Goal: Task Accomplishment & Management: Manage account settings

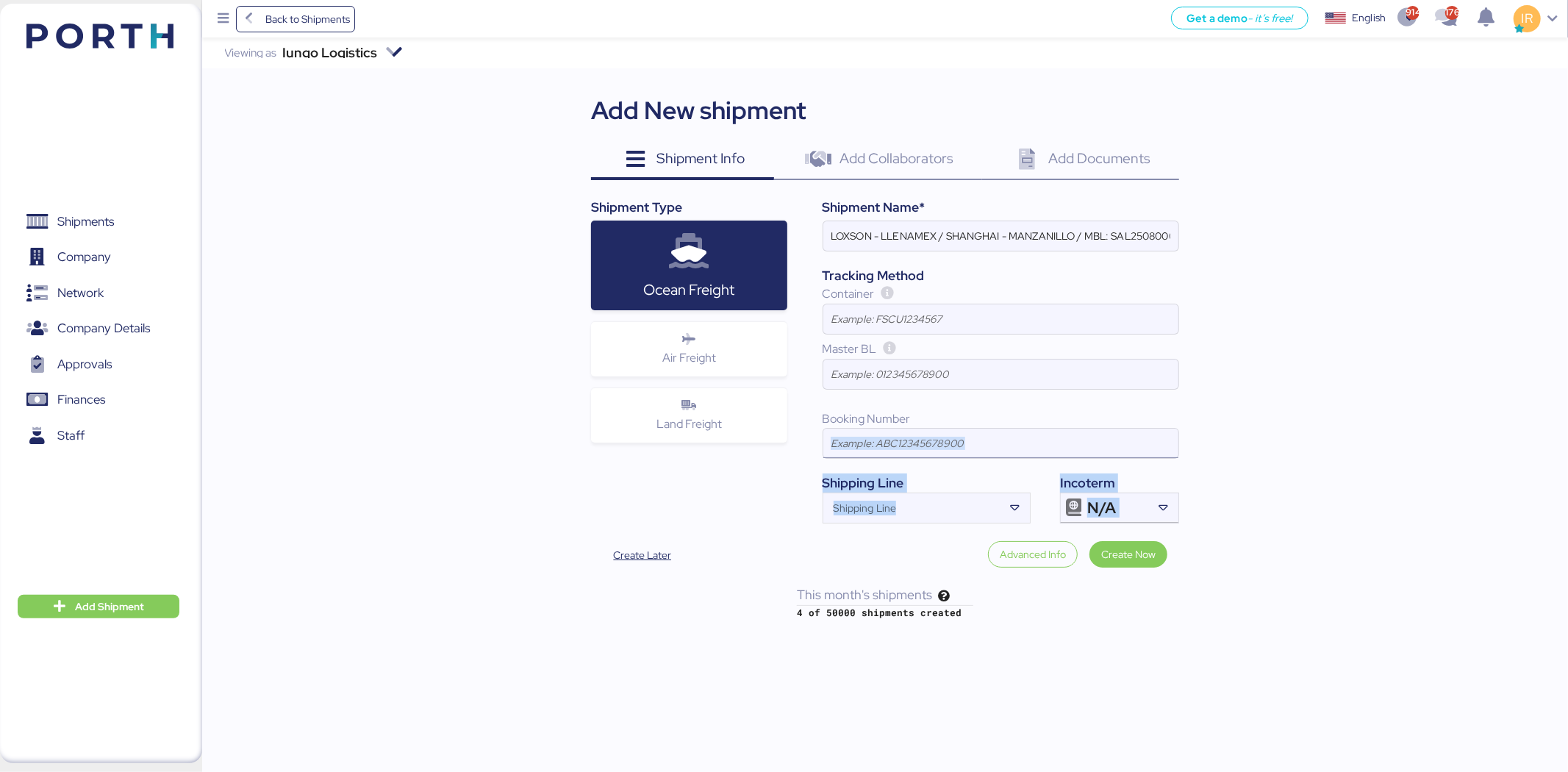
drag, startPoint x: 978, startPoint y: 532, endPoint x: 938, endPoint y: 450, distance: 91.2
click at [938, 450] on div "Add New shipment Shipment Info 0 Add Collaborators 0 Add Documents 0 Shipment T…" at bounding box center [884, 336] width 588 height 488
click at [979, 230] on input "LOXSON - LLENAMEX / SHANGHAI - MANZANILLO / MBL: SAL25080002 - HBL: KSSE2507103…" at bounding box center [1001, 235] width 355 height 29
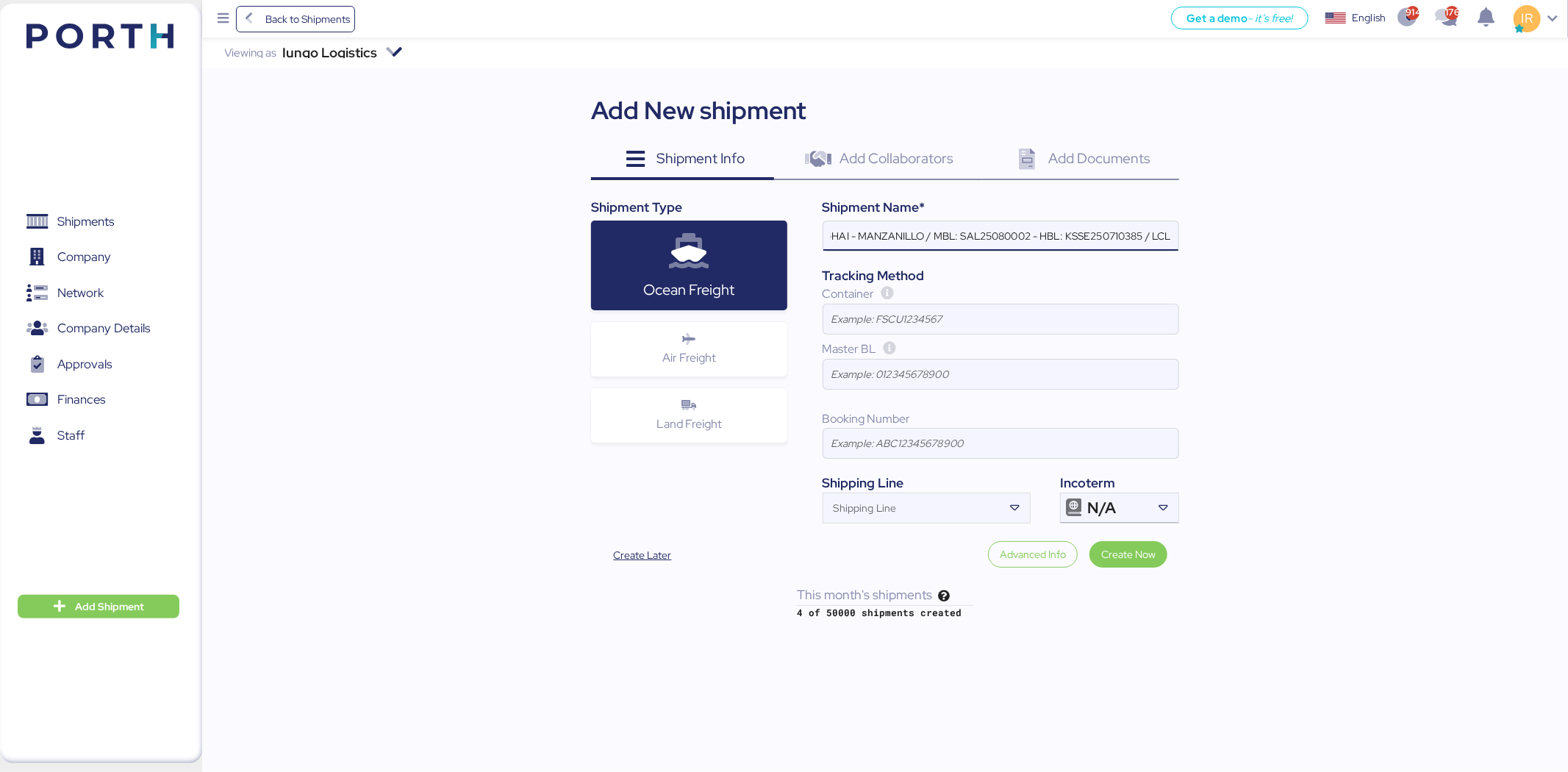
click at [979, 230] on input "LOXSON - LLENAMEX / SHANGHAI - MANZANILLO / MBL: SAL25080002 - HBL: KSSE2507103…" at bounding box center [1001, 235] width 355 height 29
click at [1093, 235] on input "LOXSON - LLENAMEX / SHANGHAI - MANZANILLO / MBL: PENDIENTE - HBL: KSSE250710385…" at bounding box center [1001, 235] width 355 height 29
paste input "901419"
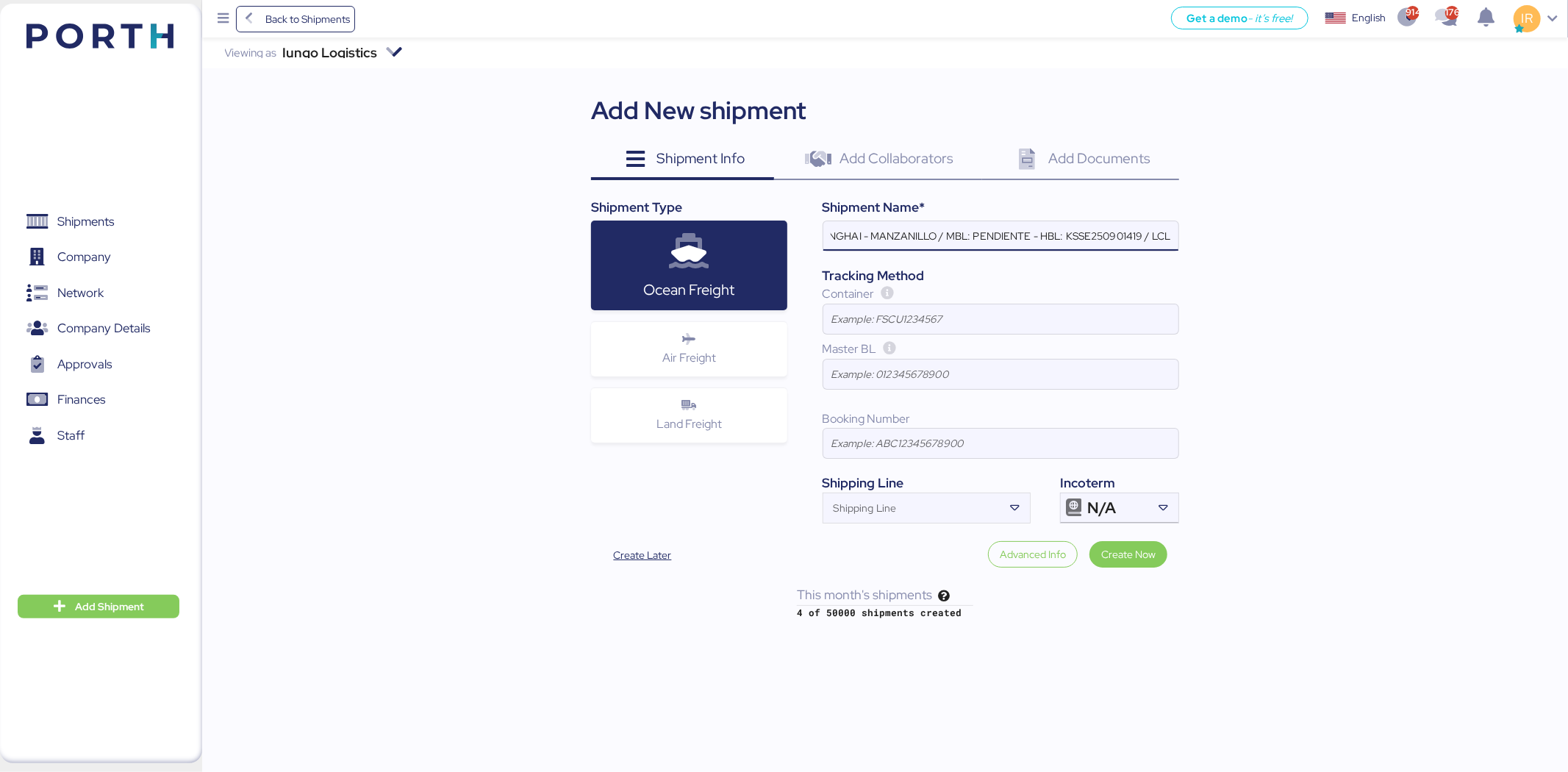
scroll to position [0, 142]
type input "LOXSON - LLENAMEX / SHANGHAI - MANZANILLO / MBL: PENDIENTE - HBL: KSSE250901419…"
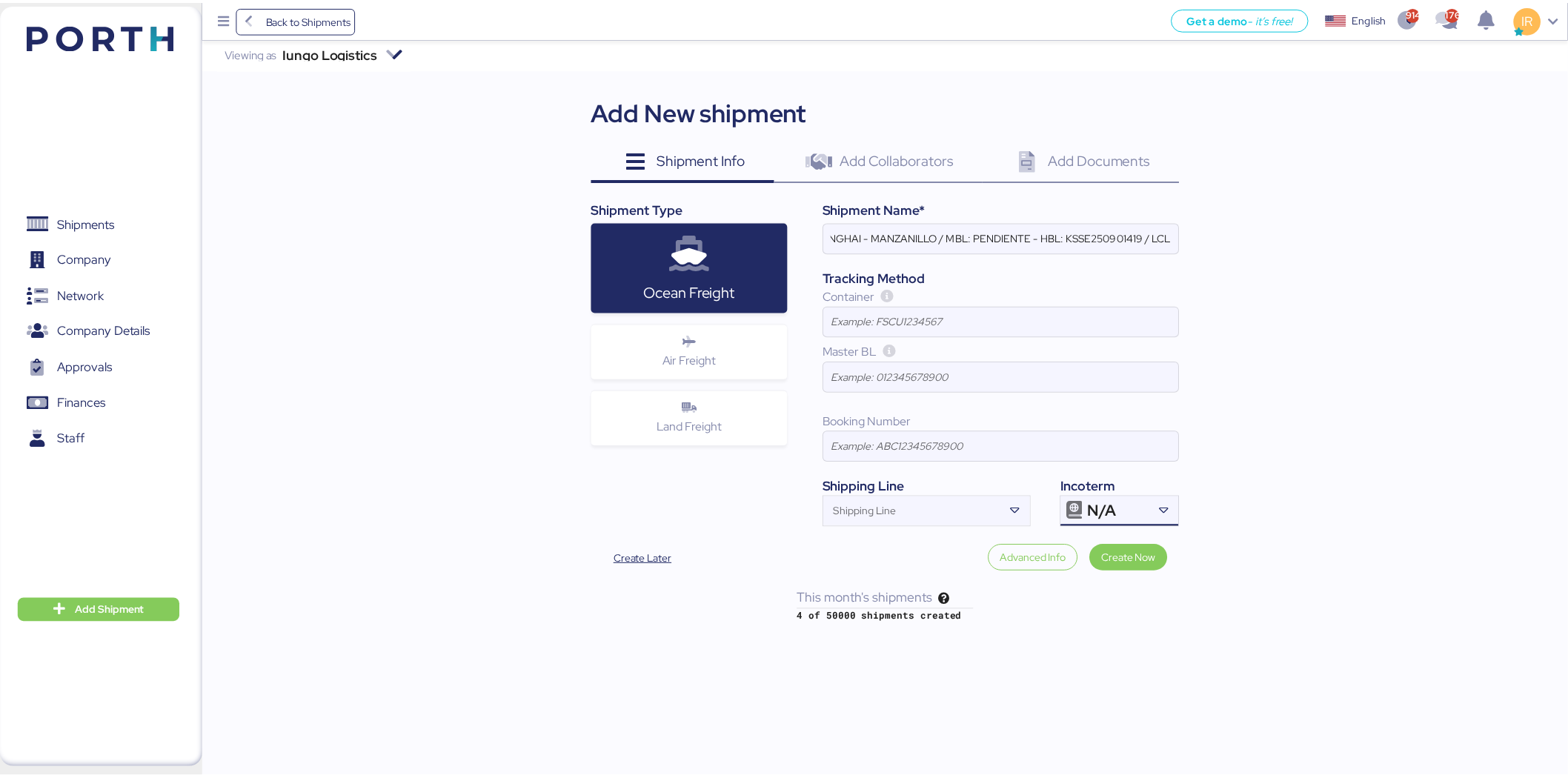
scroll to position [0, 0]
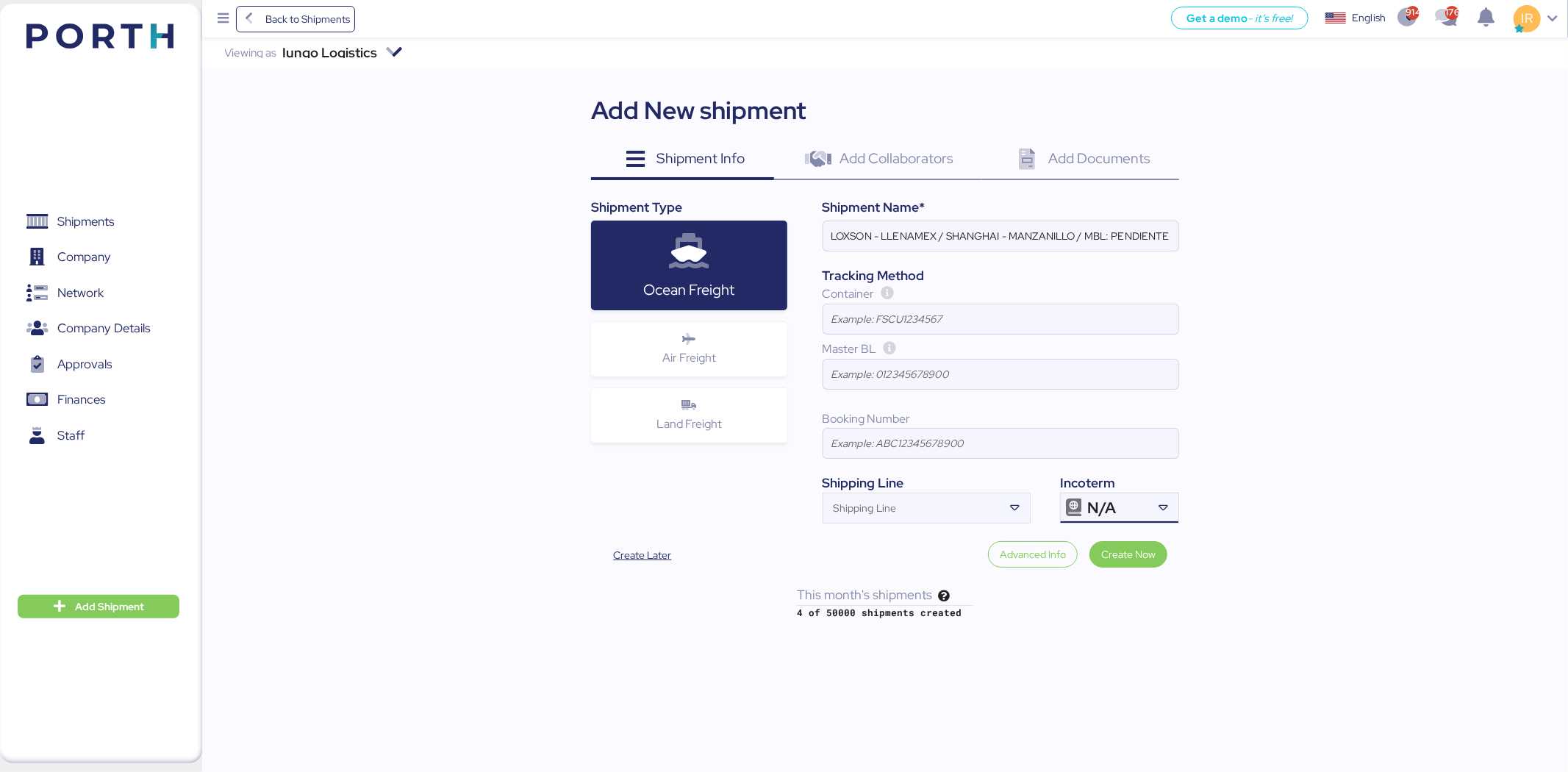
click at [1136, 503] on div "N/A" at bounding box center [1117, 507] width 61 height 29
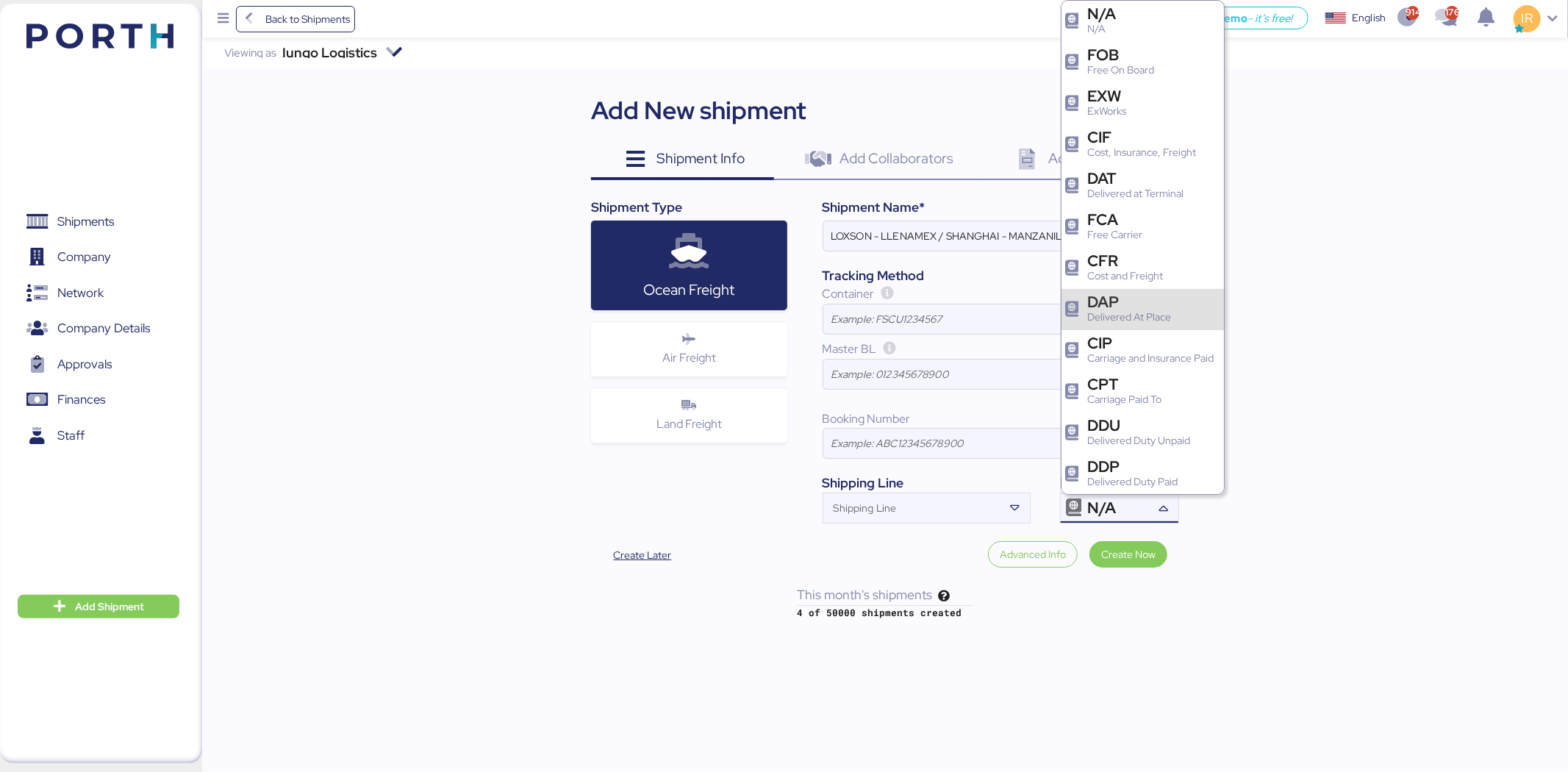
click at [1135, 314] on div "Delivered At Place" at bounding box center [1128, 317] width 83 height 15
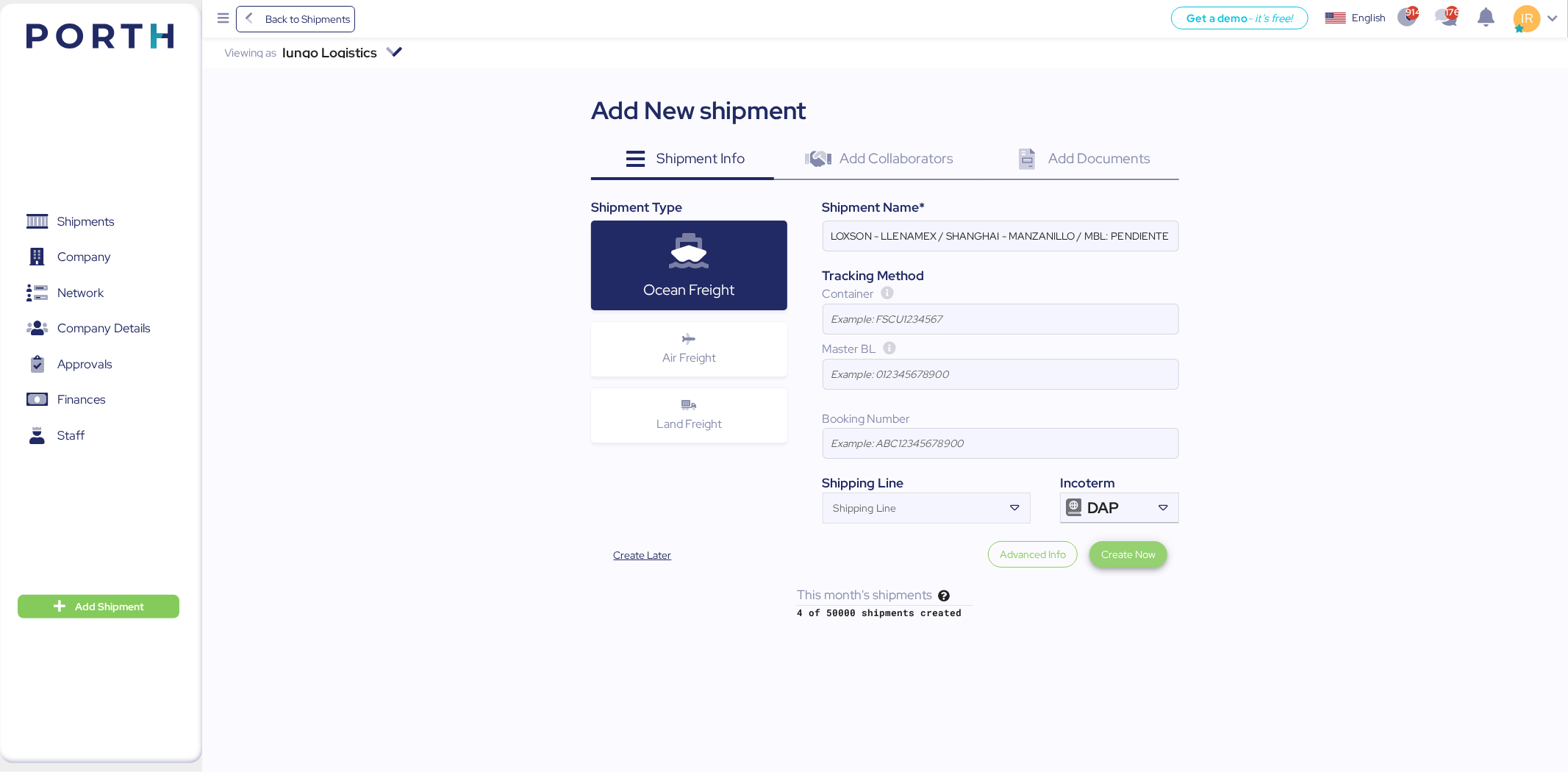
click at [1120, 547] on span "Create Now" at bounding box center [1128, 554] width 54 height 18
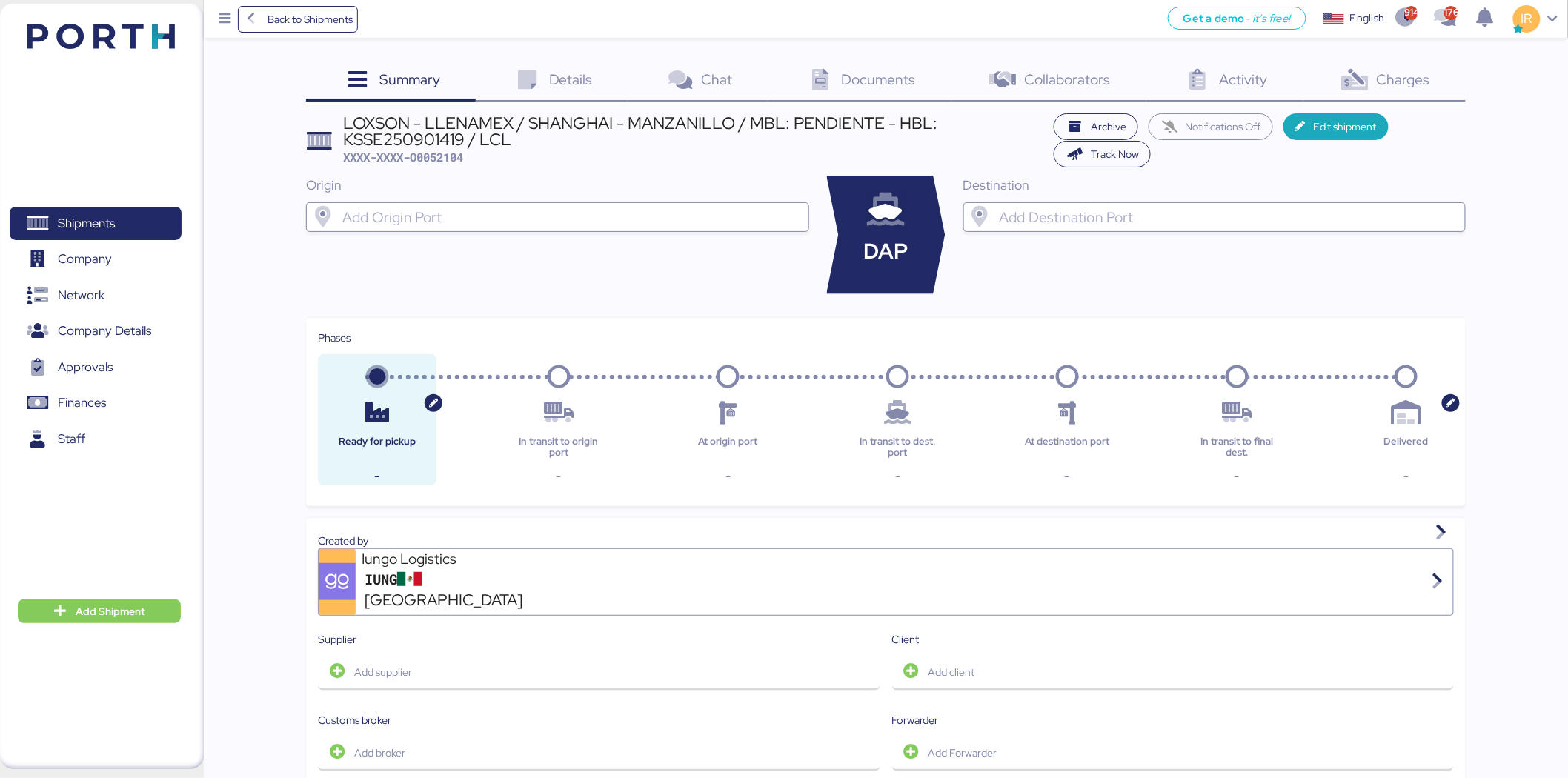
click at [565, 209] on input "search" at bounding box center [570, 216] width 462 height 18
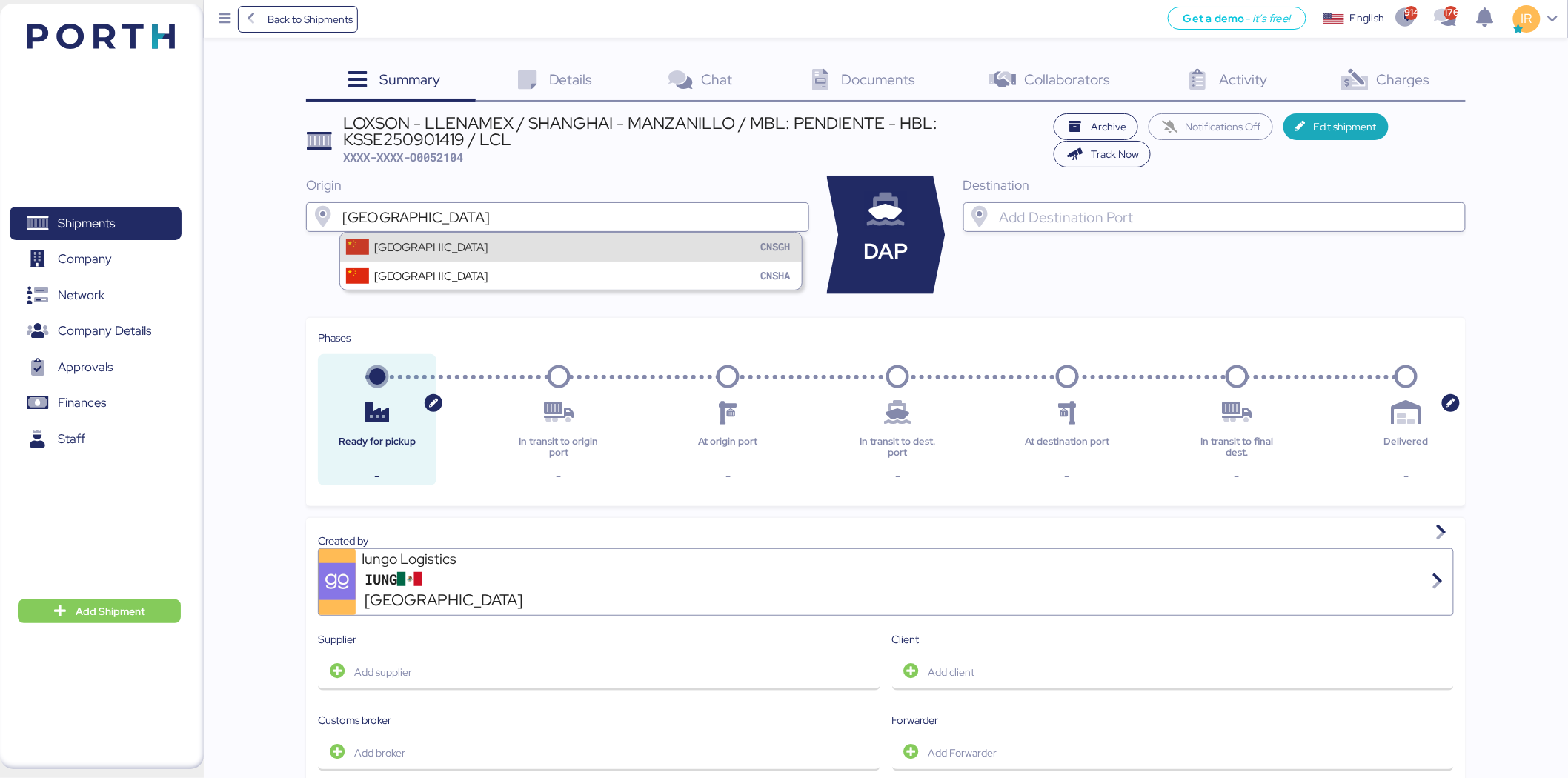
type input "shanghai"
click at [540, 255] on div "Shanghai CNSGH" at bounding box center [571, 247] width 462 height 28
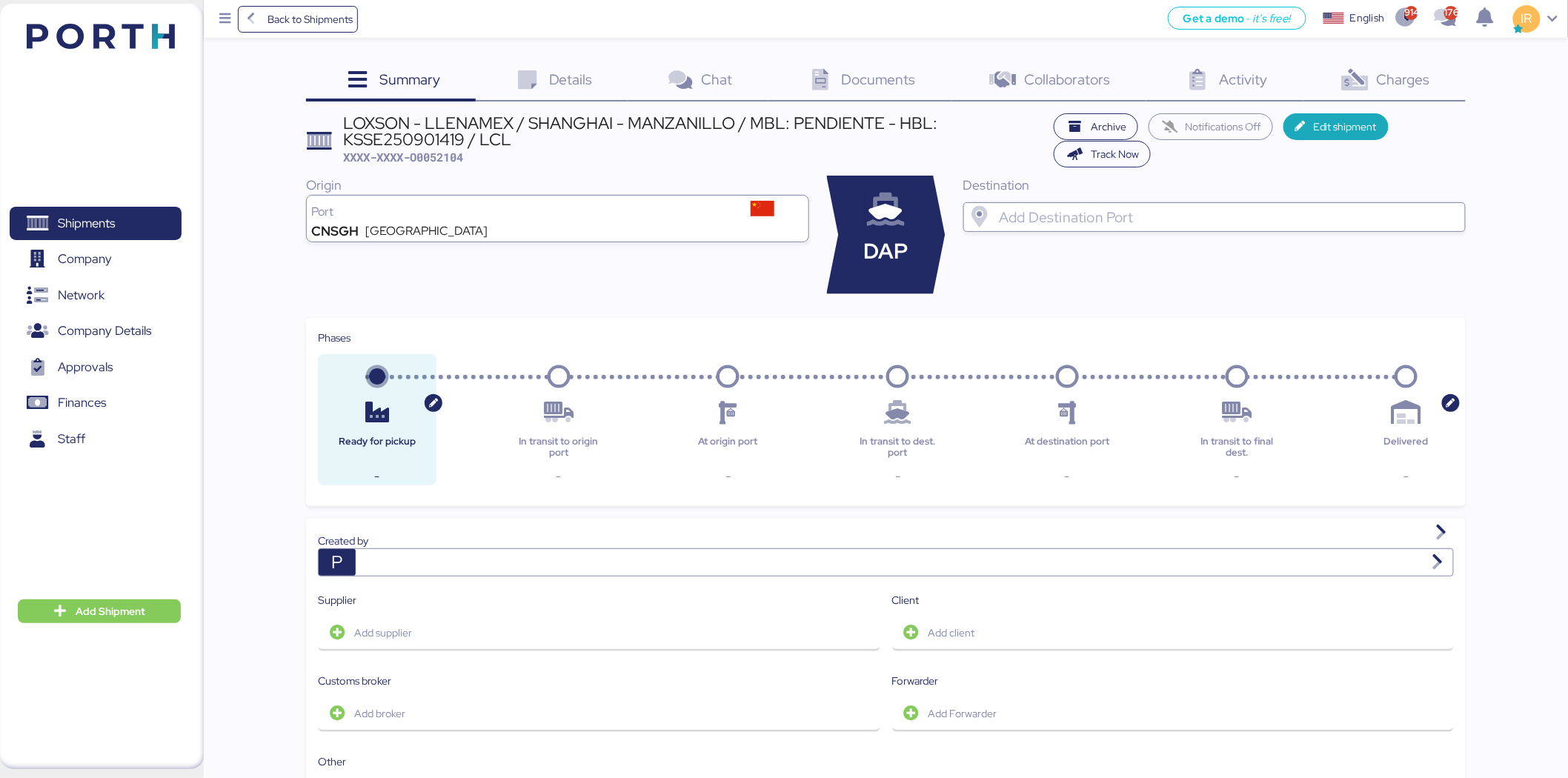
click at [1123, 211] on input "search" at bounding box center [1227, 216] width 462 height 18
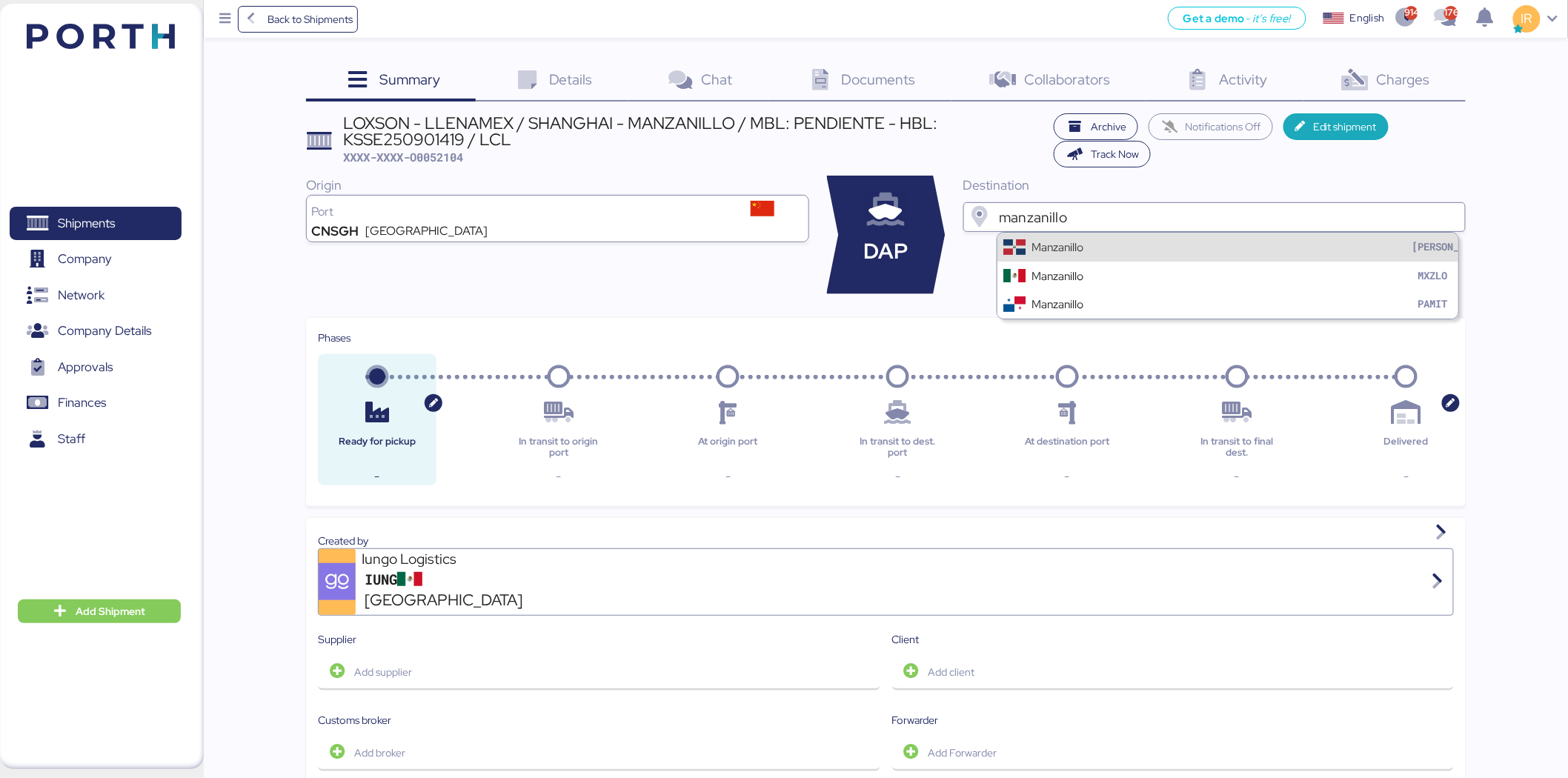
type input "manzanillo"
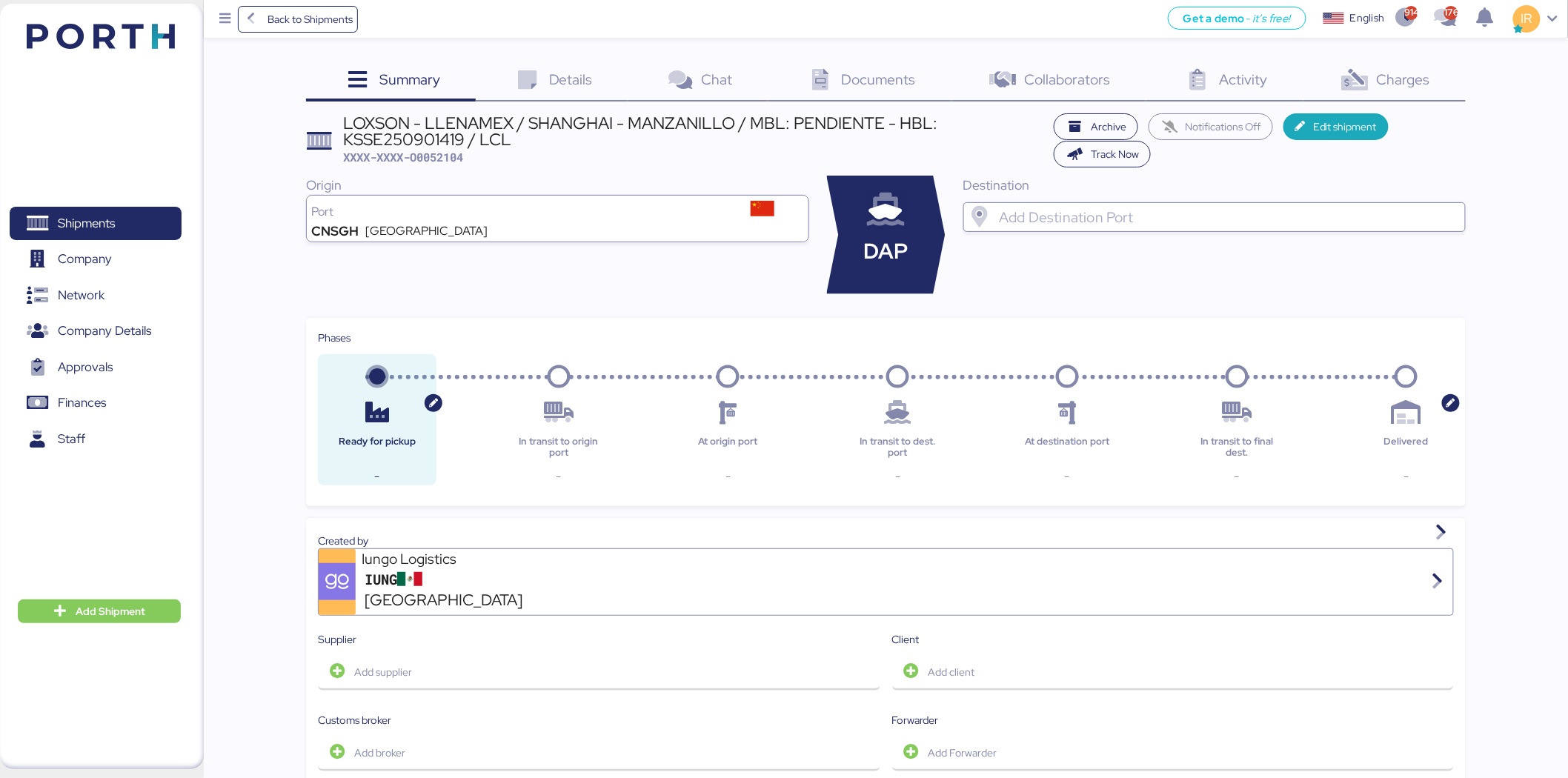
click at [1146, 223] on input "search" at bounding box center [1227, 216] width 462 height 18
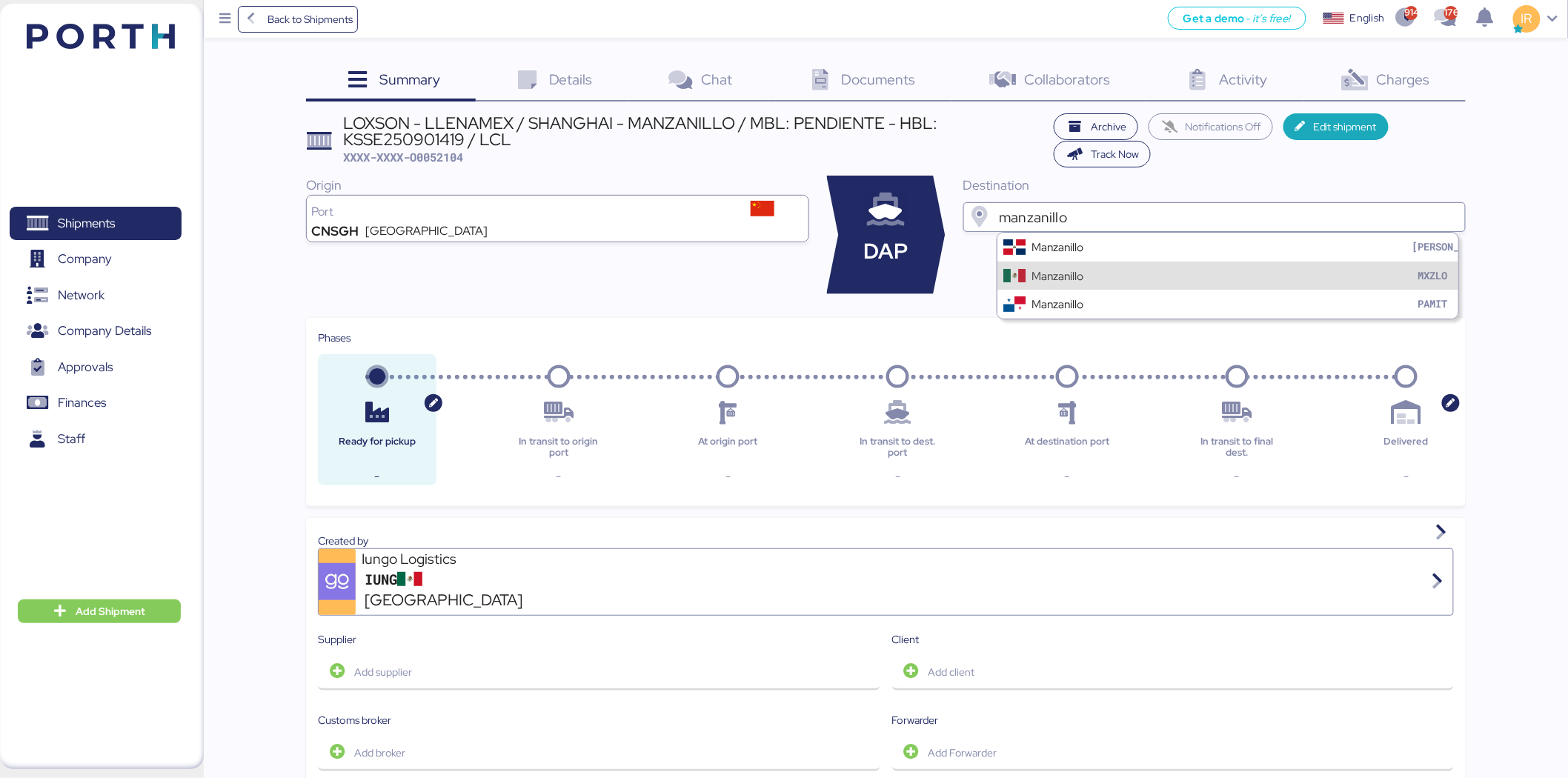
type input "manzanillo"
click at [1089, 271] on div "Manzanillo MXZLO" at bounding box center [1228, 276] width 462 height 28
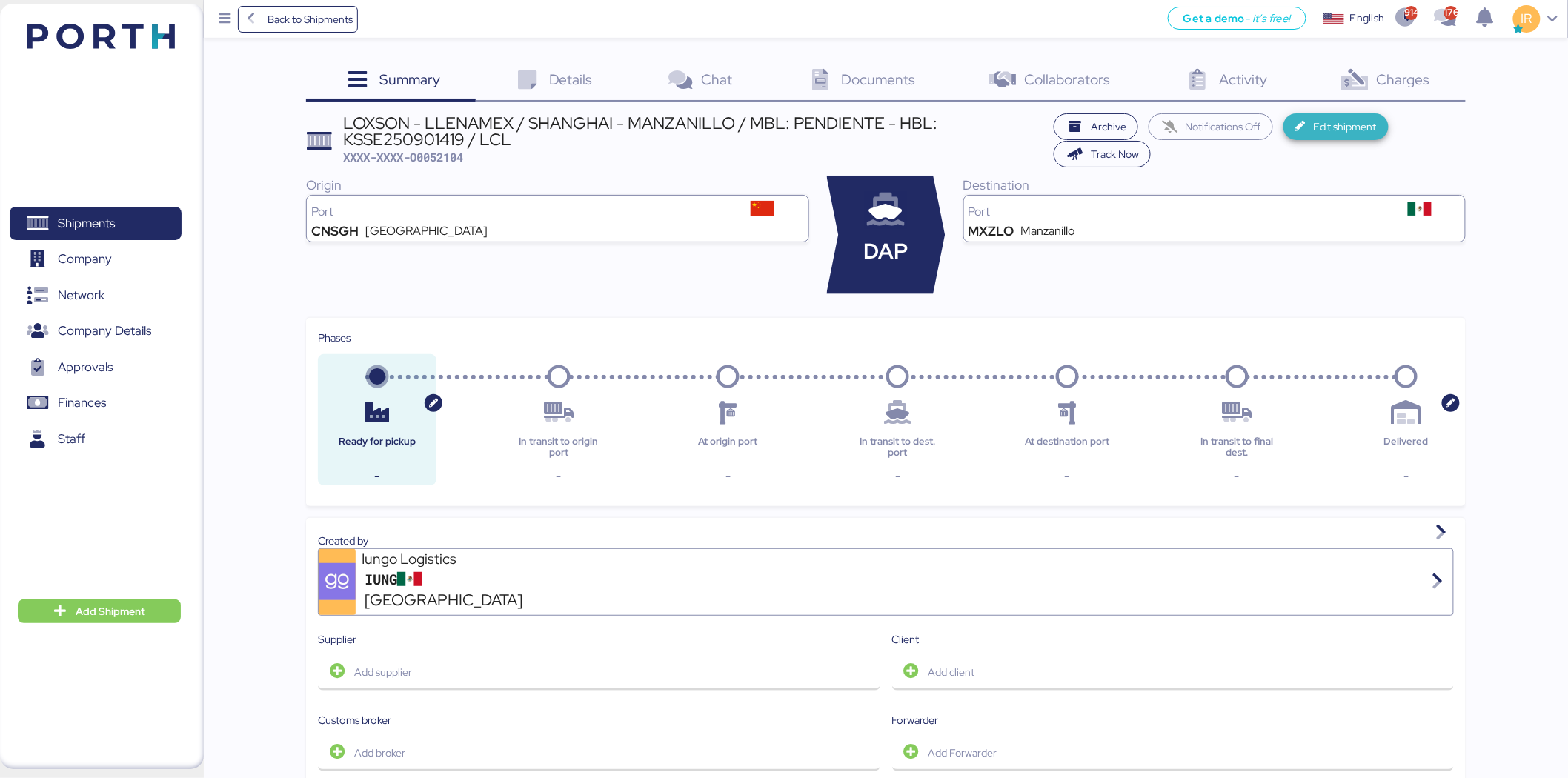
click at [1311, 124] on span "Edit shipment" at bounding box center [1336, 127] width 82 height 21
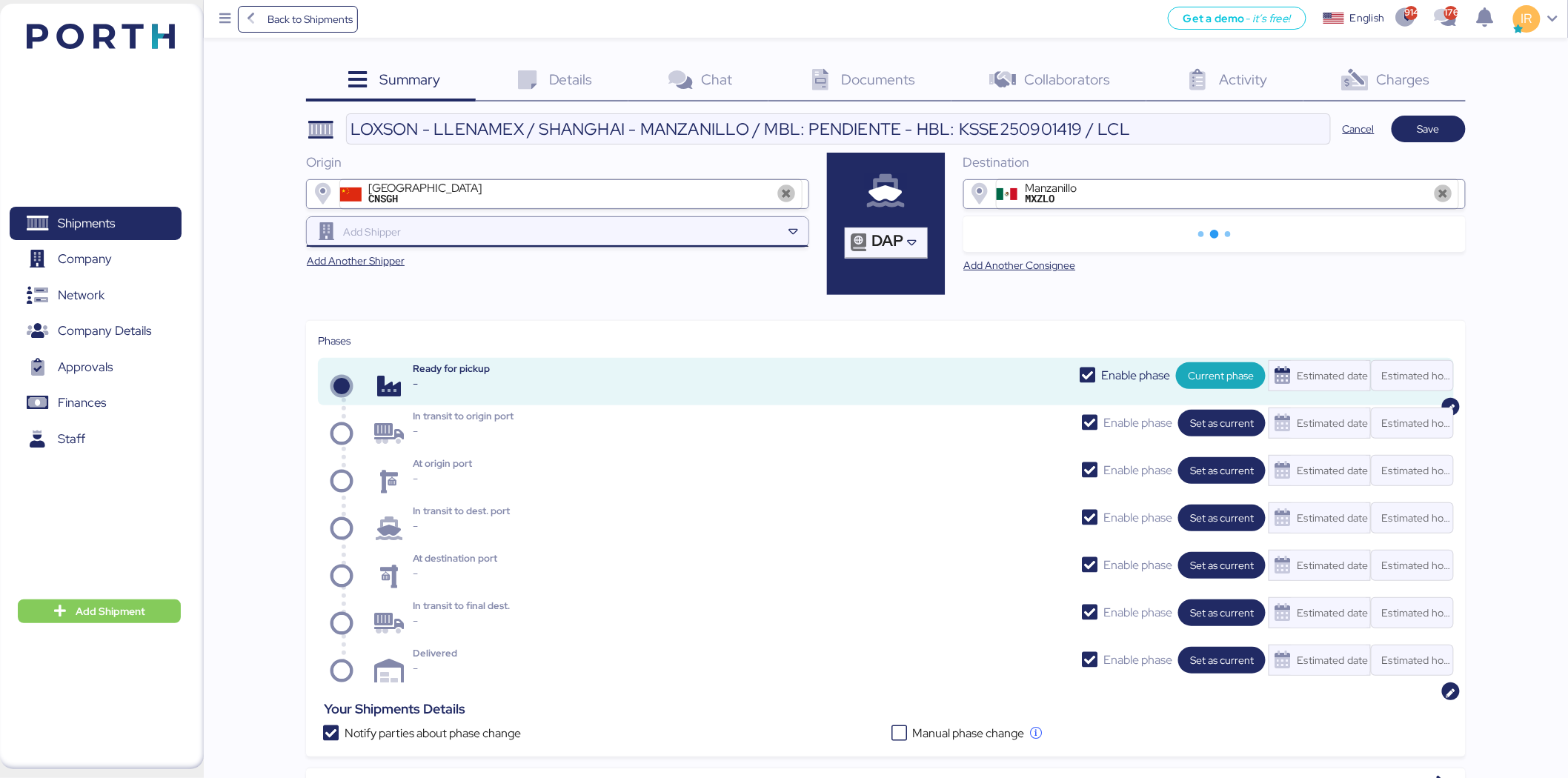
paste input "ZHEJIANG"
click at [502, 234] on input "ZHEJIANG" at bounding box center [561, 232] width 441 height 18
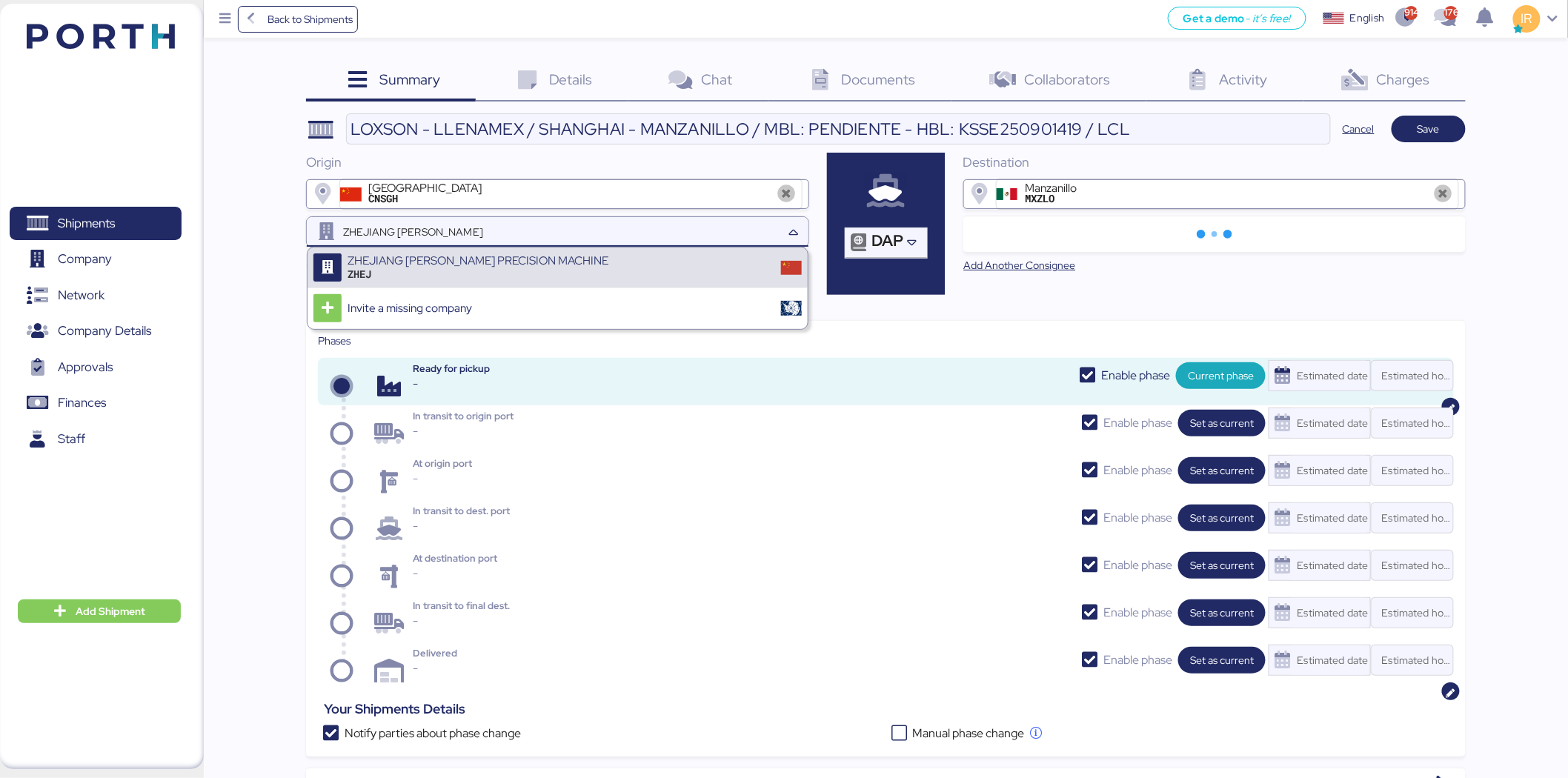
type input "ZHEJIANG ron"
click at [485, 274] on div "ZHEJ" at bounding box center [479, 274] width 261 height 13
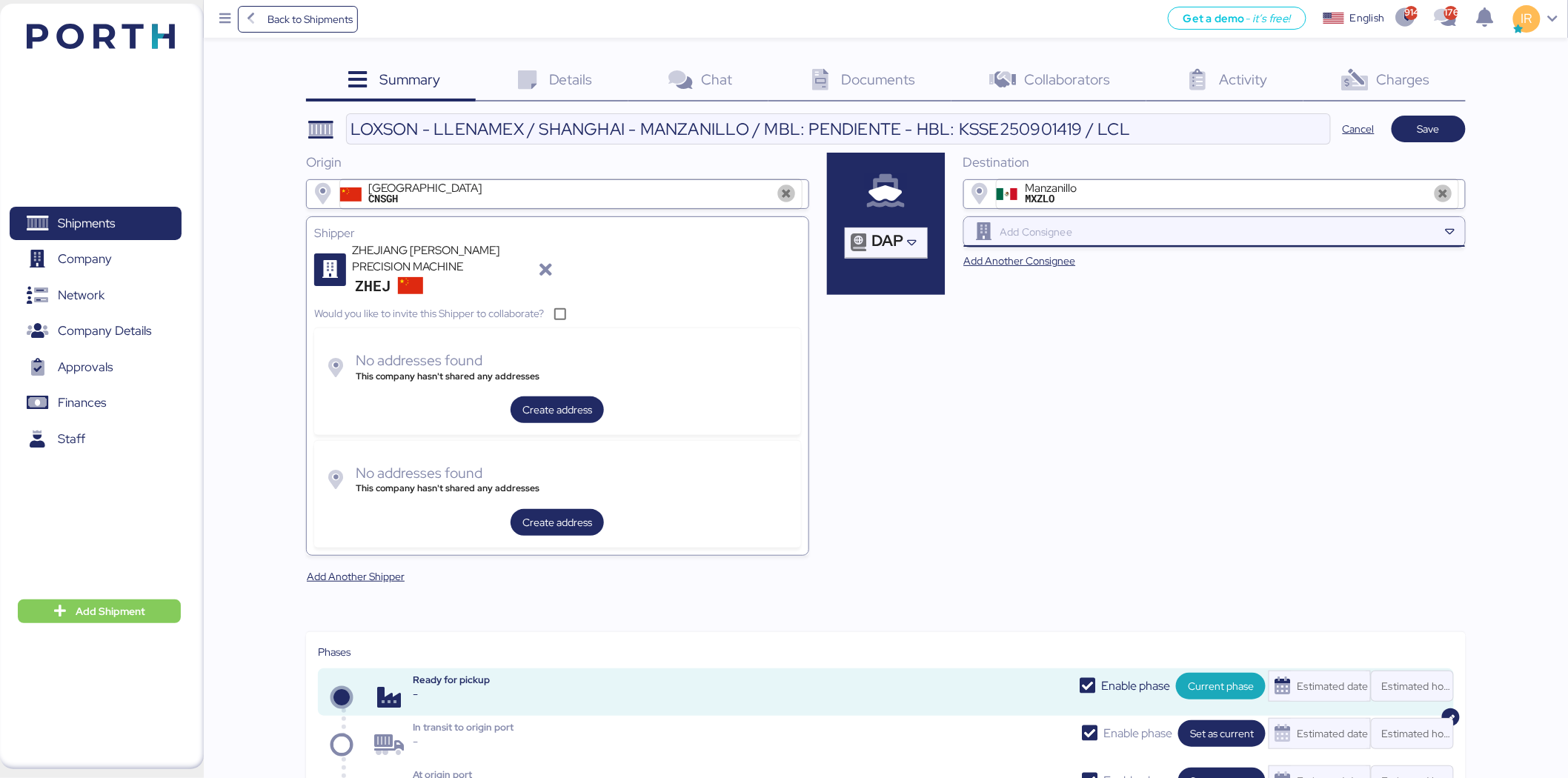
paste input "ACABADOS Y SERVICIOS"
click at [1132, 226] on input "ACABADOS Y SERVICIOS" at bounding box center [1218, 232] width 441 height 18
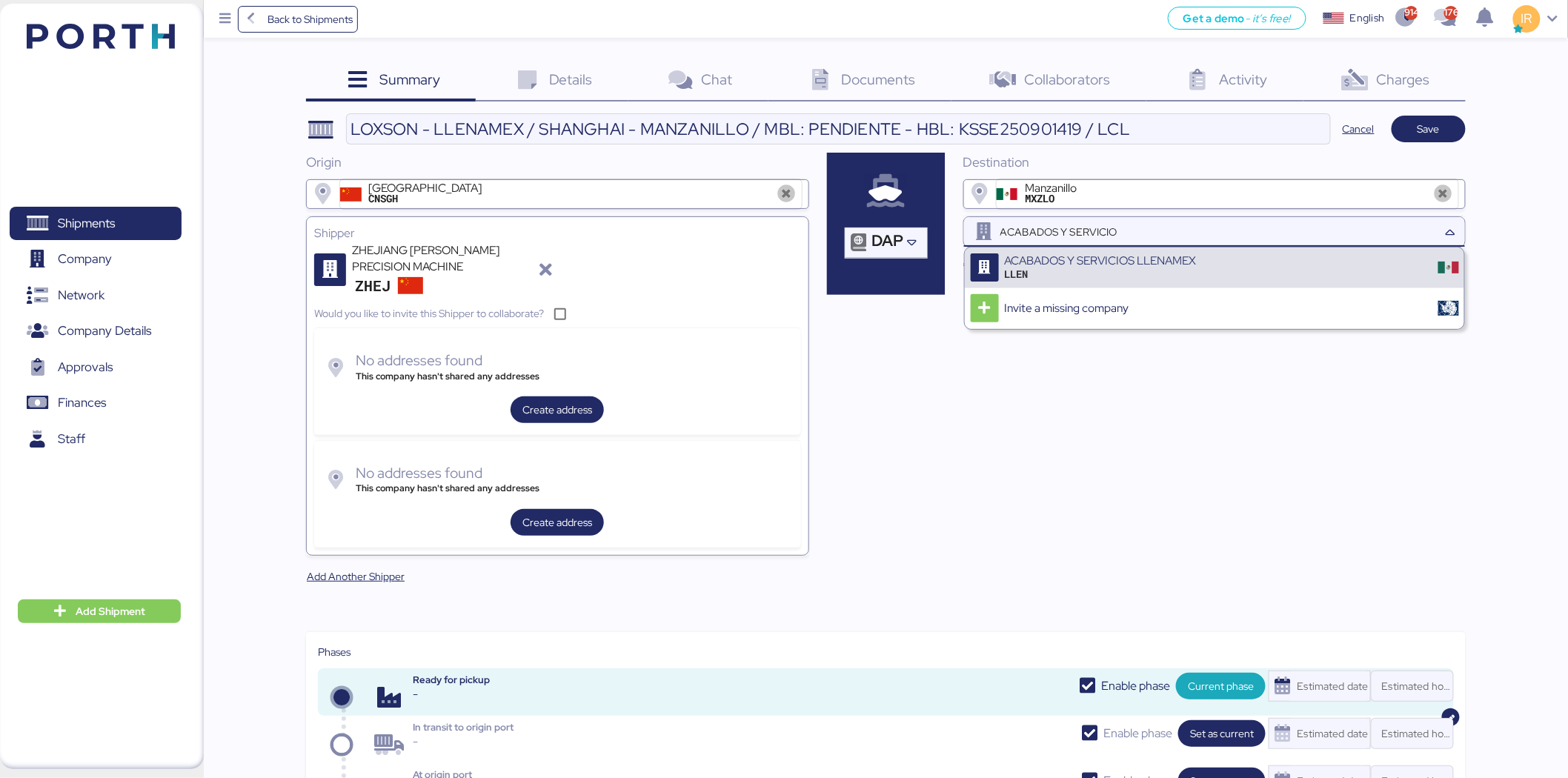
type input "ACABADOS Y SERVICIO"
click at [1160, 254] on div "ACABADOS Y SERVICIOS LLENAMEX" at bounding box center [1101, 261] width 192 height 13
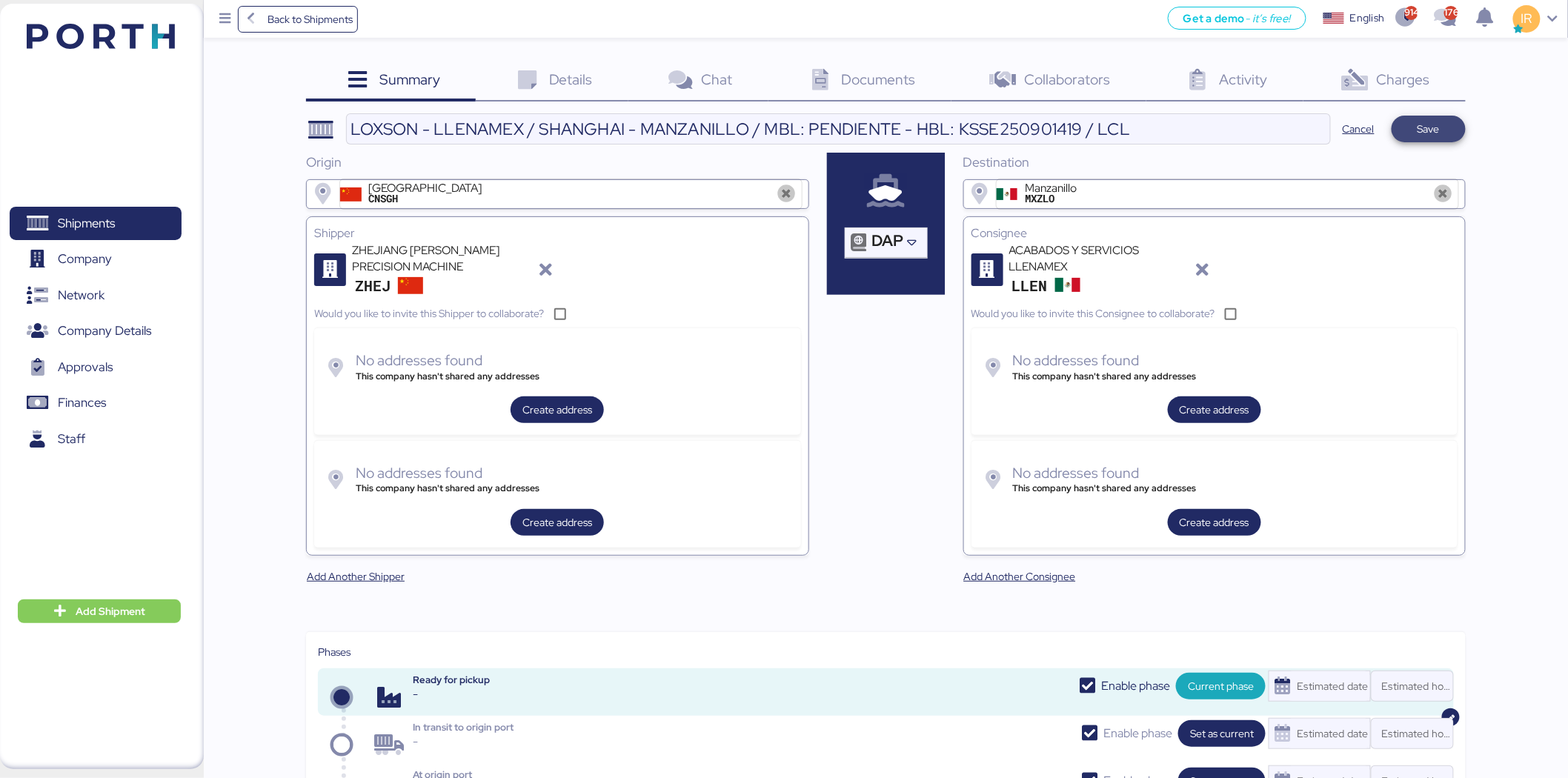
click at [1443, 128] on span "Save" at bounding box center [1428, 129] width 50 height 21
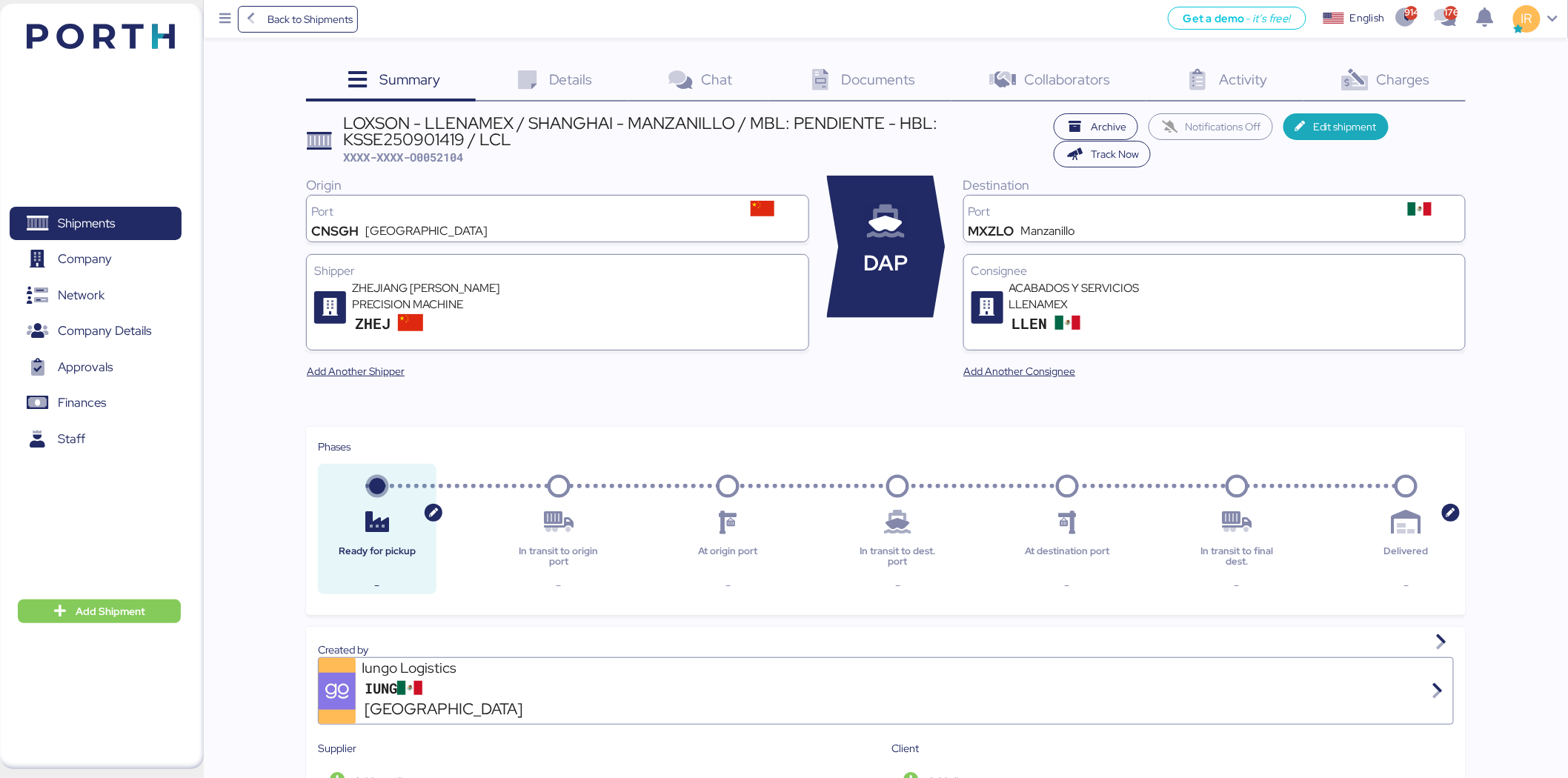
click at [557, 54] on div "Summary 0 Details 0 Chat 0 Documents 0 Collaborators 0 Activity 0 Charges 0 LOX…" at bounding box center [784, 769] width 1568 height 1539
click at [552, 67] on div "Details 0" at bounding box center [551, 81] width 152 height 40
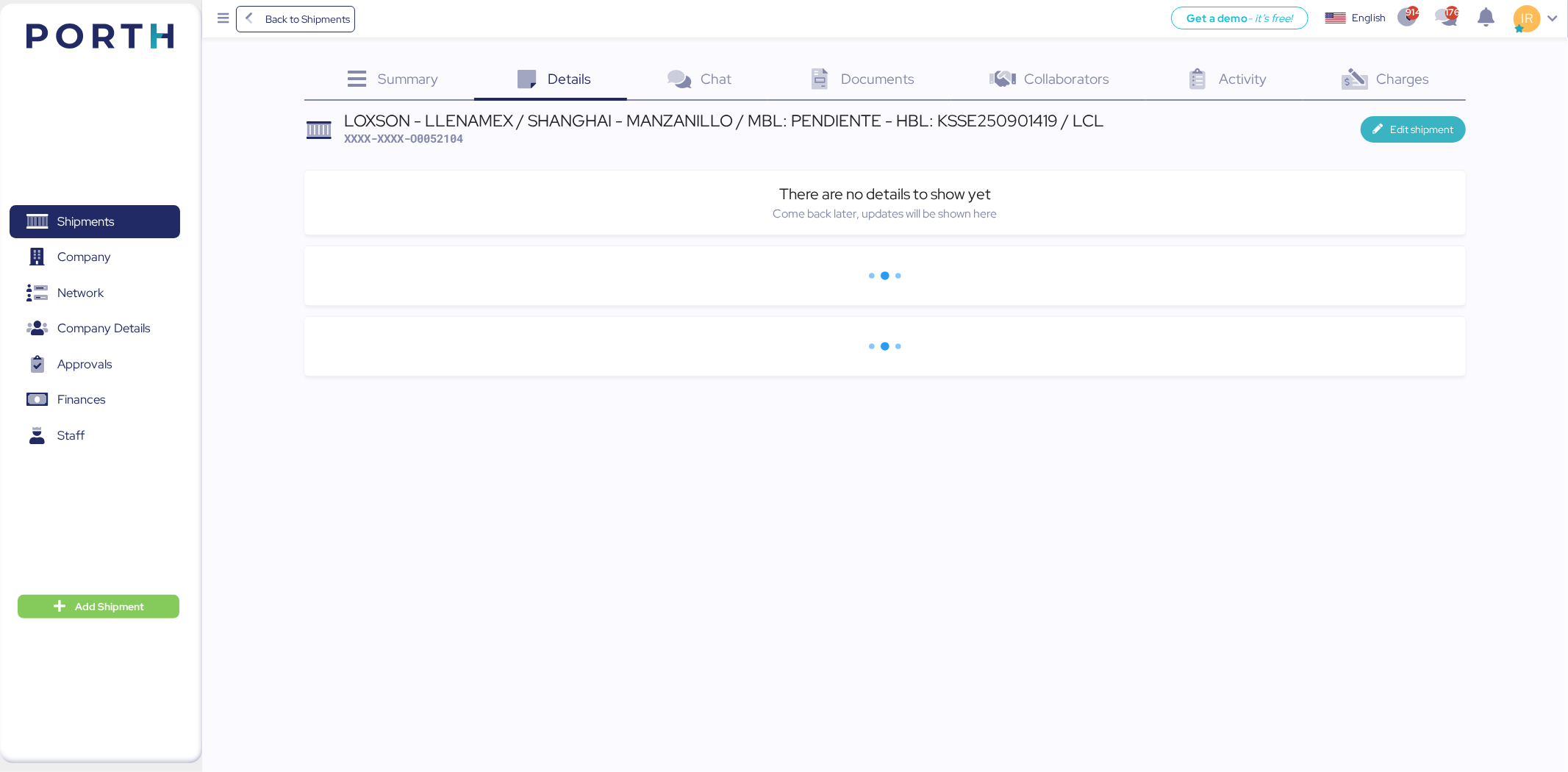
click at [1375, 124] on icon "button" at bounding box center [1380, 129] width 15 height 10
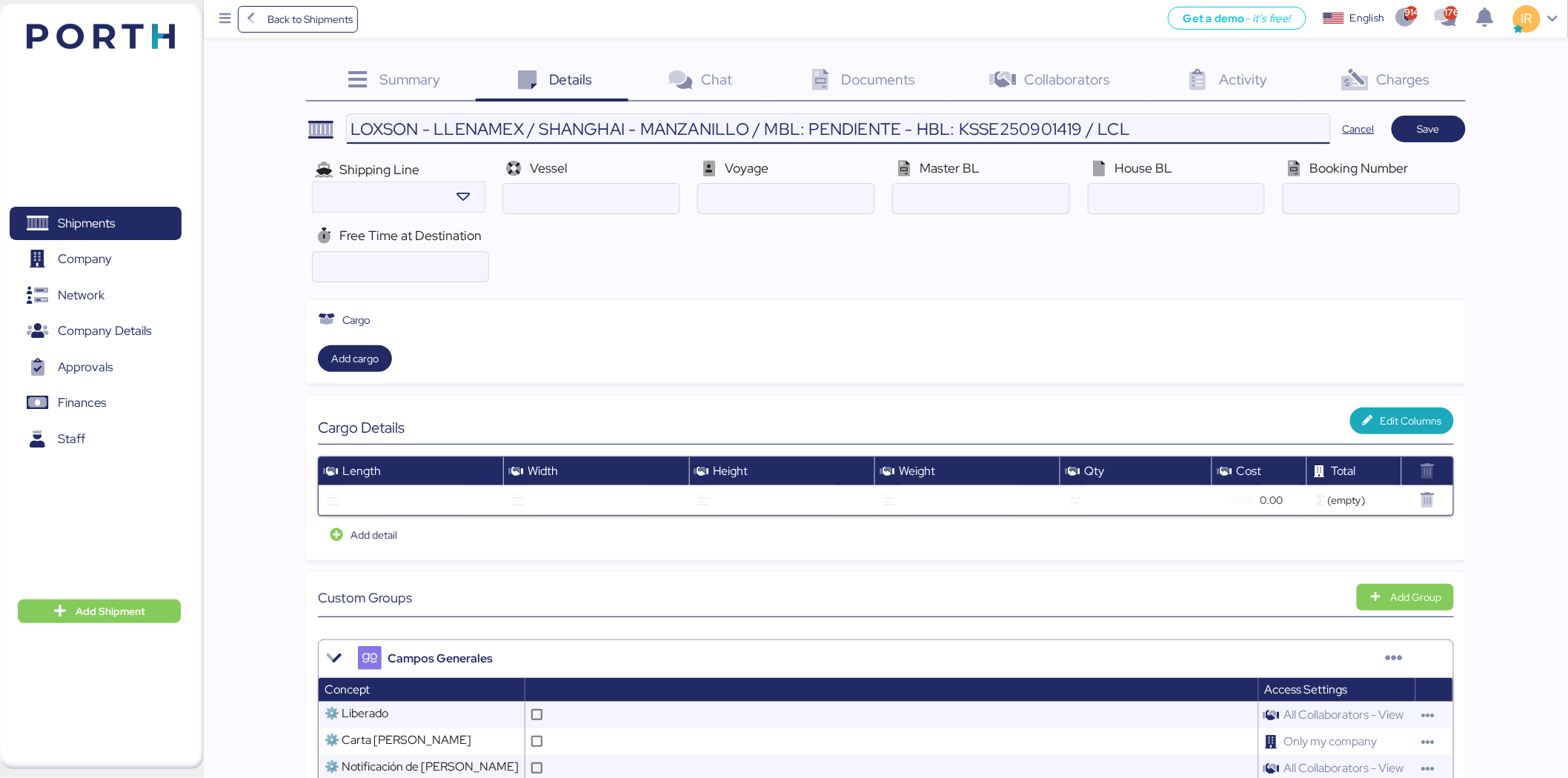
click at [996, 139] on input "LOXSON - LLENAMEX / SHANGHAI - MANZANILLO / MBL: PENDIENTE - HBL: KSSE250901419…" at bounding box center [839, 129] width 984 height 29
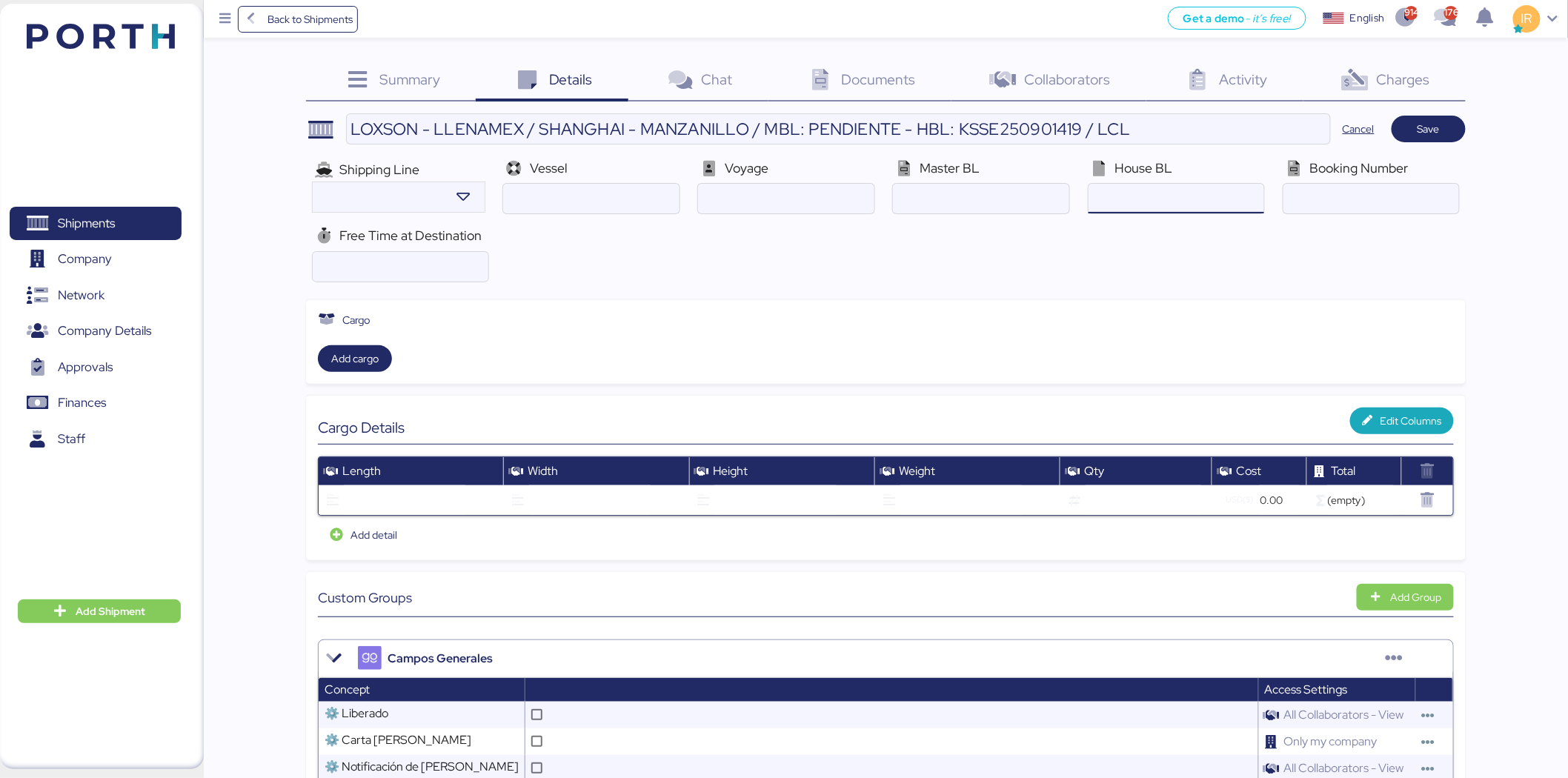
click at [1116, 189] on input "ocean" at bounding box center [1176, 198] width 176 height 29
paste input "KSSE250901419"
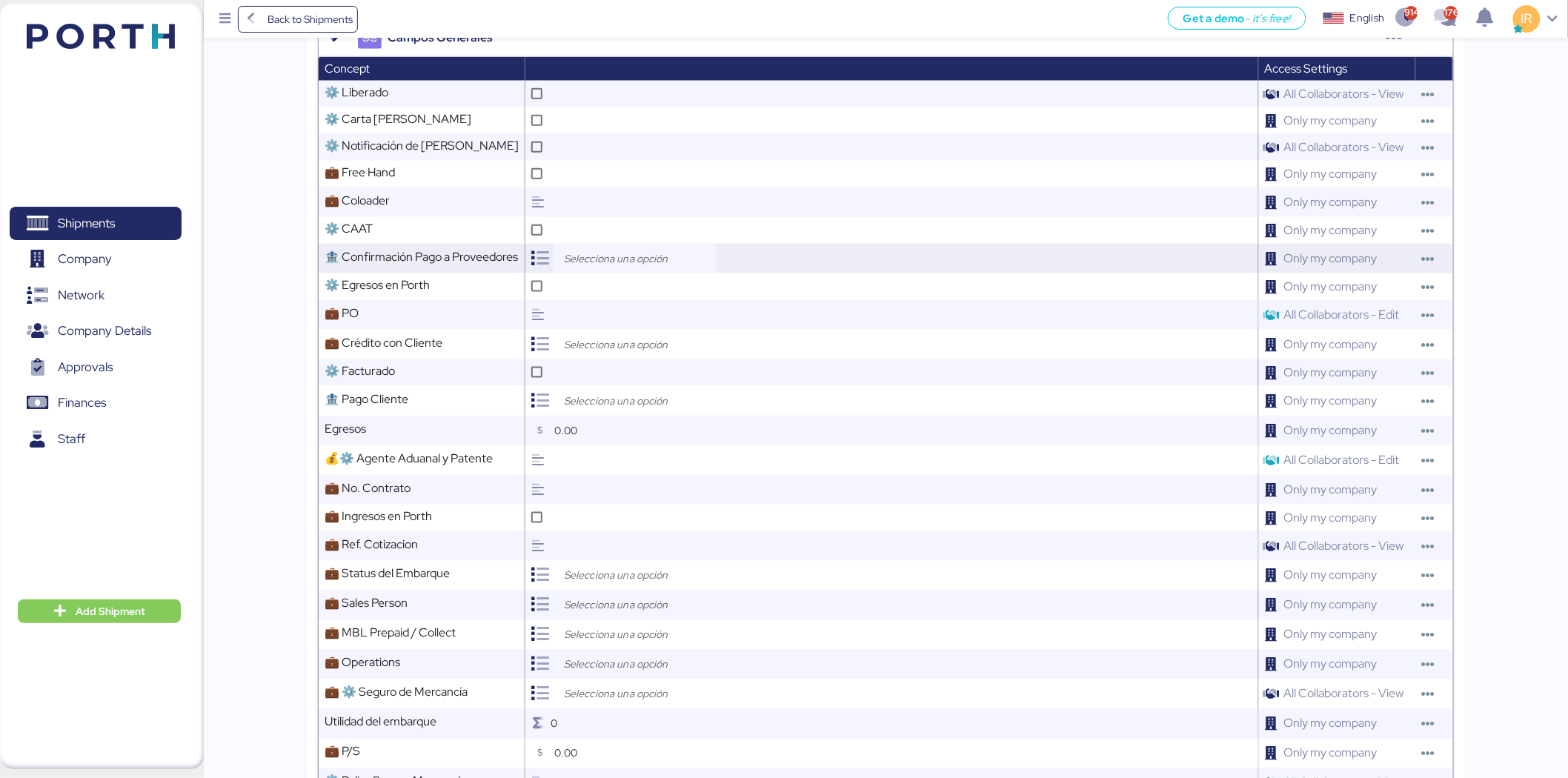
scroll to position [620, 0]
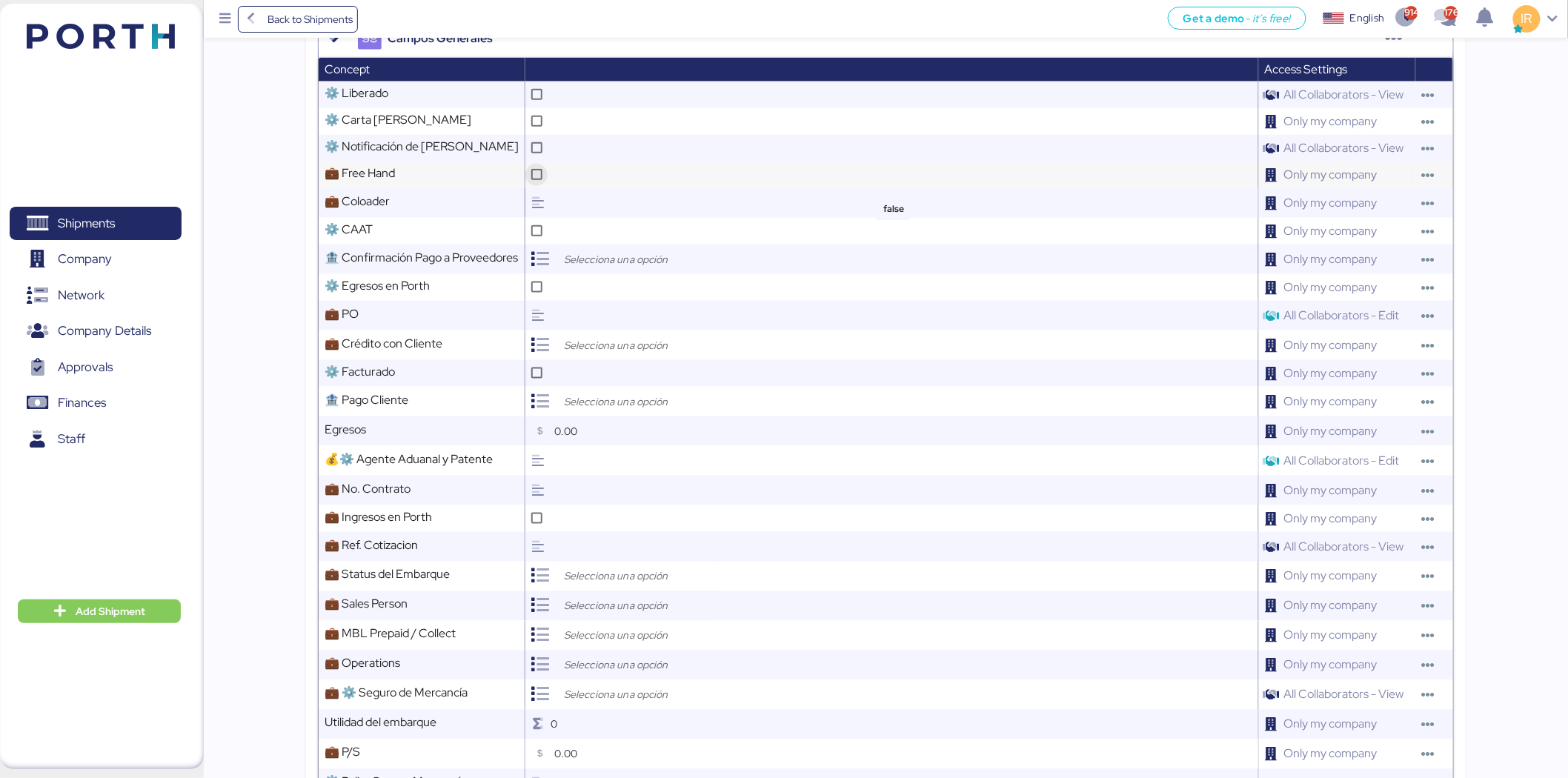
type input "KSSE250901419"
click at [531, 173] on div at bounding box center [537, 175] width 23 height 23
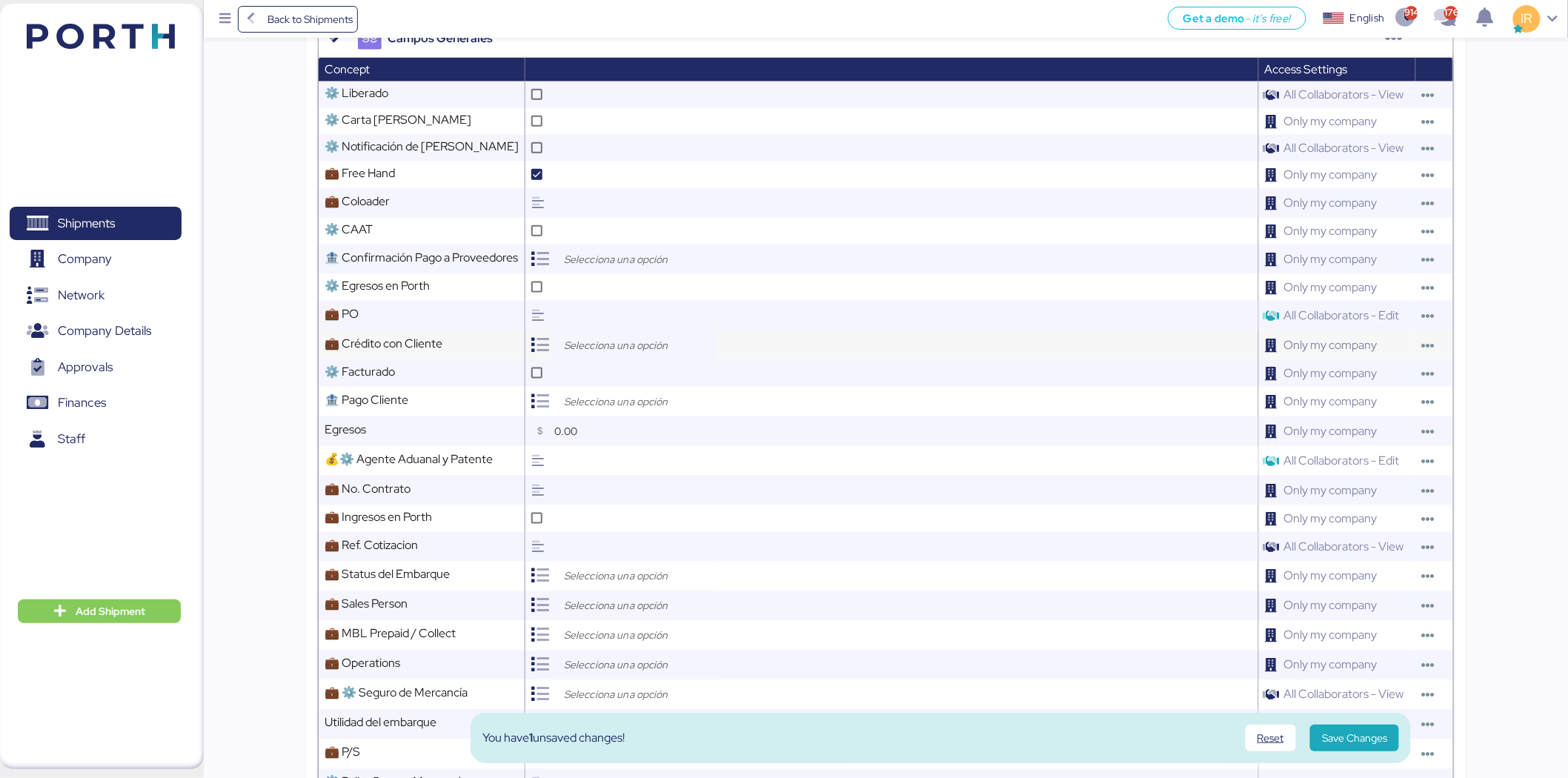
click at [629, 349] on input "search" at bounding box center [638, 345] width 156 height 18
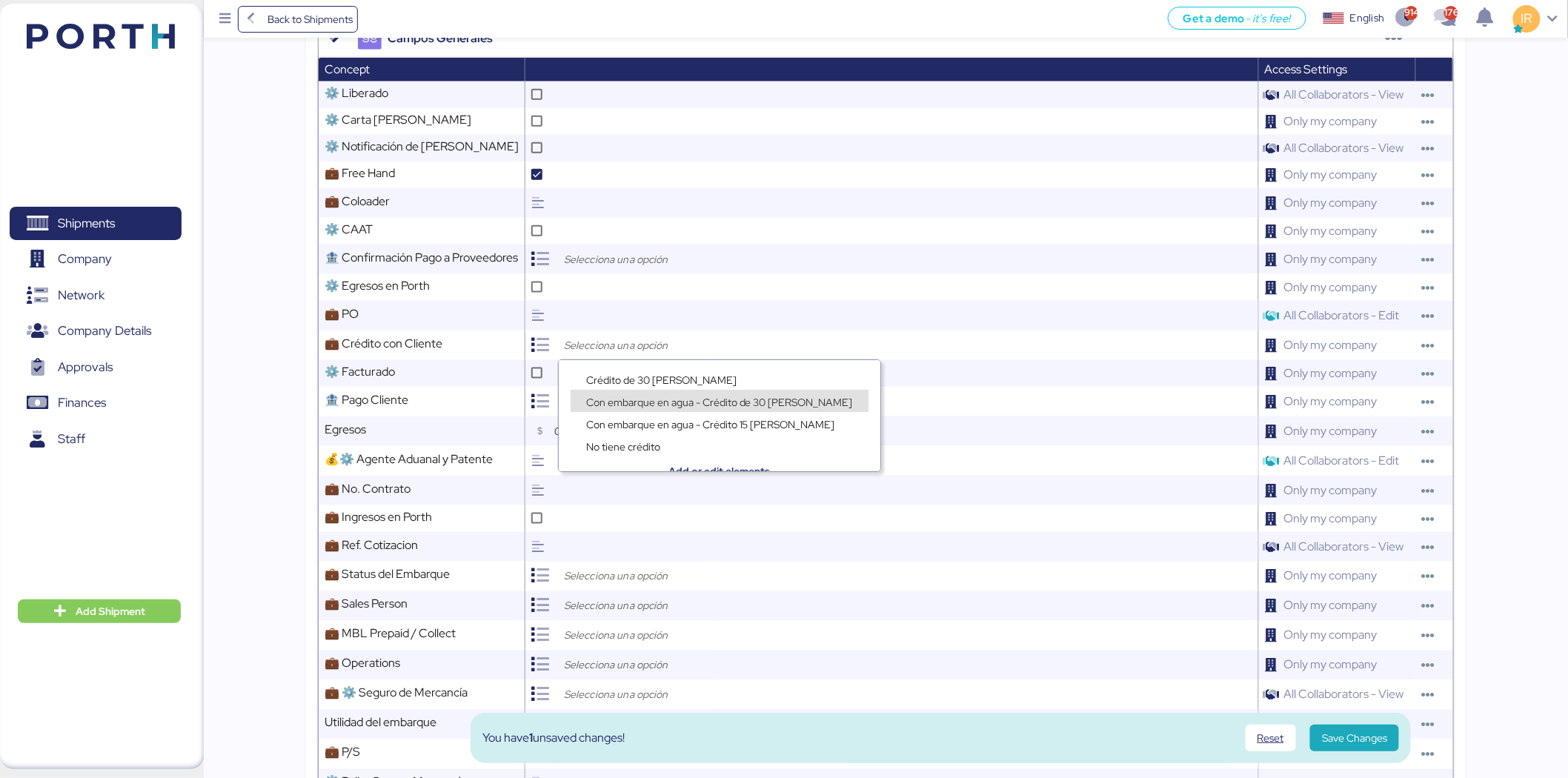
click at [653, 401] on span "Con embarque en agua - Crédito de 30 [PERSON_NAME]" at bounding box center [720, 403] width 267 height 13
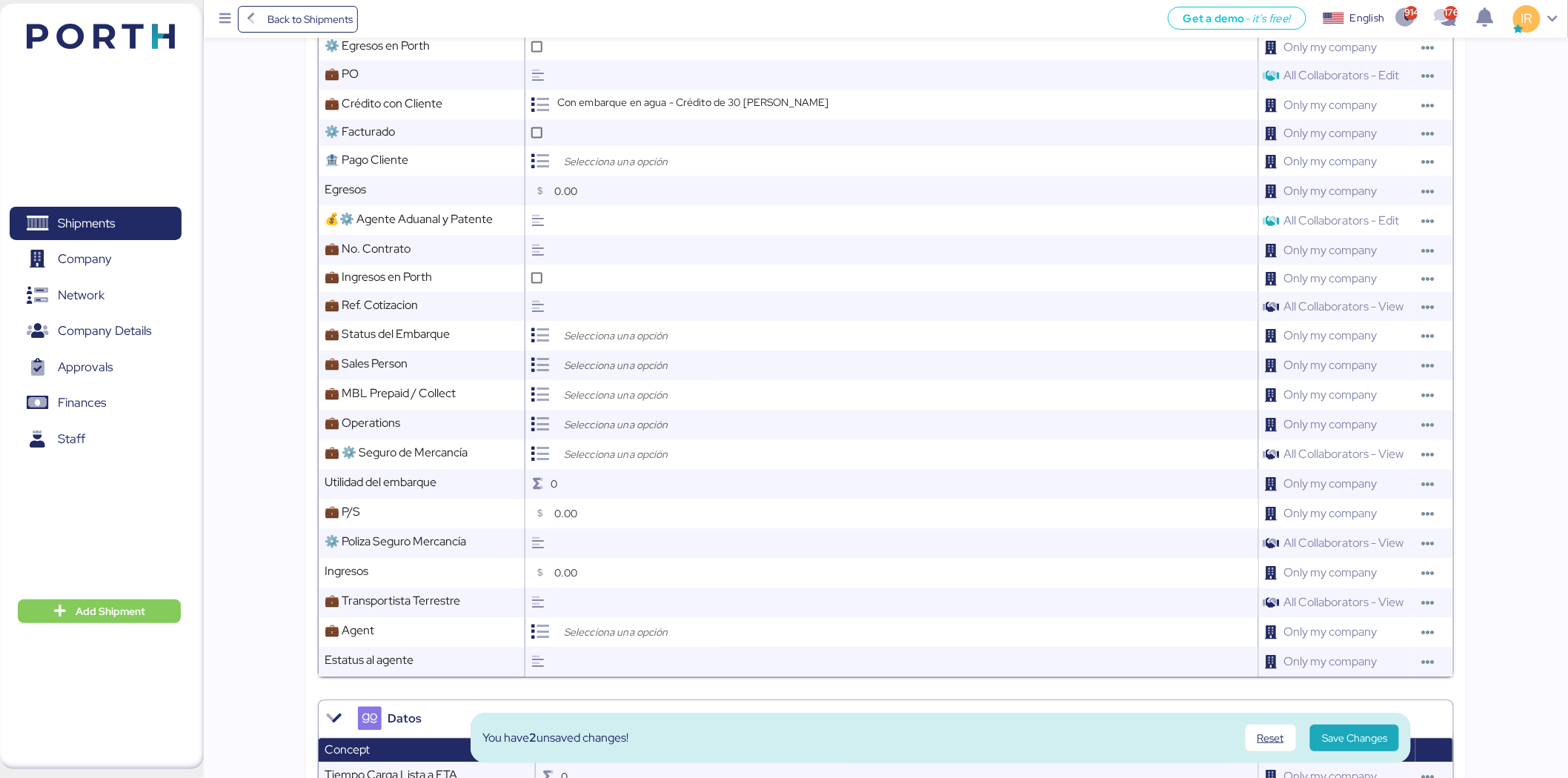
scroll to position [878, 0]
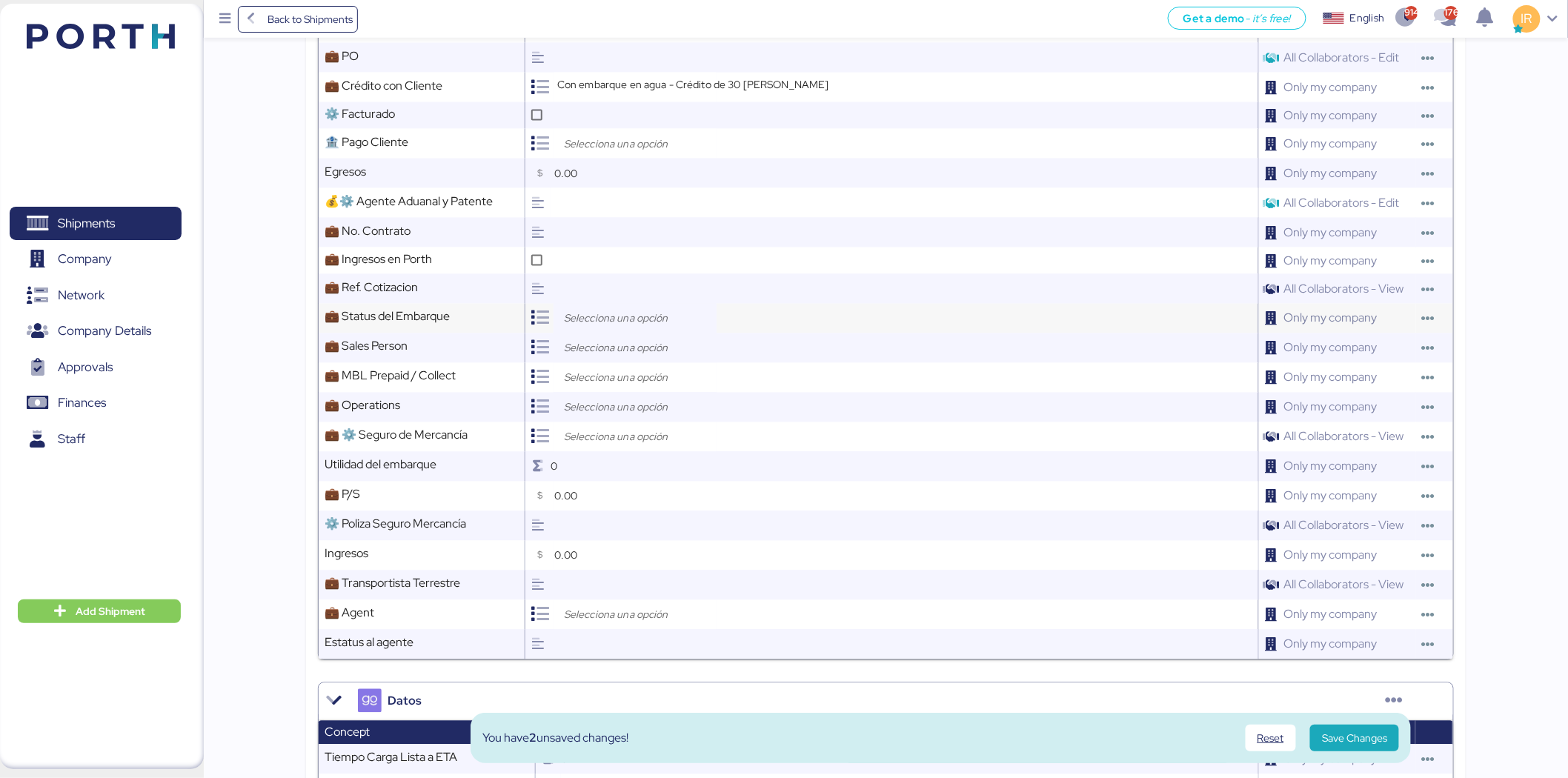
click at [599, 315] on input "search" at bounding box center [638, 319] width 156 height 18
click at [614, 353] on div "Open" at bounding box center [599, 353] width 33 height 15
click at [613, 357] on div at bounding box center [635, 348] width 163 height 29
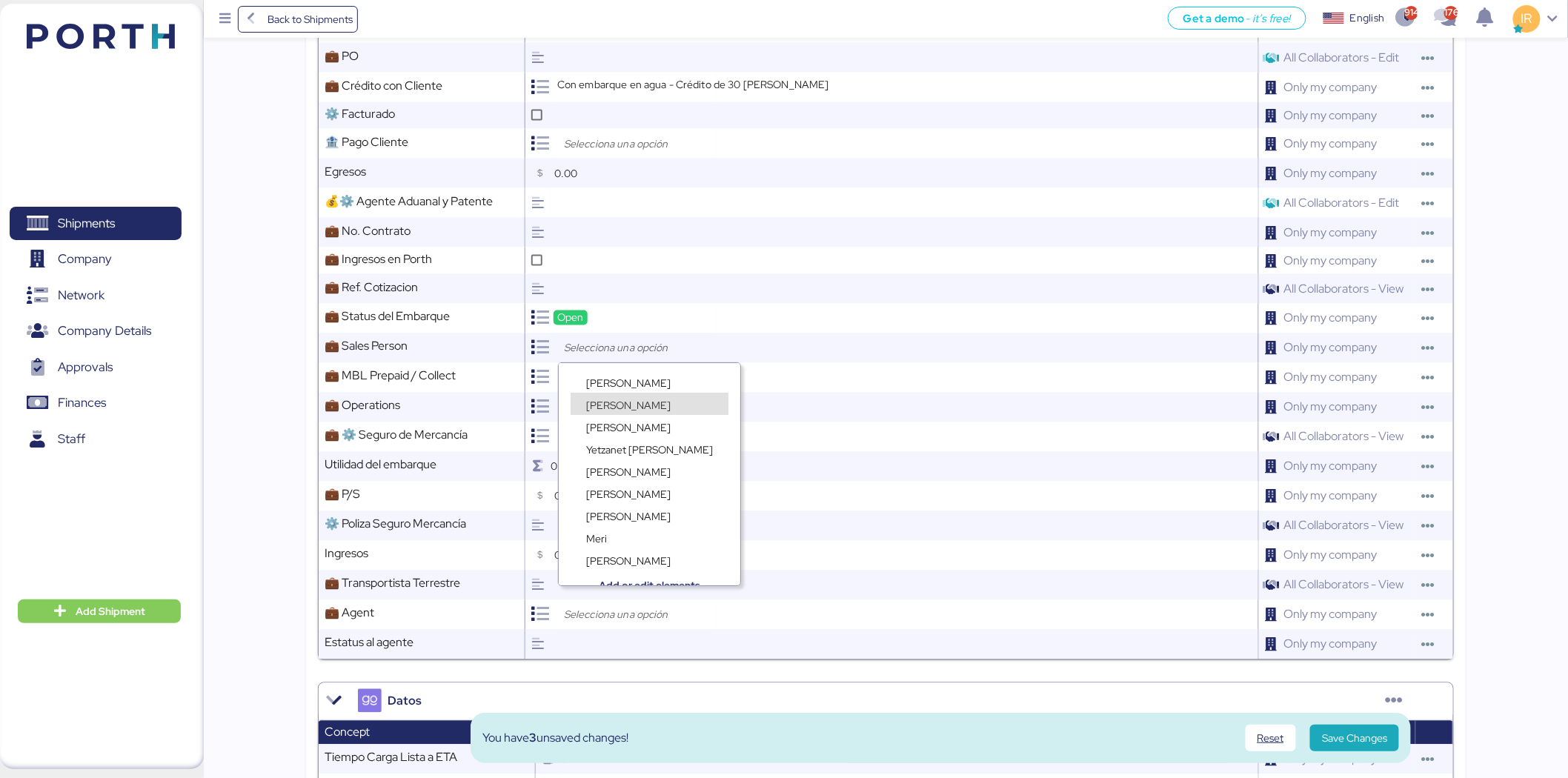
click at [610, 402] on span "[PERSON_NAME]" at bounding box center [628, 406] width 84 height 13
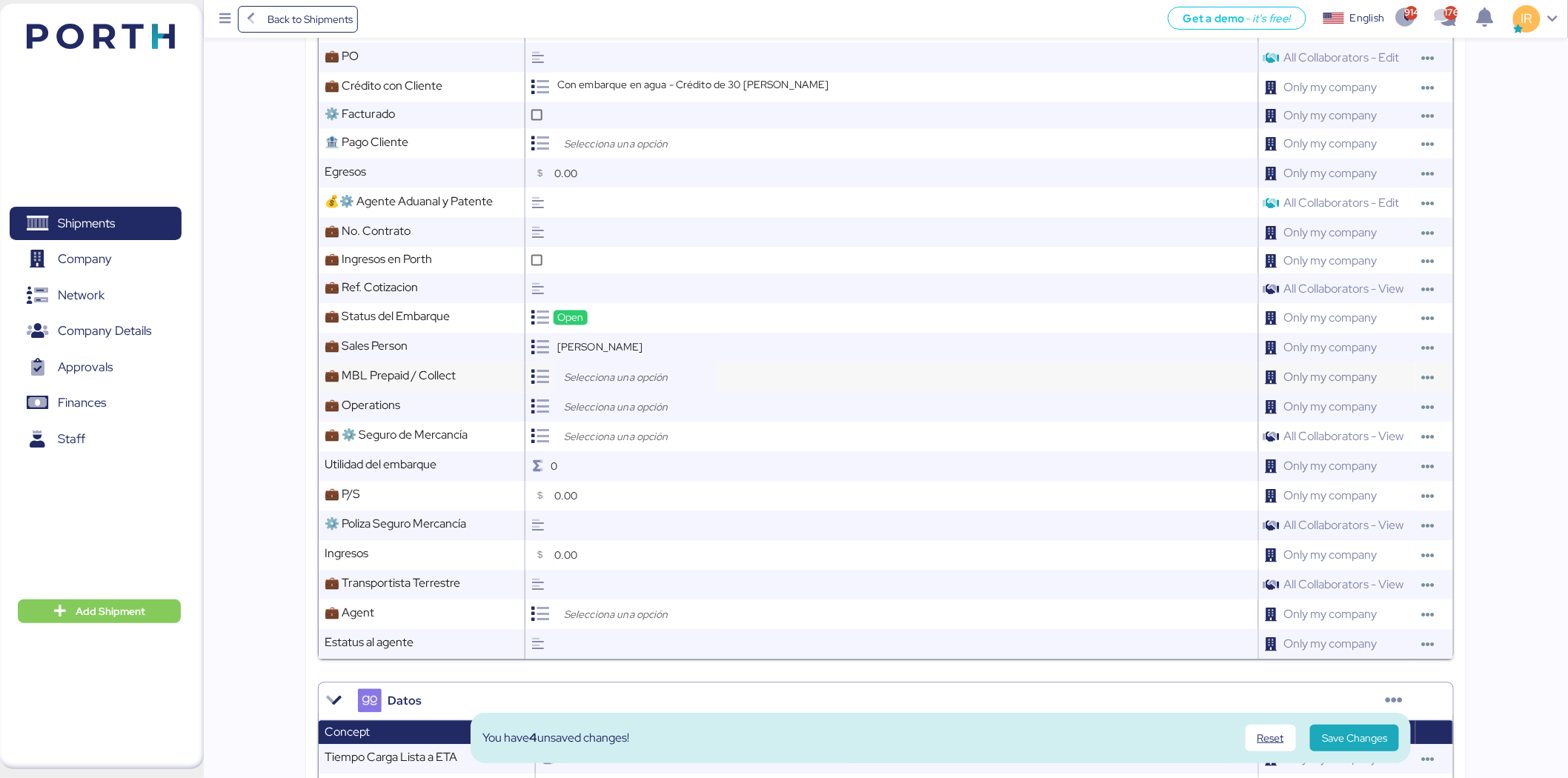
click at [591, 376] on input "search" at bounding box center [638, 377] width 156 height 18
click at [605, 405] on div "Prepaid" at bounding box center [603, 412] width 43 height 15
click at [616, 416] on div at bounding box center [635, 406] width 163 height 29
click at [630, 477] on div "Ruth Uribe" at bounding box center [641, 486] width 141 height 23
click at [608, 443] on input "search" at bounding box center [638, 437] width 156 height 18
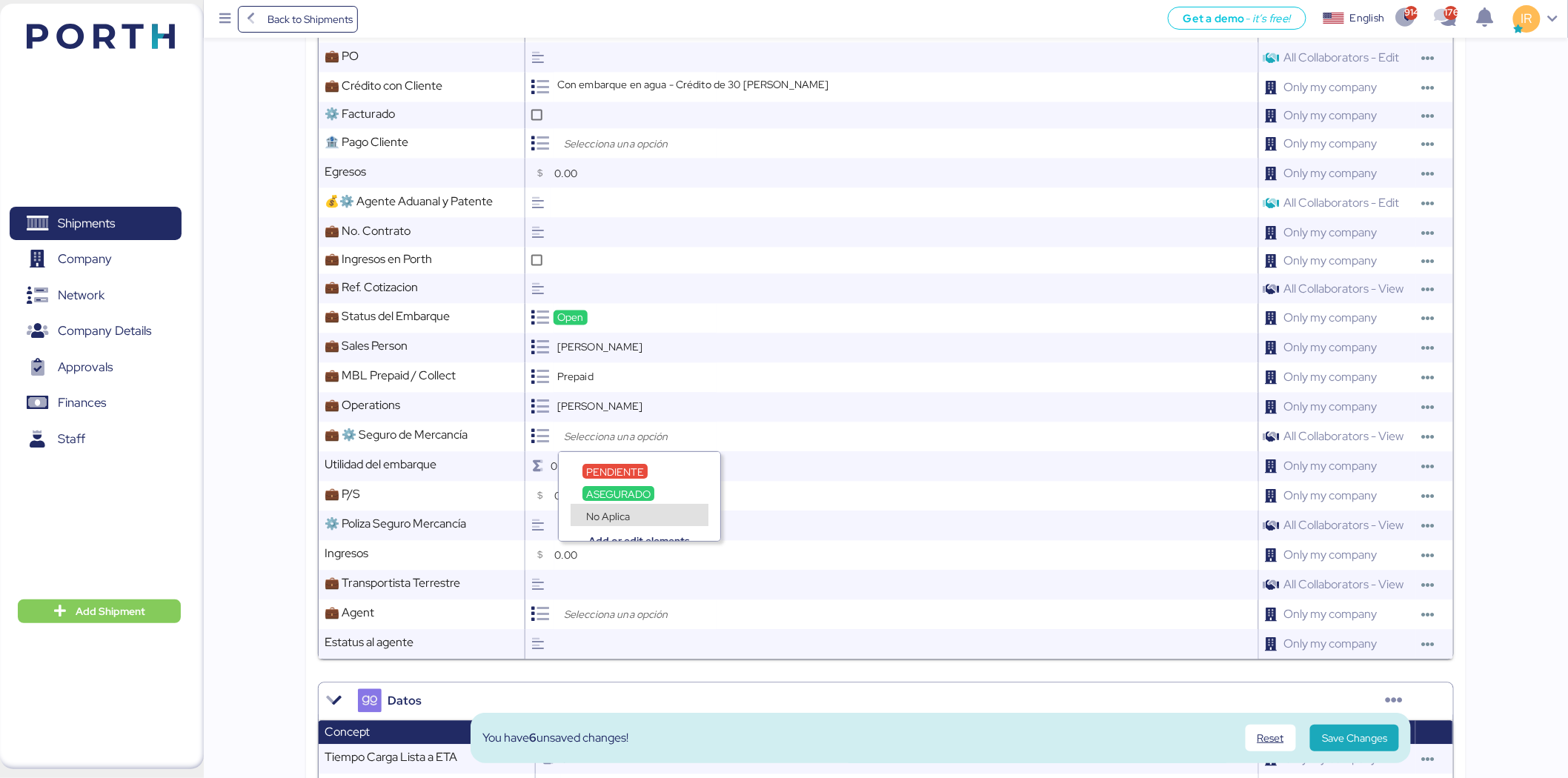
click at [620, 523] on div "Add or edit elements" at bounding box center [639, 530] width 162 height 23
click at [616, 515] on span "No Aplica" at bounding box center [608, 516] width 44 height 13
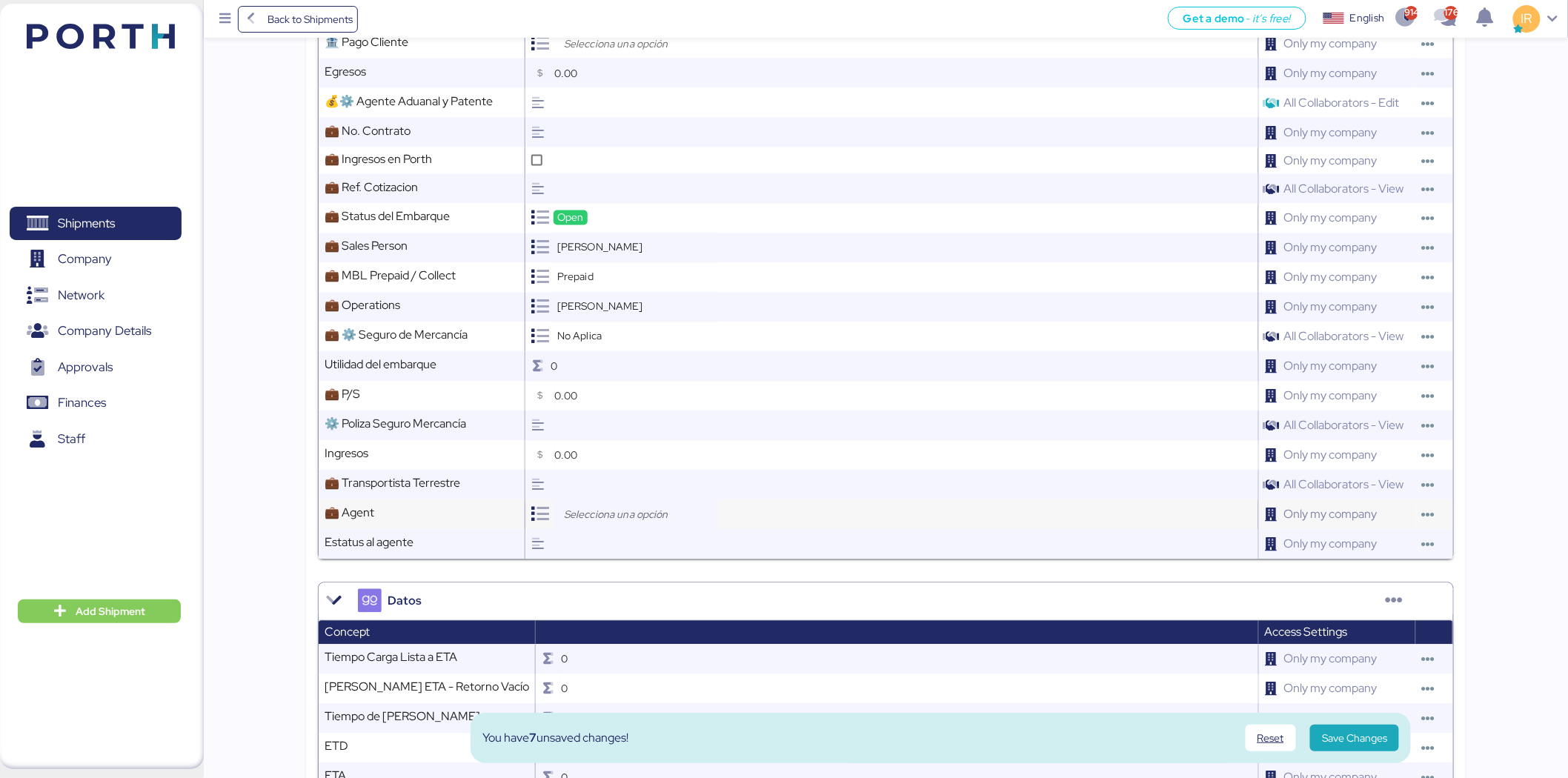
scroll to position [978, 0]
click at [616, 515] on input "search" at bounding box center [638, 514] width 156 height 18
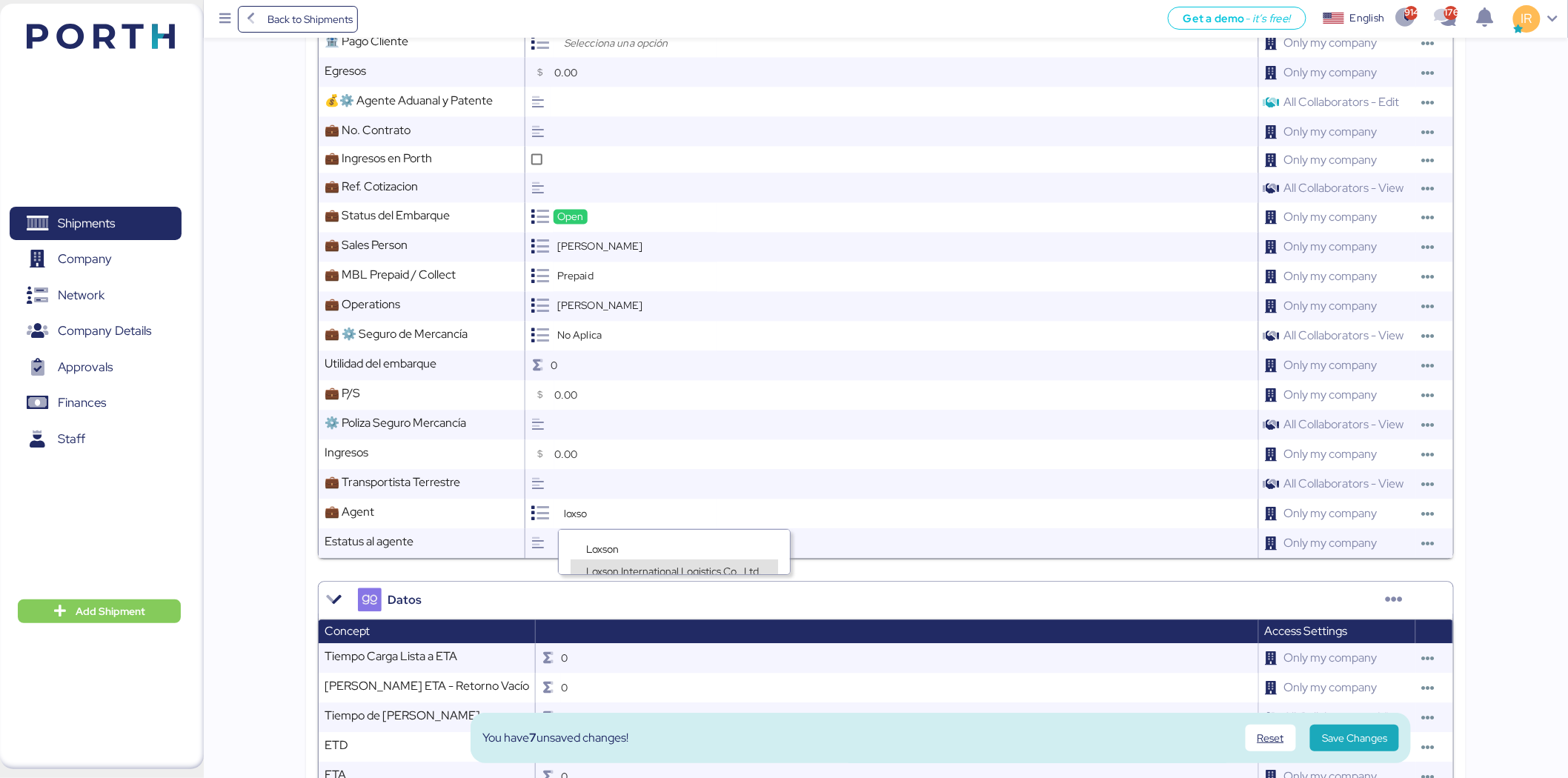
type input "loxso"
click at [618, 560] on div "Loxson International Logistics Co., Ltd." at bounding box center [674, 571] width 207 height 23
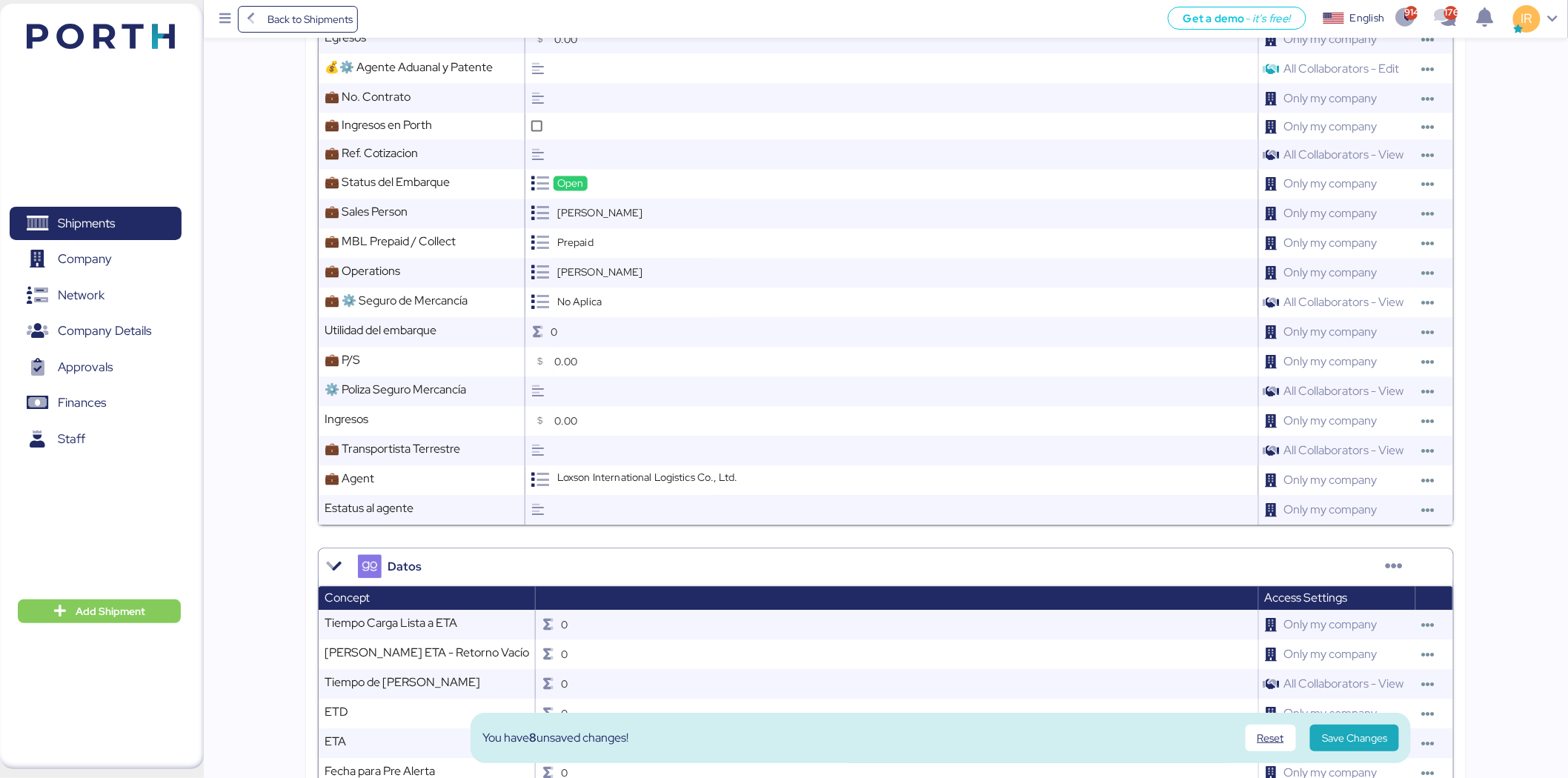
scroll to position [1013, 0]
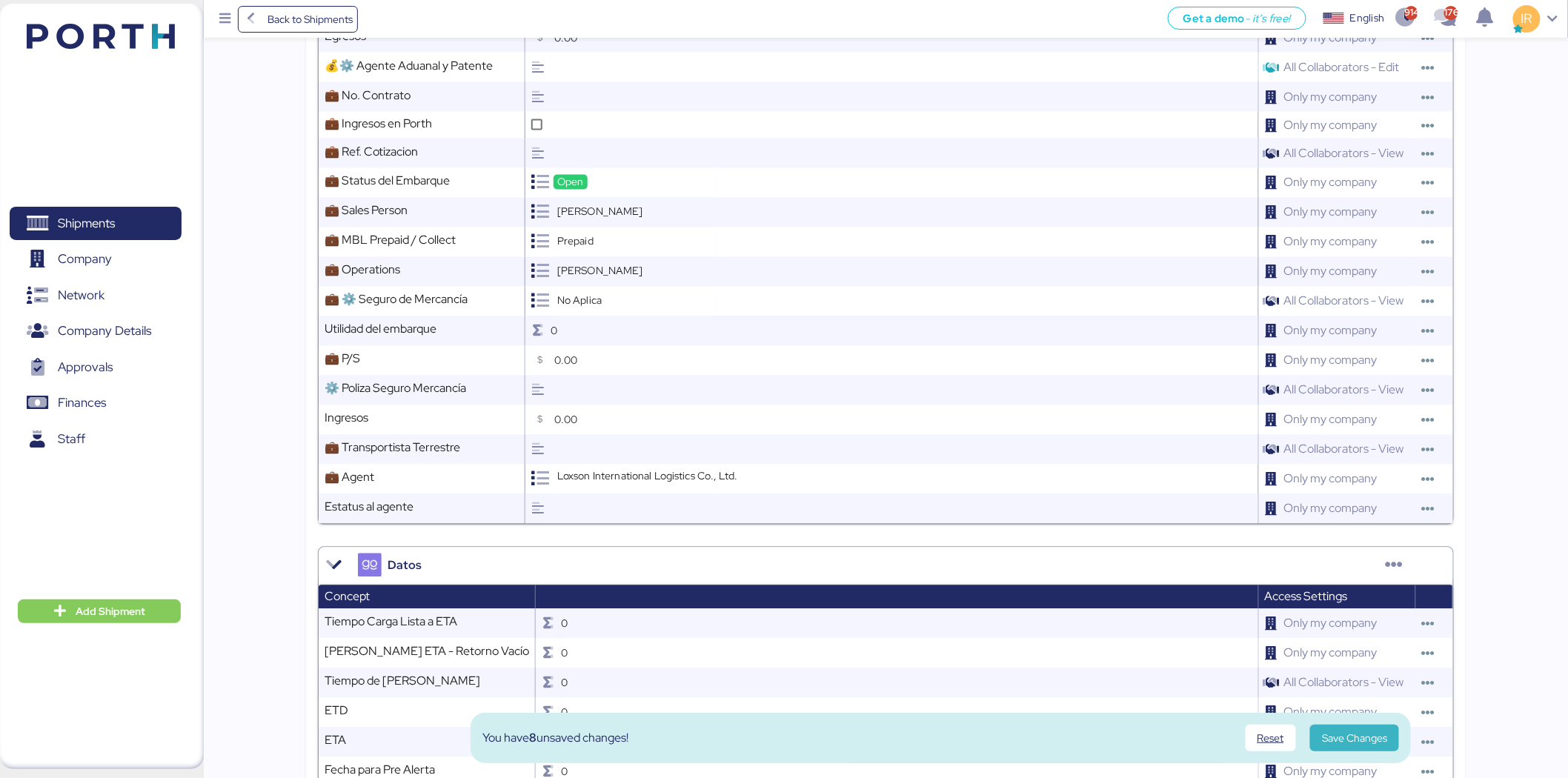
click at [1366, 732] on span "Save Changes" at bounding box center [1354, 737] width 65 height 18
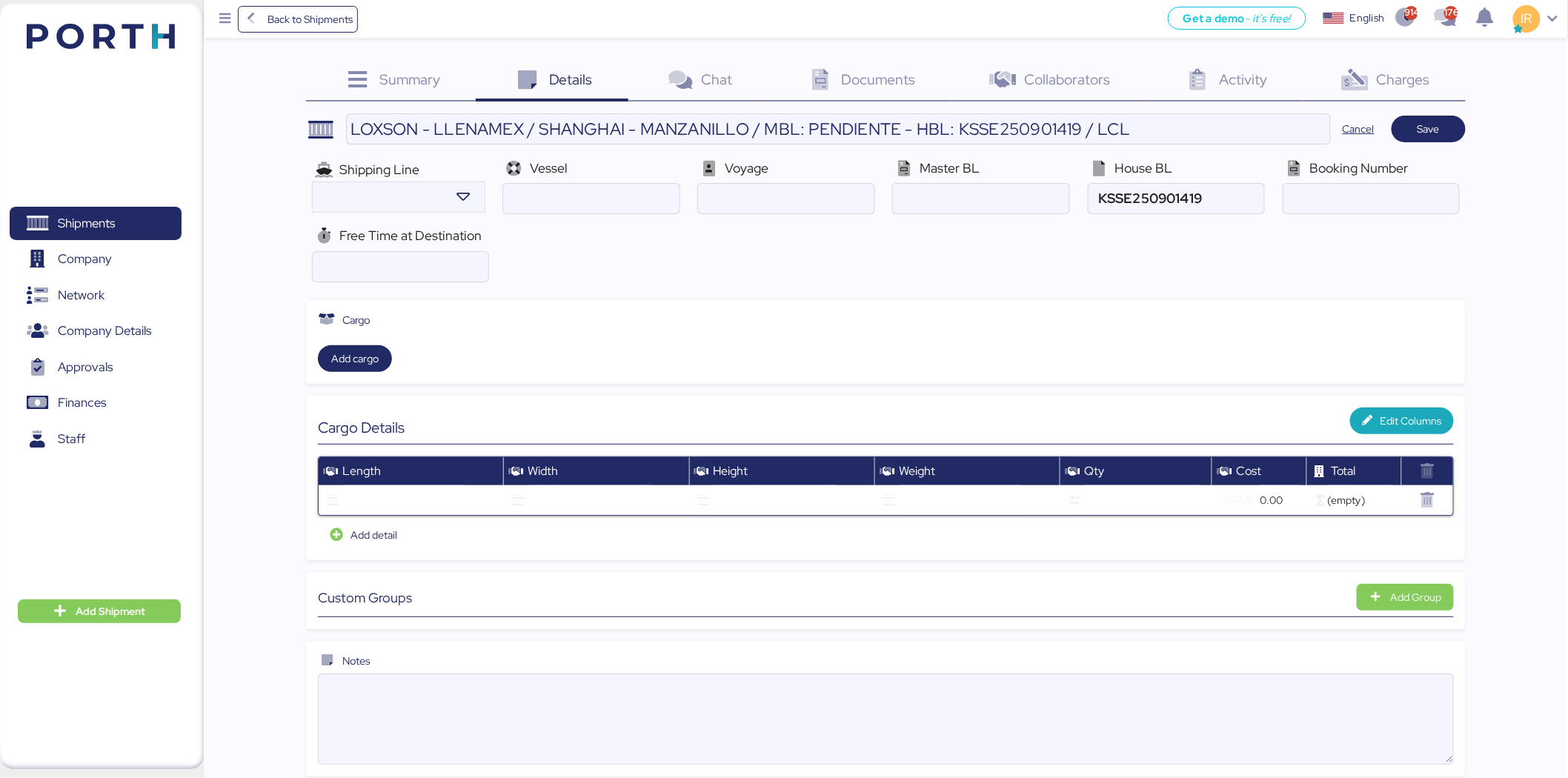
scroll to position [0, 0]
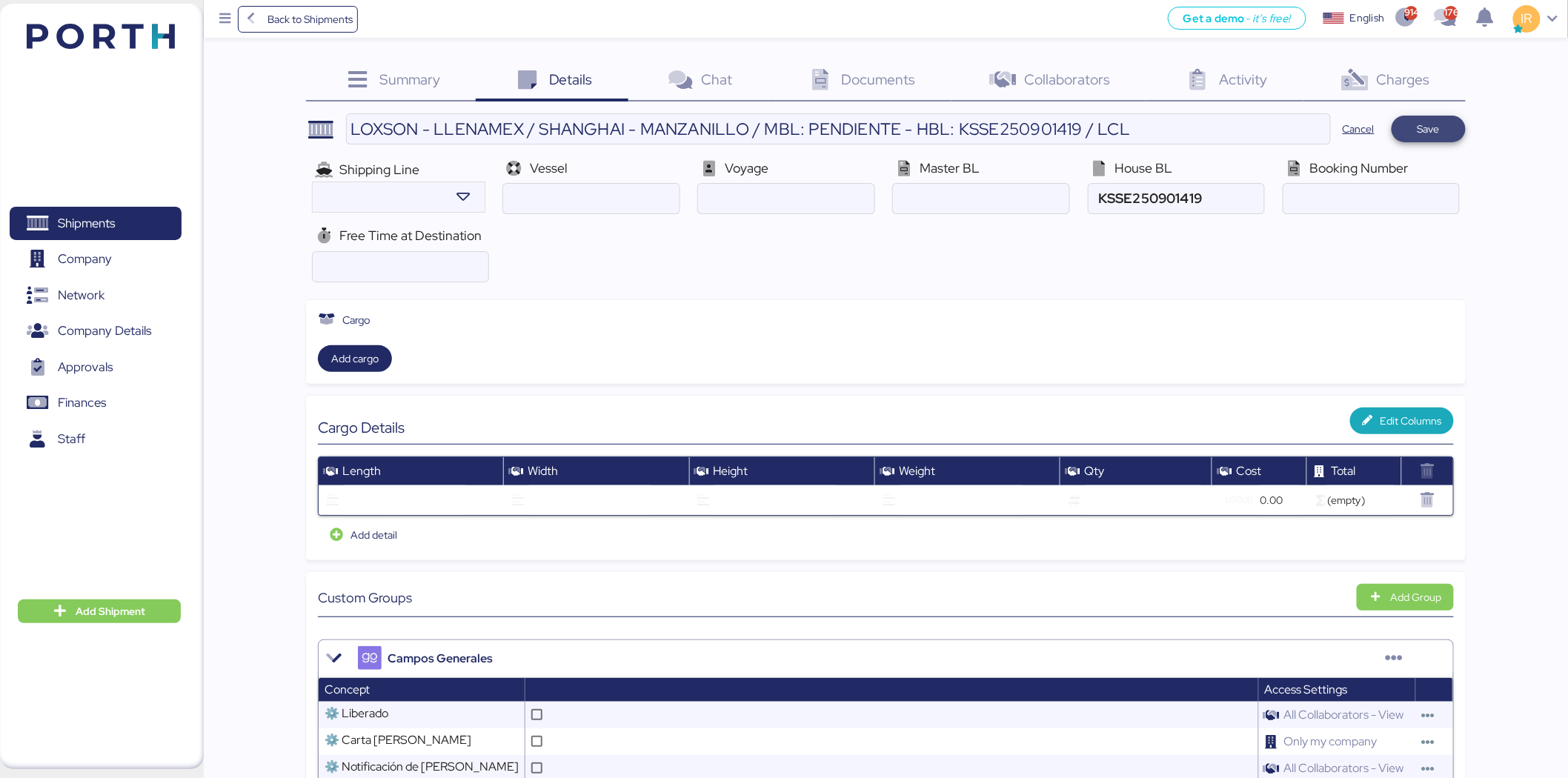
click at [1442, 128] on span "Save" at bounding box center [1428, 129] width 50 height 21
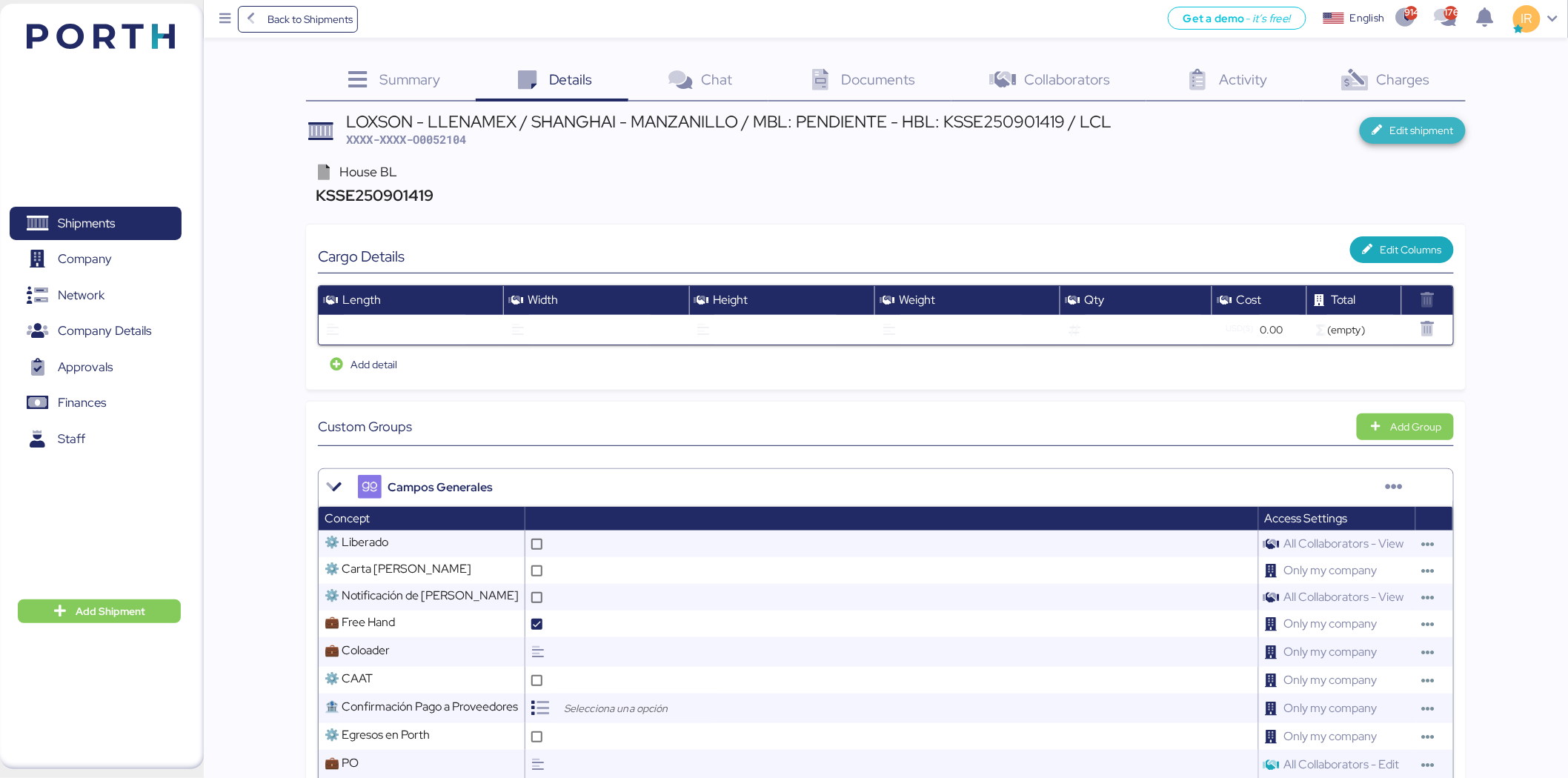
click at [1403, 131] on span "Edit shipment" at bounding box center [1421, 130] width 63 height 18
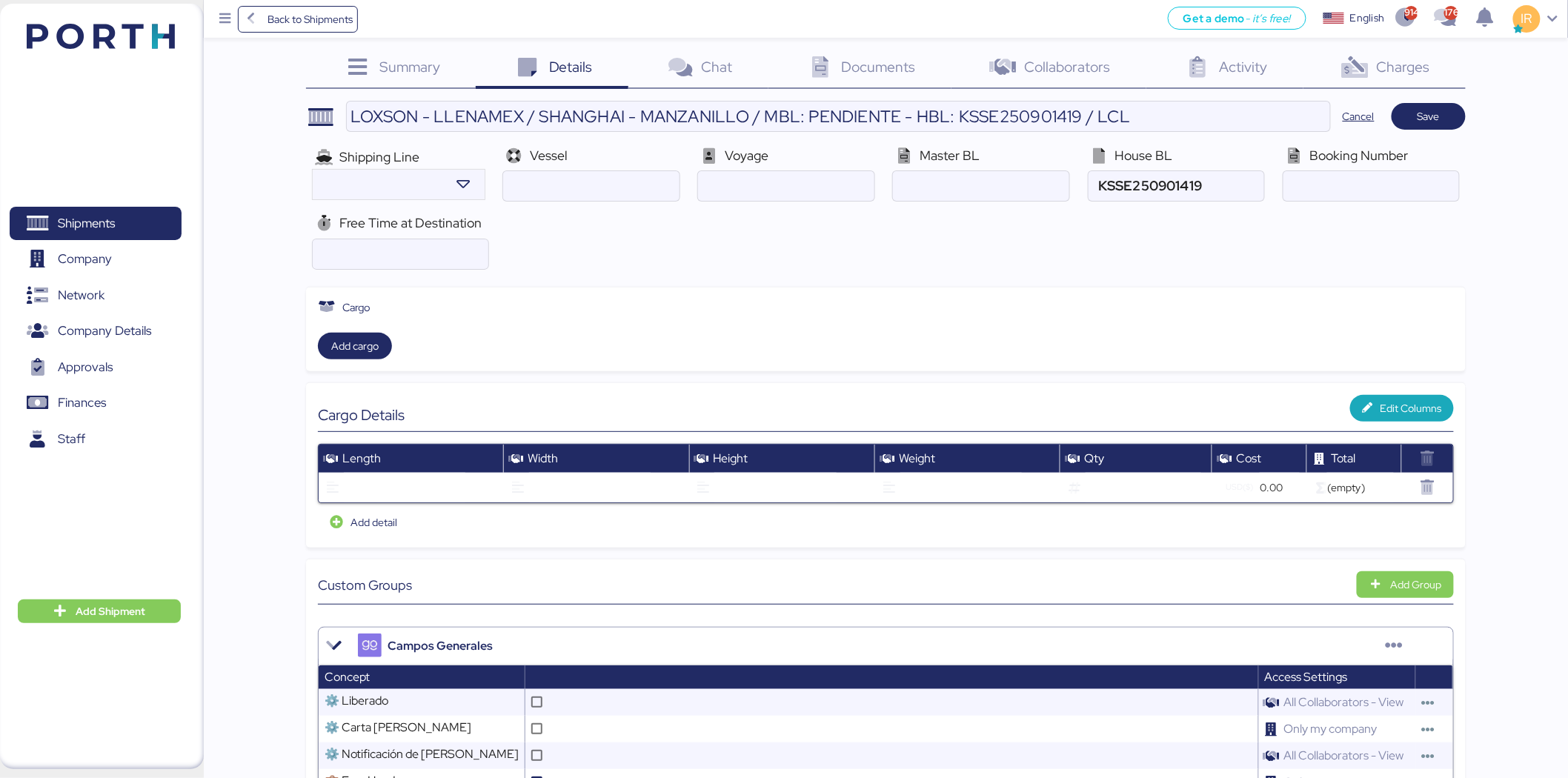
scroll to position [1337, 0]
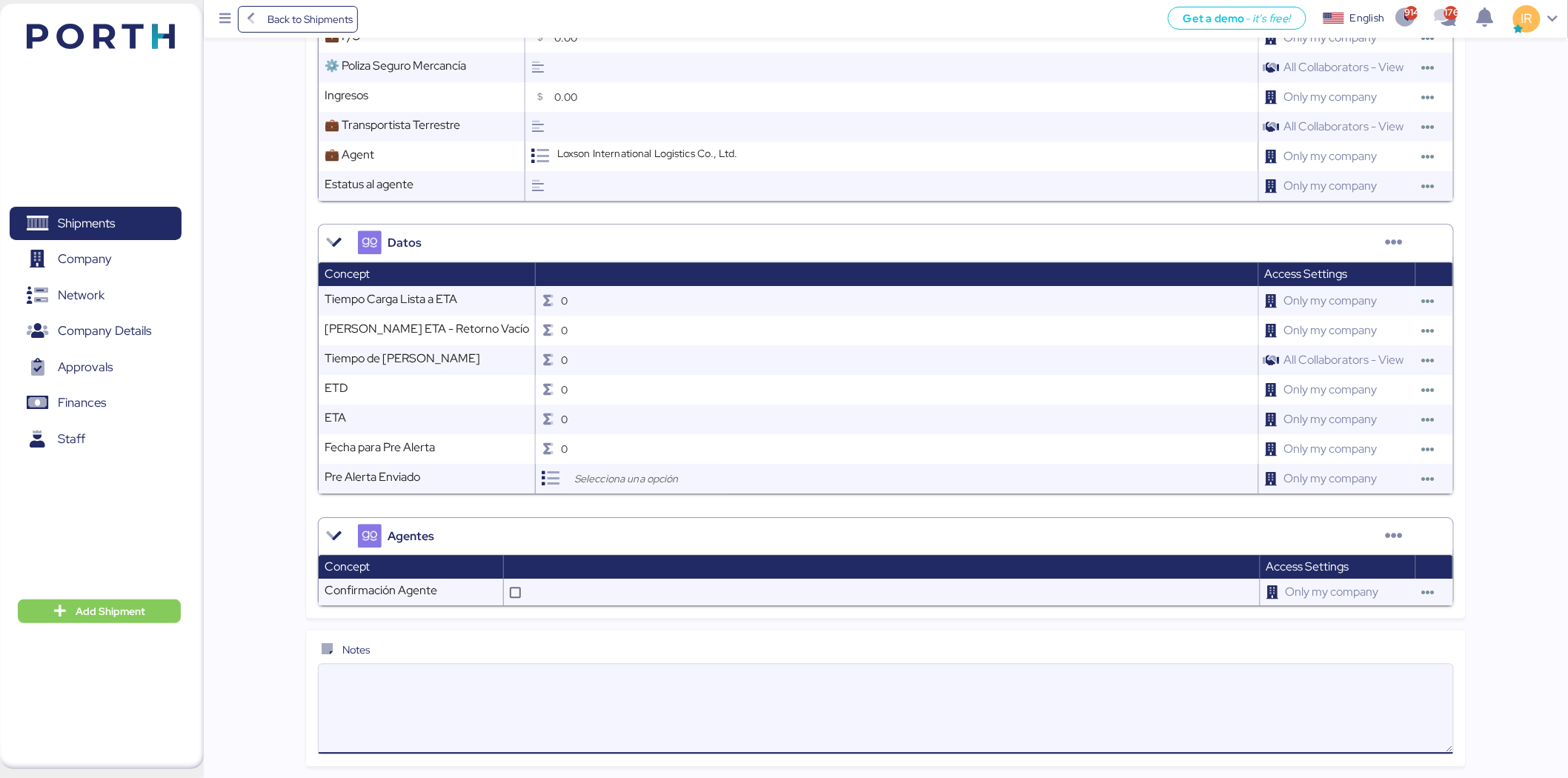
click at [855, 670] on textarea at bounding box center [886, 709] width 1135 height 87
paste textarea "Shanghai to Mexico by LCL DAP term Port of destination: Manzanillo General carg…"
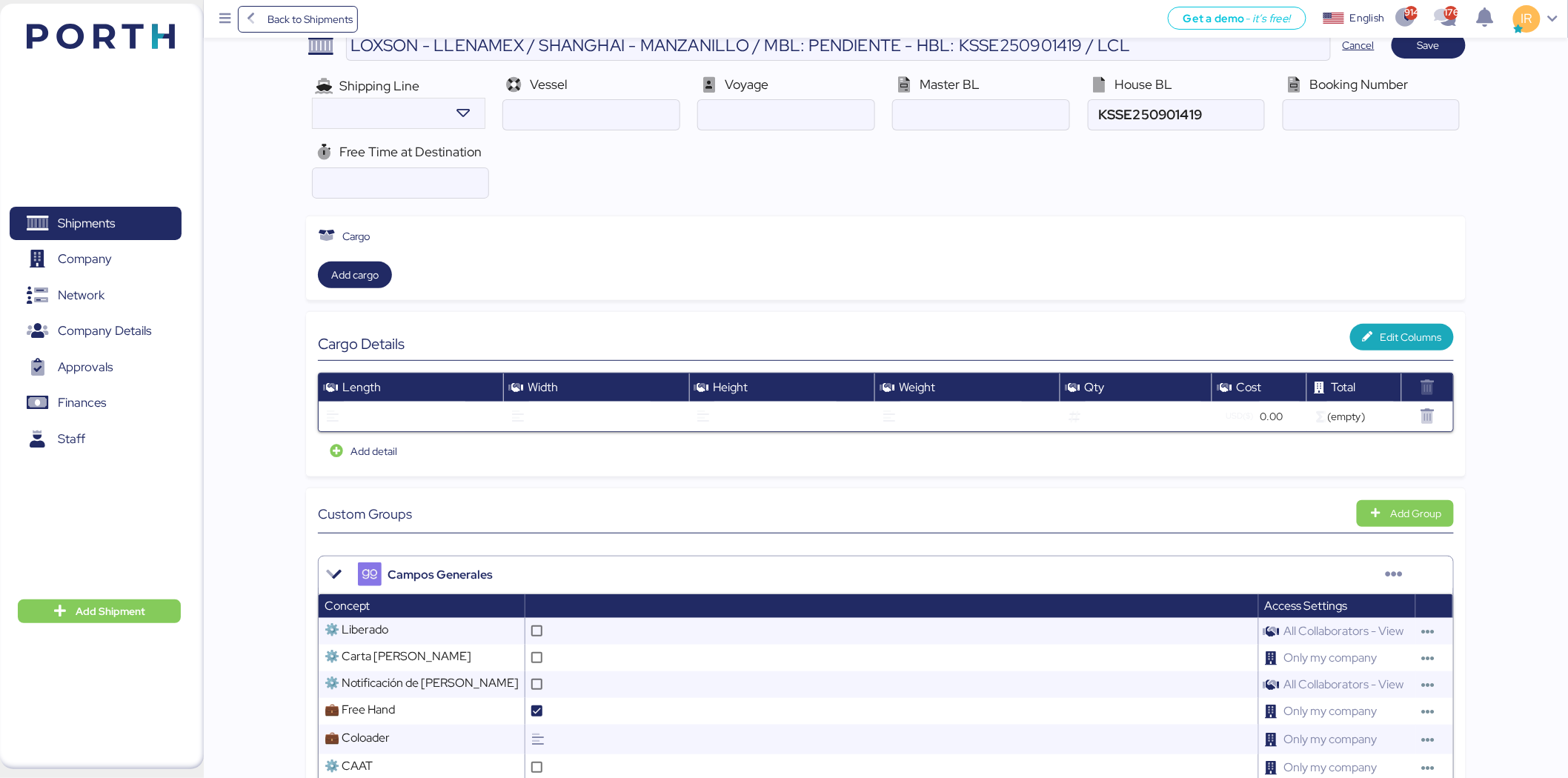
scroll to position [0, 0]
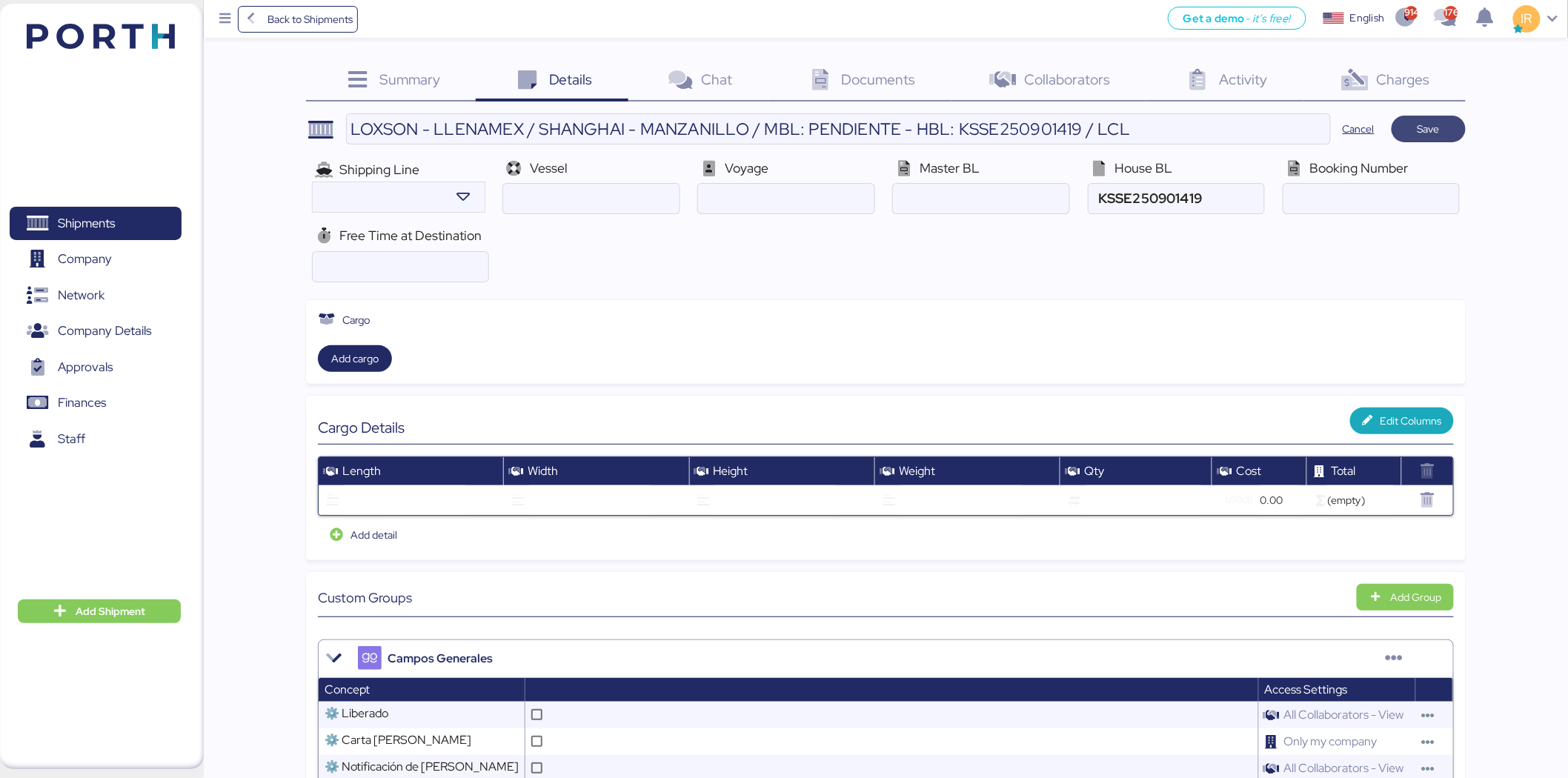
type textarea "Shanghai to Mexico by LCL DAP term Port of destination: Manzanillo General carg…"
click at [1443, 116] on span "Save" at bounding box center [1429, 129] width 74 height 26
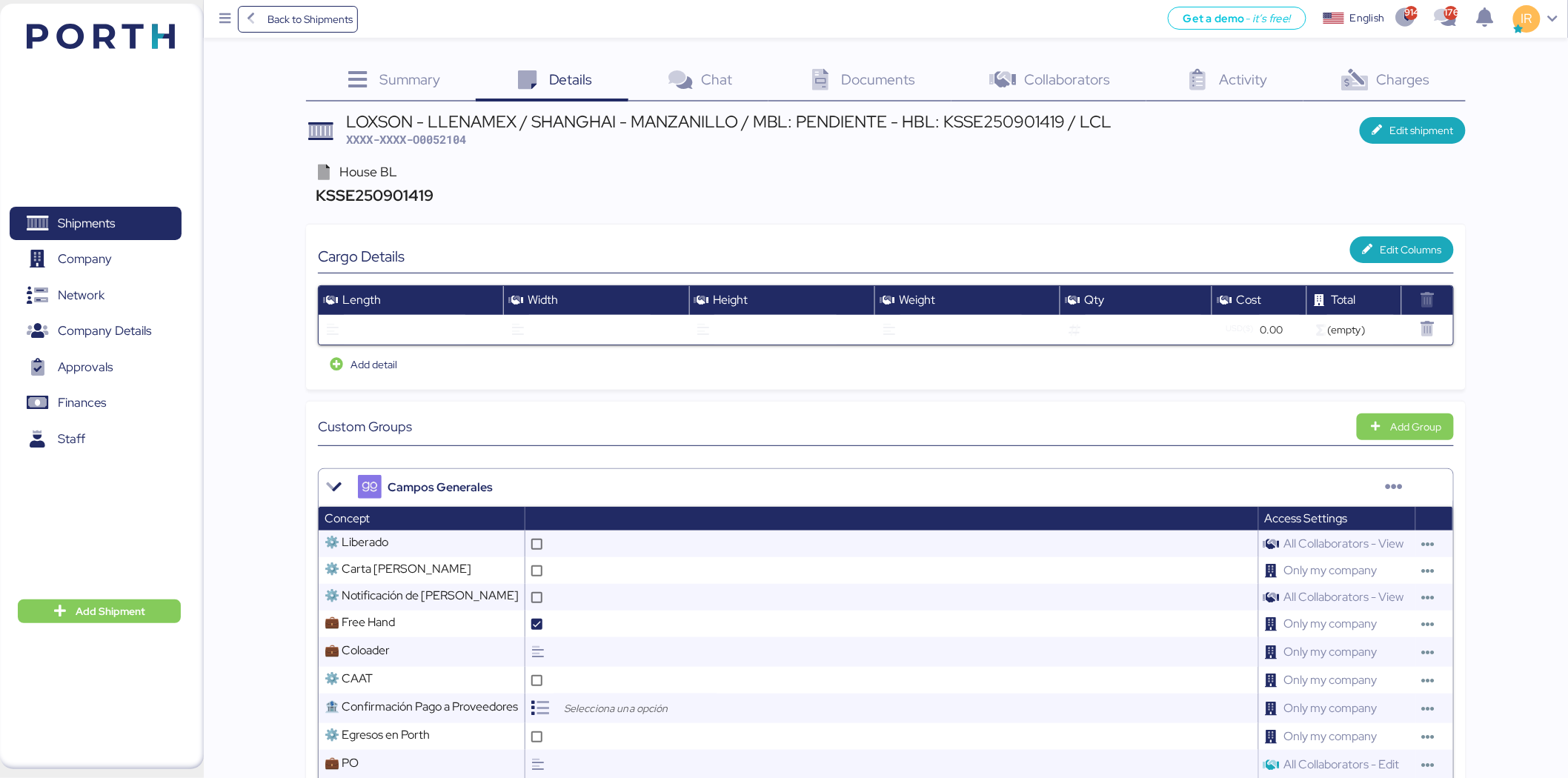
click at [880, 70] on span "Documents" at bounding box center [879, 79] width 74 height 19
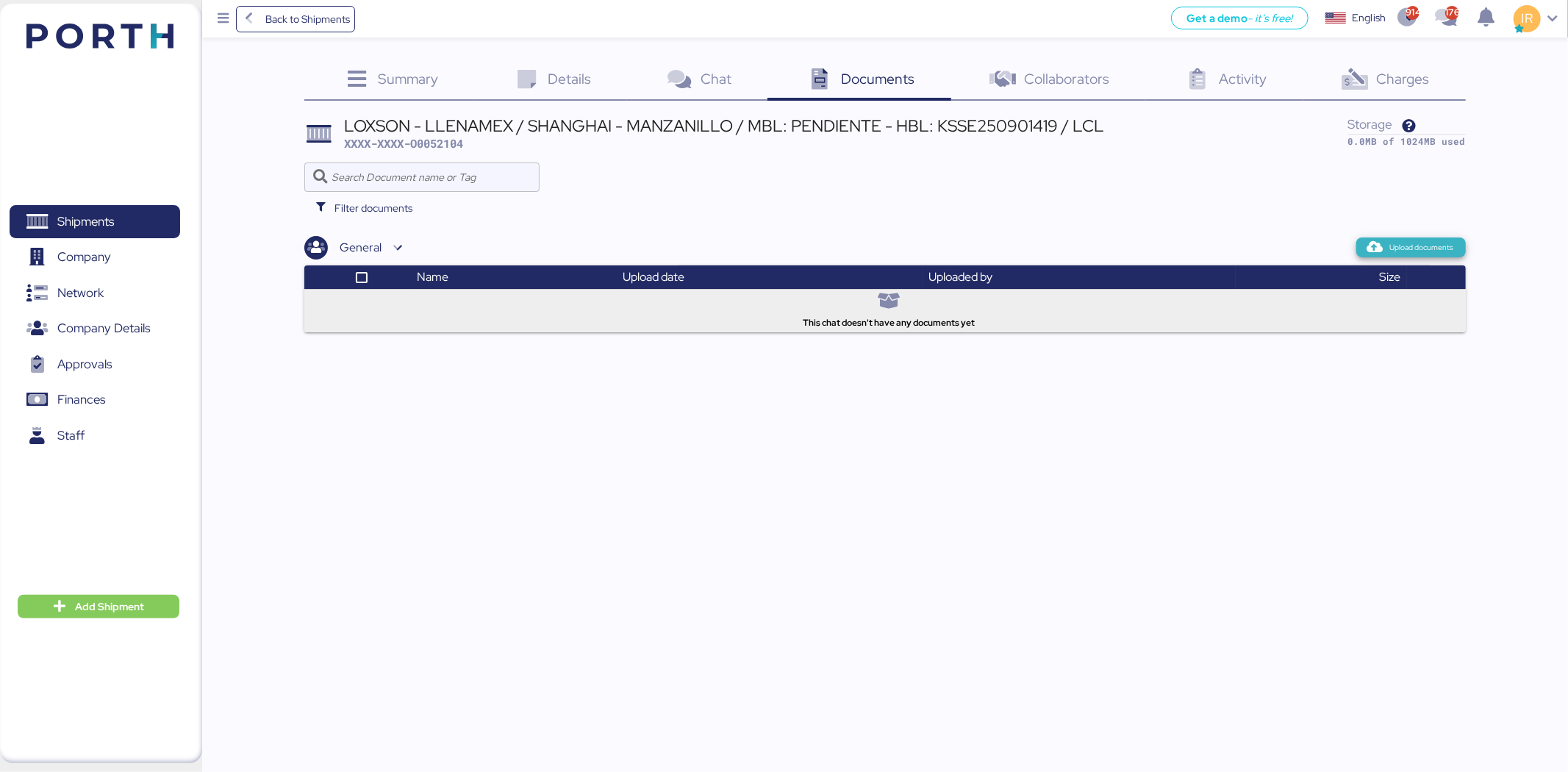
click at [1433, 241] on span "Upload documents" at bounding box center [1422, 248] width 64 height 13
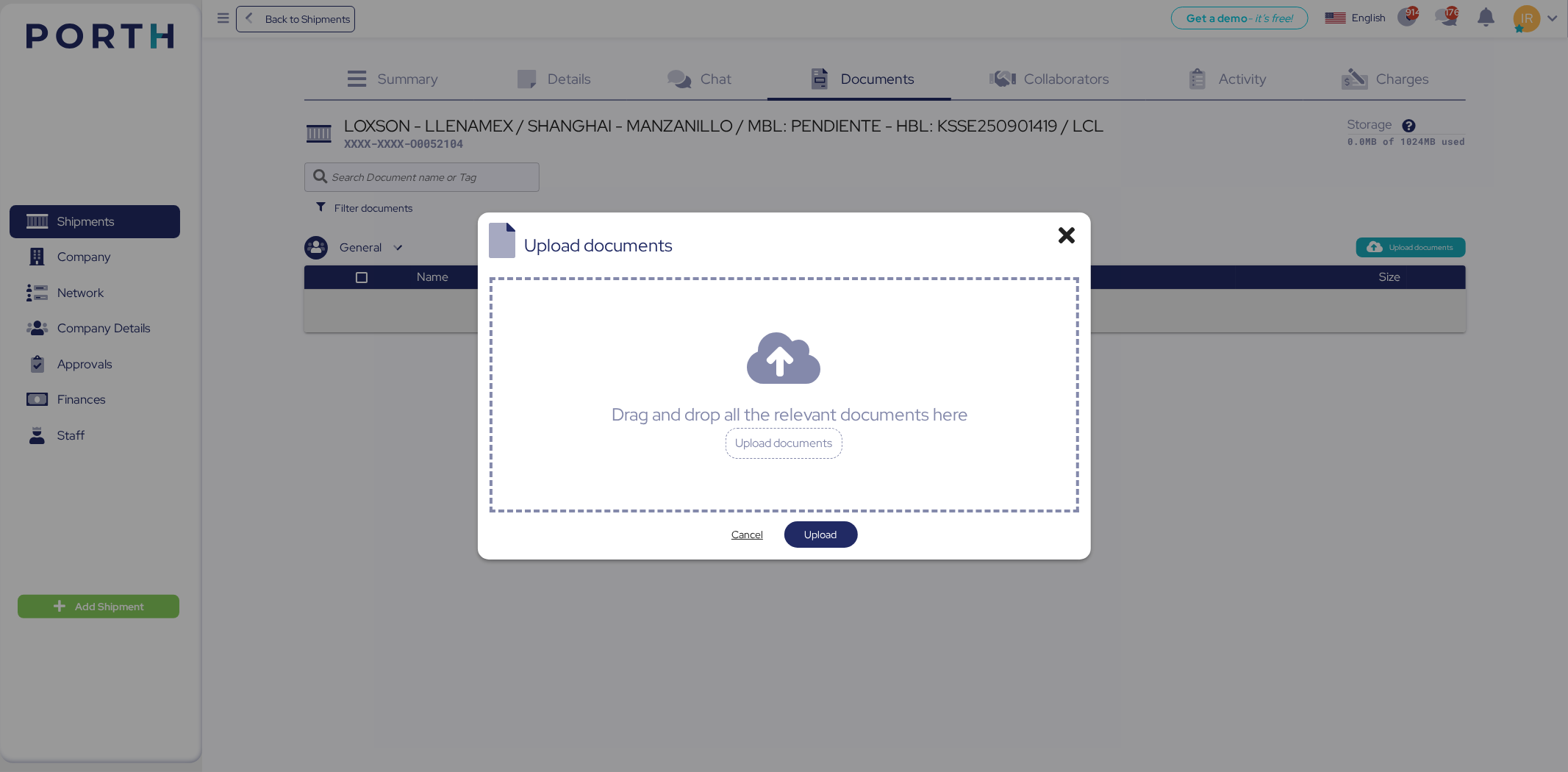
click at [773, 364] on div "Drag and drop all the relevant documents here Upload documents" at bounding box center [784, 394] width 590 height 235
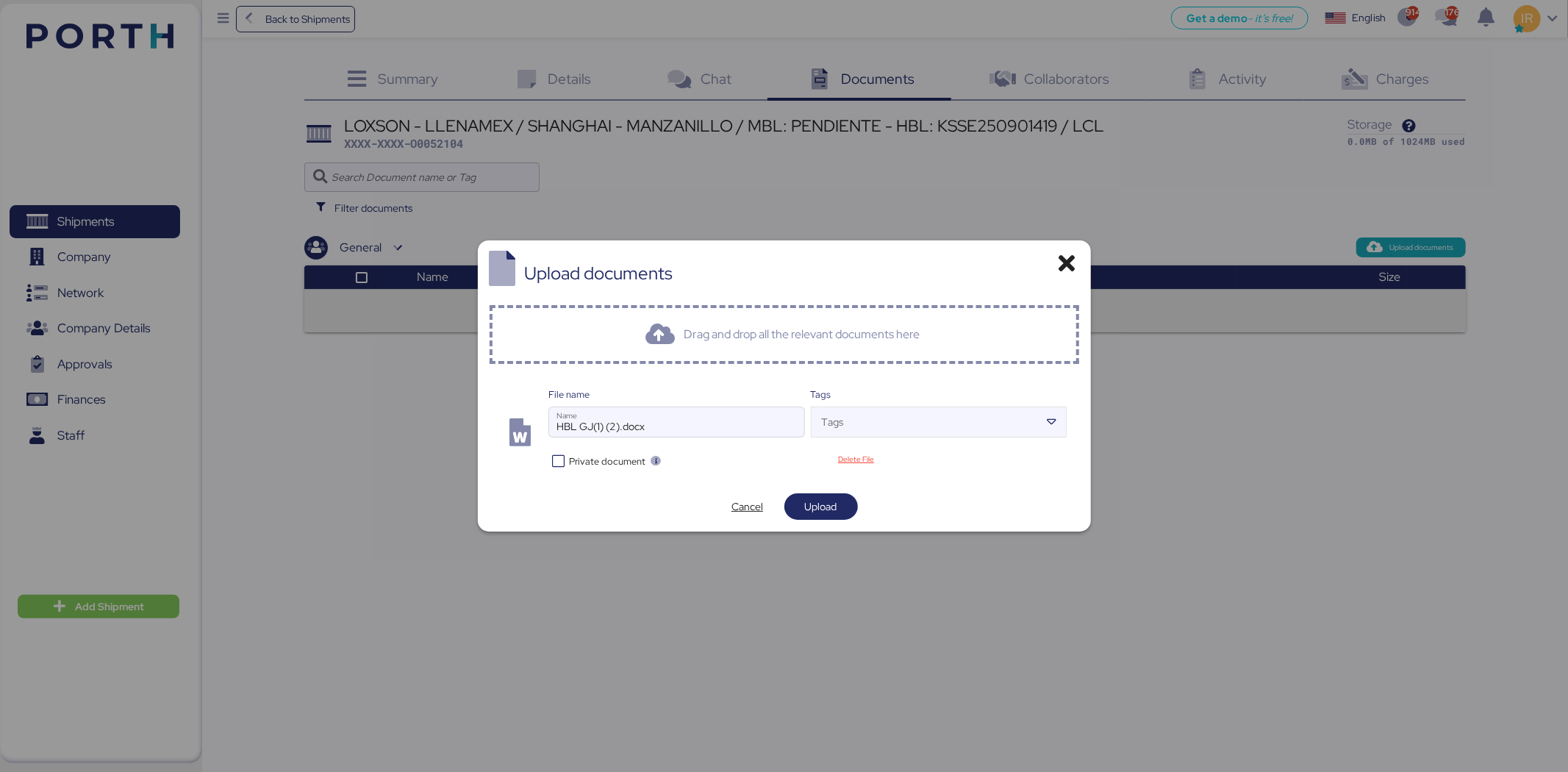
click at [549, 458] on icon at bounding box center [559, 461] width 22 height 14
click at [838, 502] on span "Upload" at bounding box center [821, 507] width 50 height 21
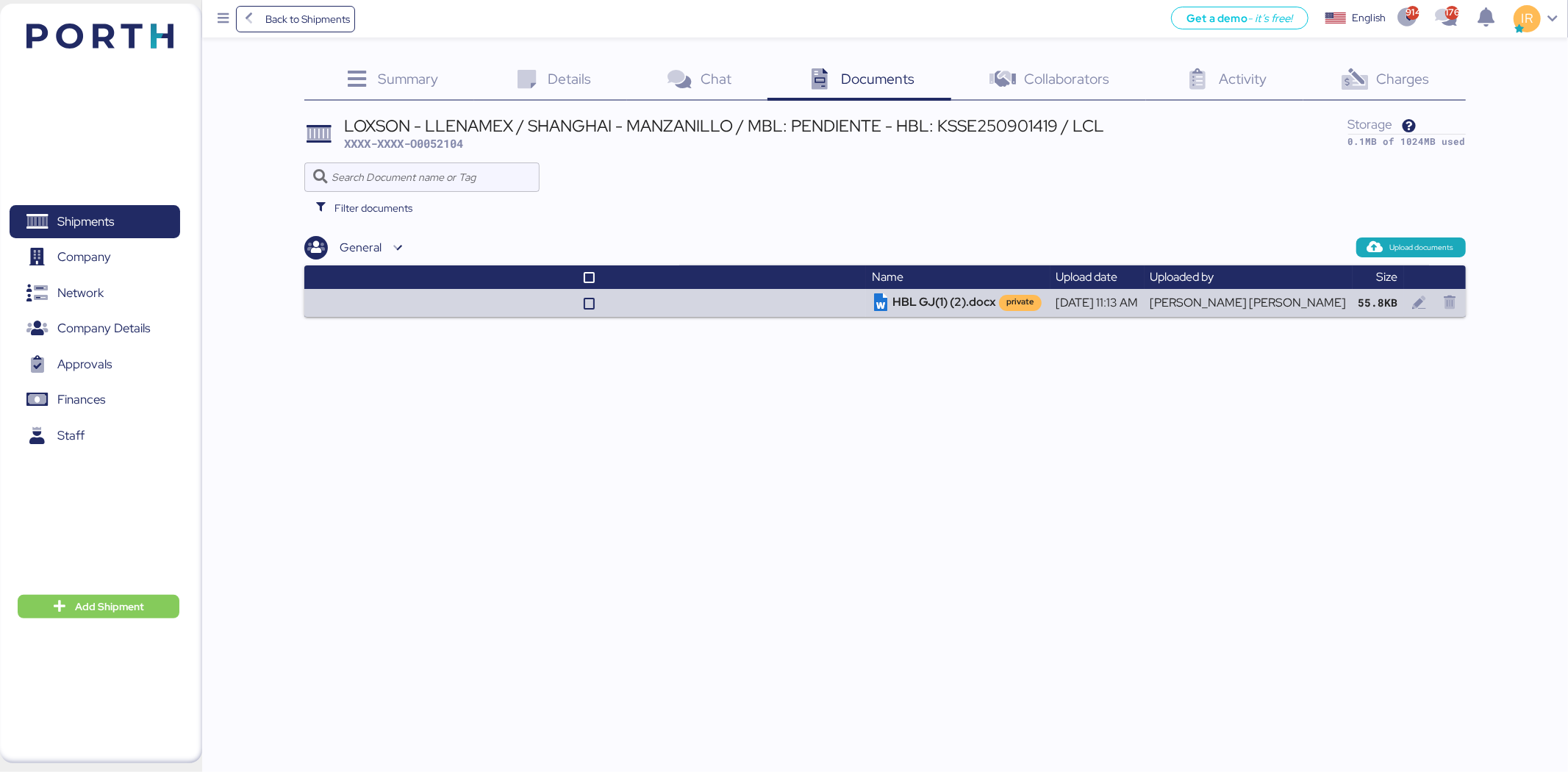
click at [769, 117] on div "LOXSON - LLENAMEX / SHANGHAI - MANZANILLO / MBL: PENDIENTE - HBL: KSSE250901419…" at bounding box center [724, 125] width 760 height 16
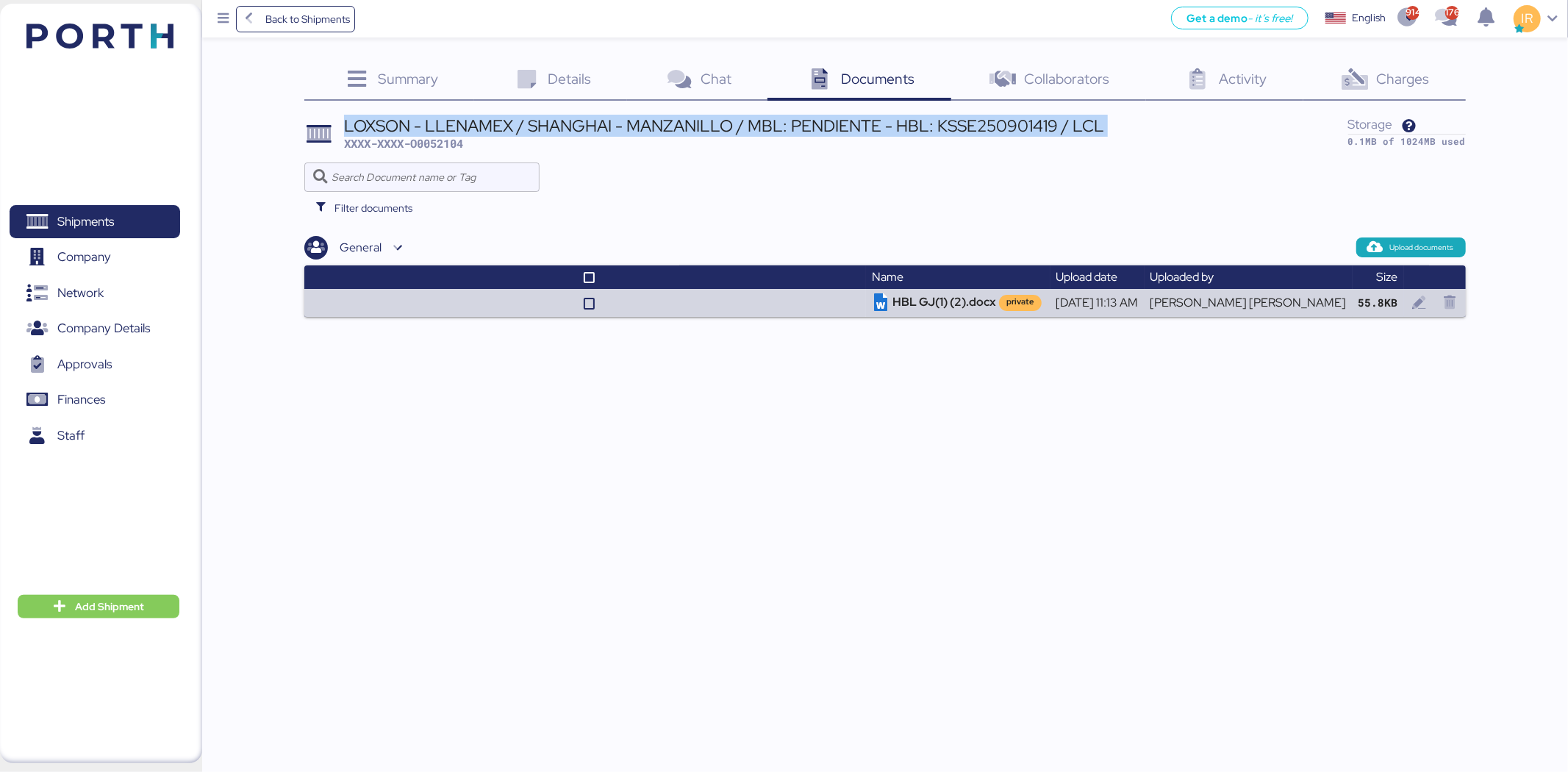
click at [769, 117] on div "LOXSON - LLENAMEX / SHANGHAI - MANZANILLO / MBL: PENDIENTE - HBL: KSSE250901419…" at bounding box center [724, 125] width 760 height 16
copy div "LOXSON - LLENAMEX / SHANGHAI - MANZANILLO / MBL: PENDIENTE - HBL: KSSE250901419…"
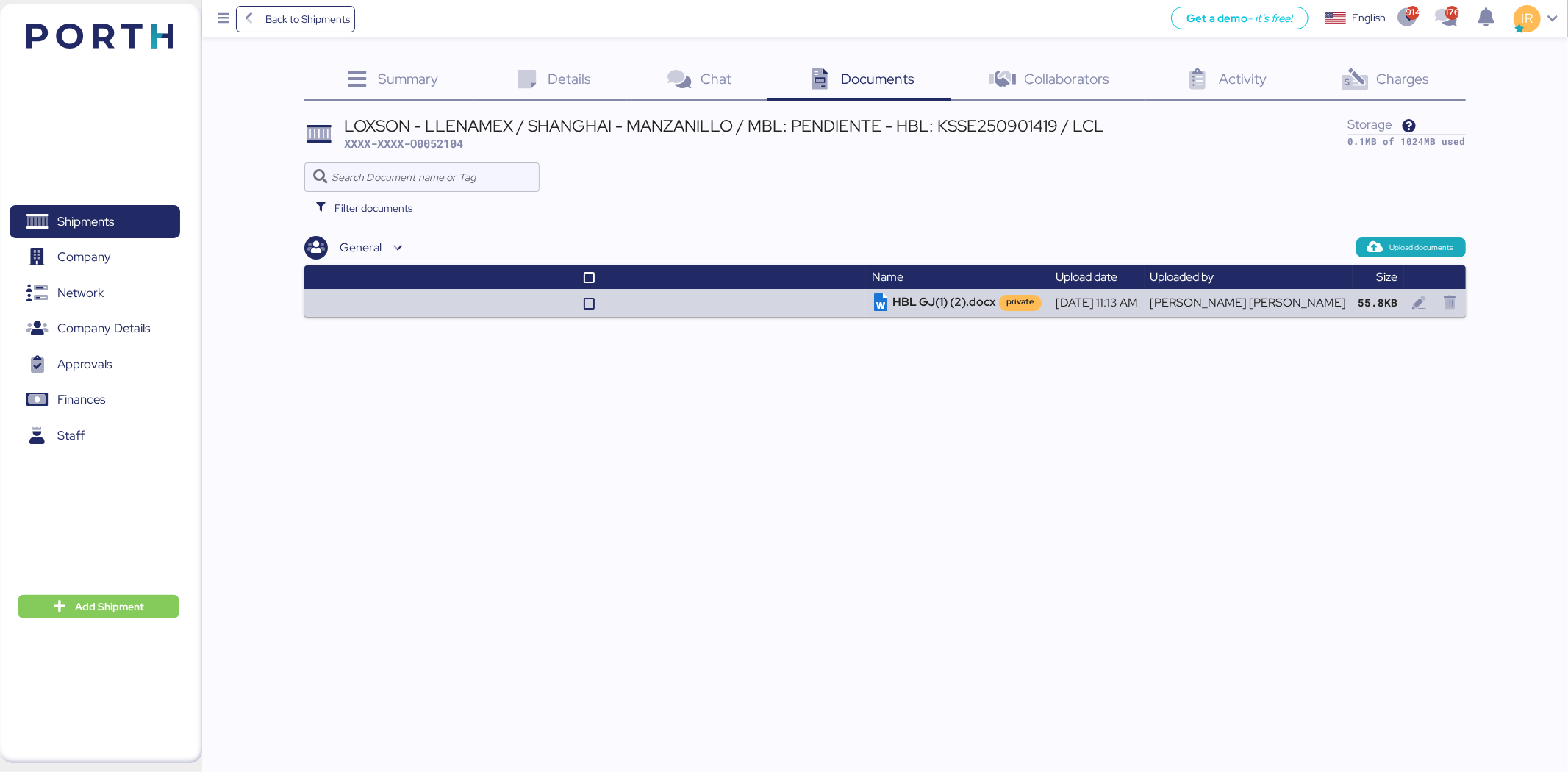
click at [449, 147] on span "XXXX-XXXX-O0052104" at bounding box center [403, 144] width 119 height 15
copy span "O0052104"
click at [440, 81] on div "Summary 0" at bounding box center [388, 81] width 170 height 39
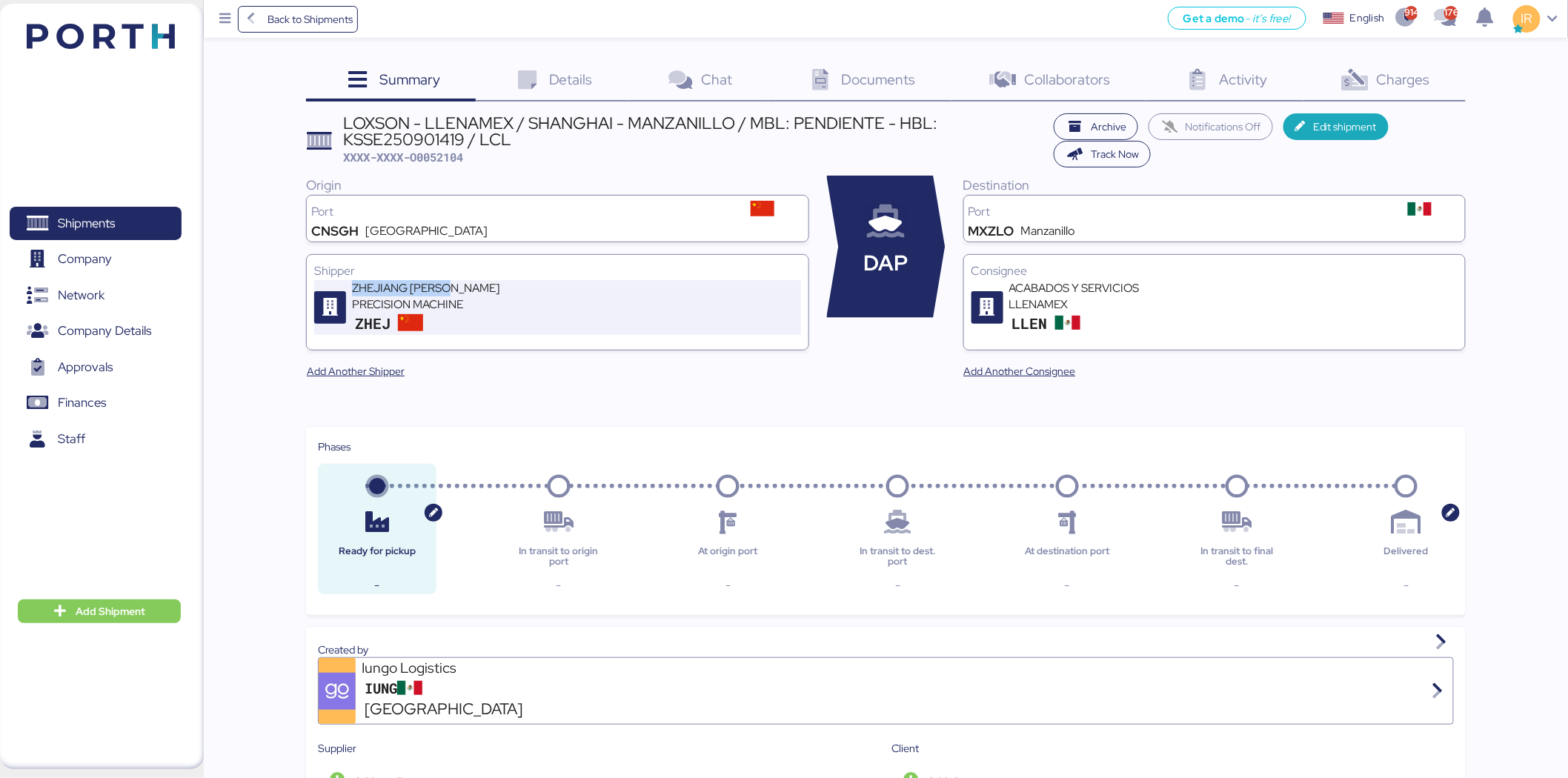
drag, startPoint x: 352, startPoint y: 284, endPoint x: 450, endPoint y: 286, distance: 98.0
click at [450, 286] on div "ZHEJIANG [PERSON_NAME] PRECISION MACHINE" at bounding box center [441, 296] width 178 height 32
copy div "ZHEJIANG RONNIE"
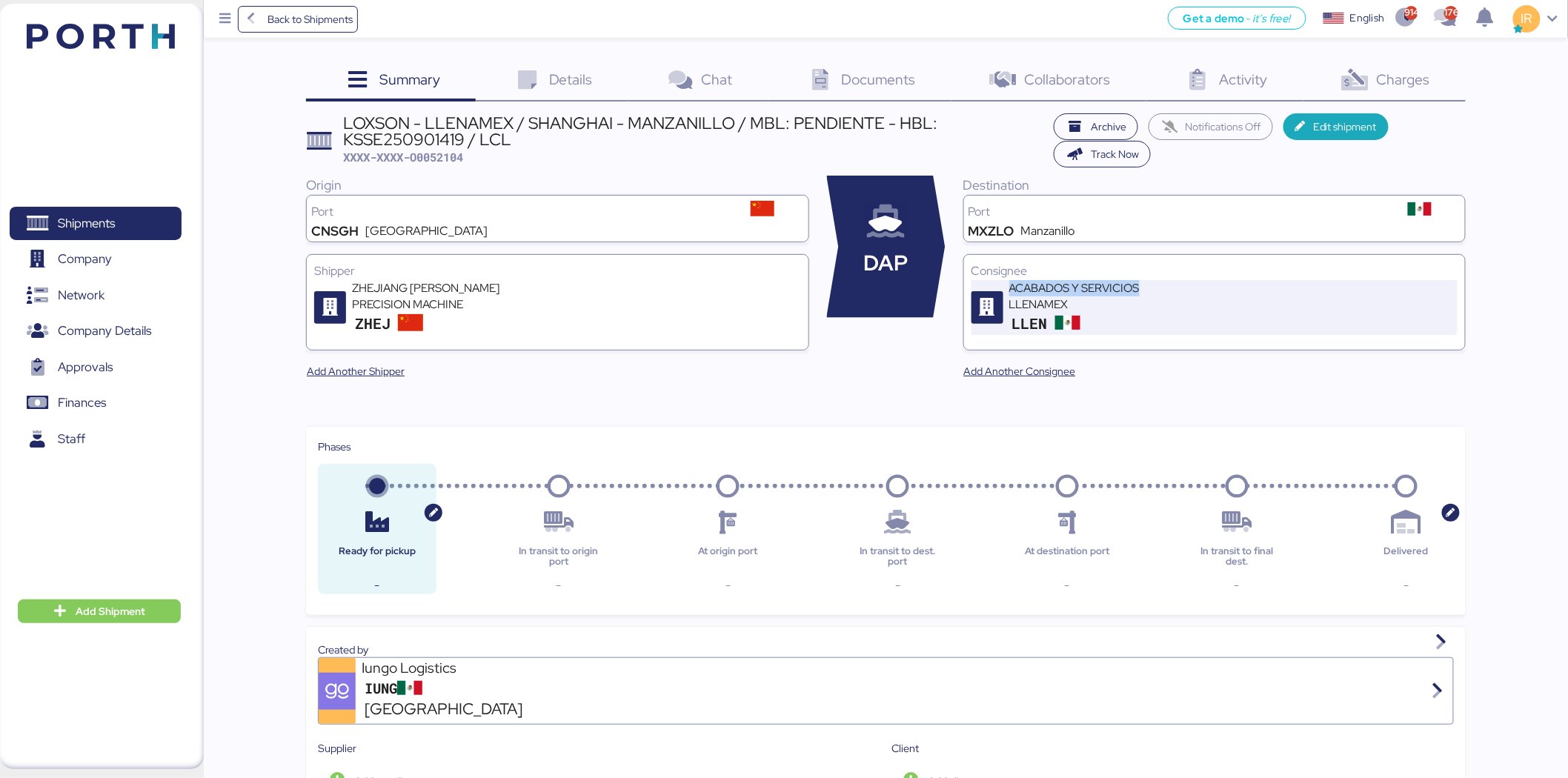
drag, startPoint x: 1011, startPoint y: 287, endPoint x: 1144, endPoint y: 286, distance: 133.0
click at [1144, 286] on div "ACABADOS Y SERVICIOS LLENAMEX" at bounding box center [1098, 296] width 178 height 32
copy div "ACABADOS Y SERVICIOS"
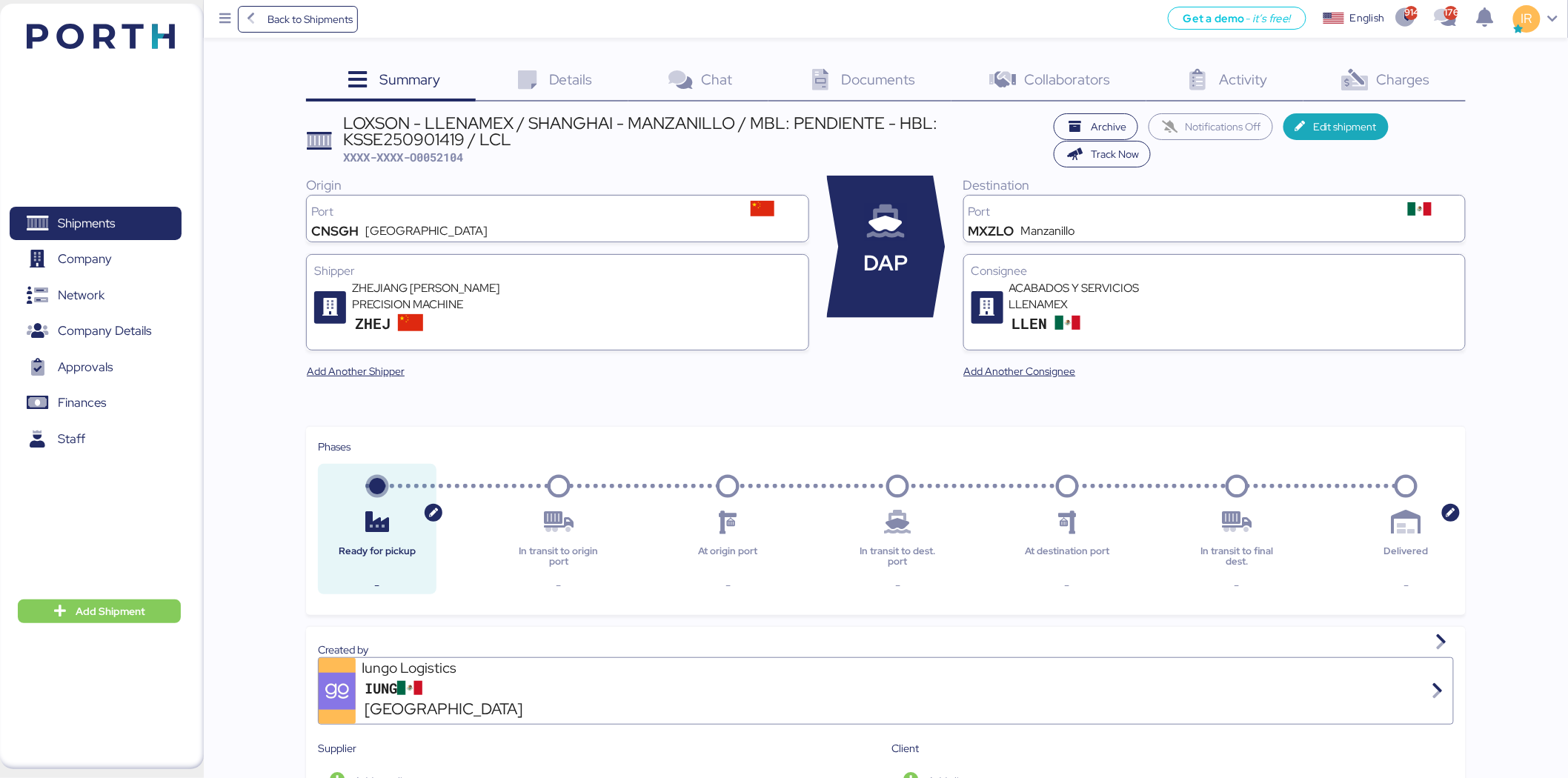
click at [446, 159] on span "XXXX-XXXX-O0052104" at bounding box center [404, 157] width 120 height 15
copy span "O0052104"
click at [279, 17] on span "Back to Shipments" at bounding box center [310, 19] width 85 height 18
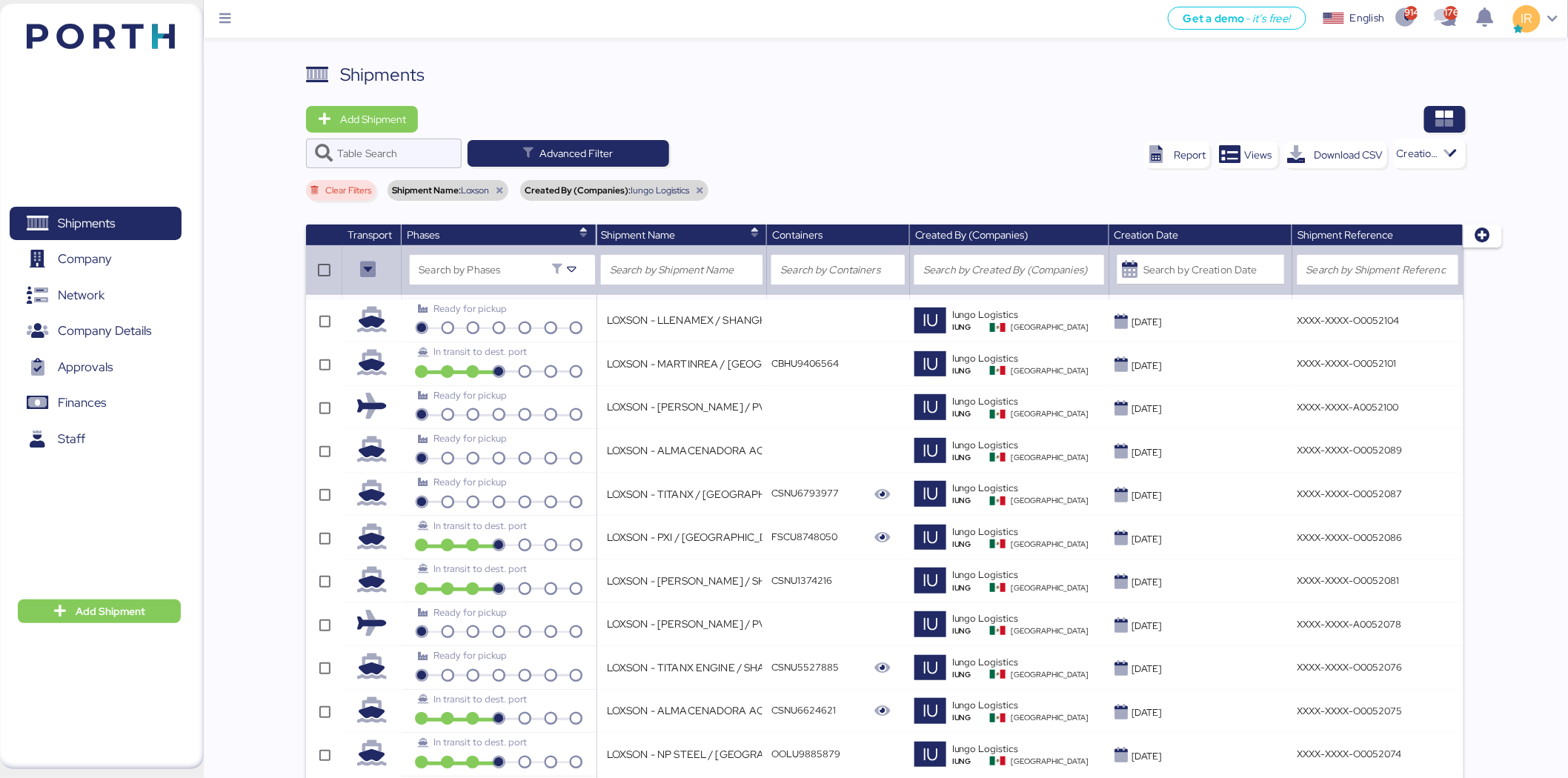
scroll to position [1712, 0]
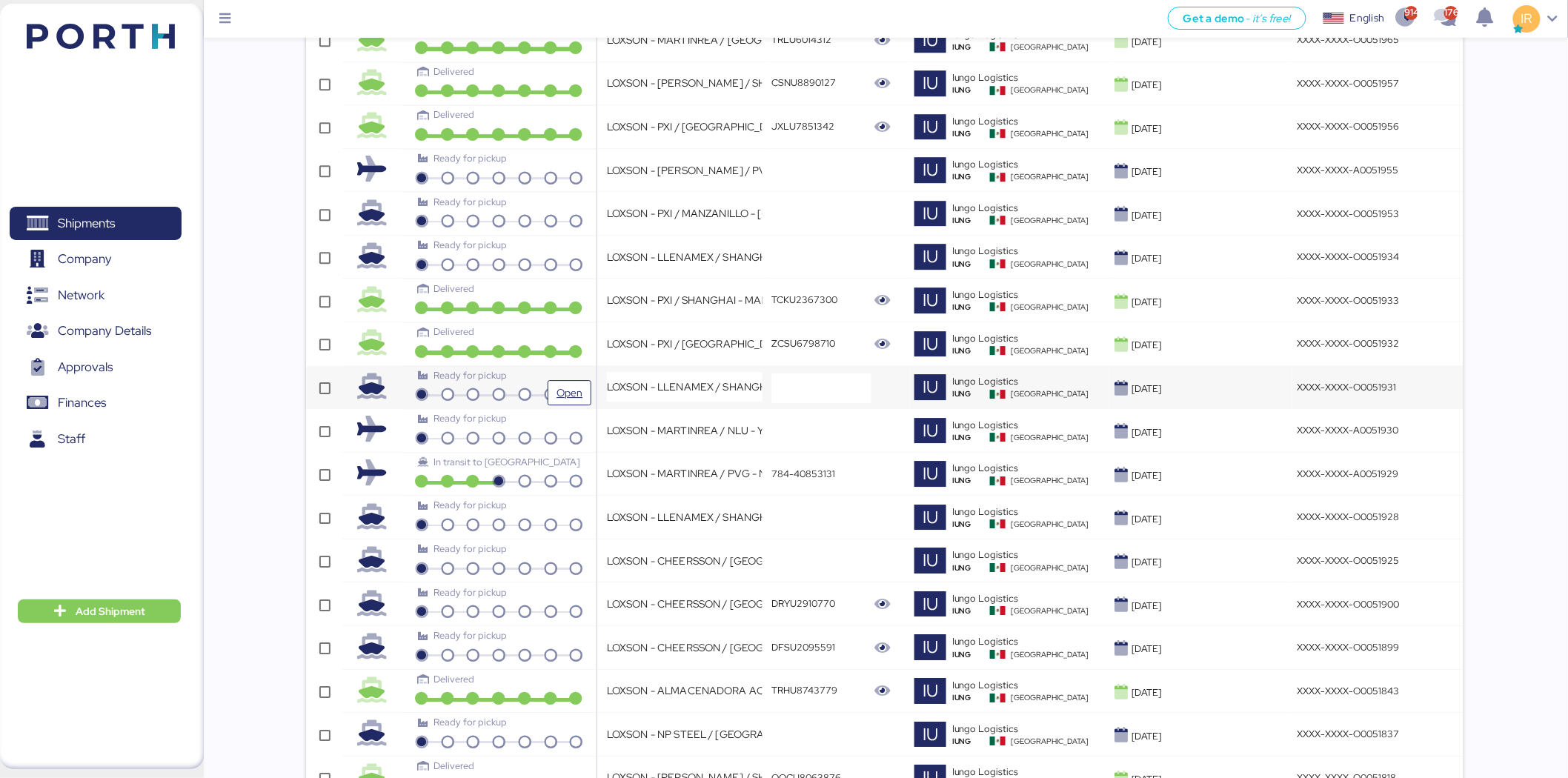
click at [573, 382] on span "Open" at bounding box center [569, 392] width 32 height 24
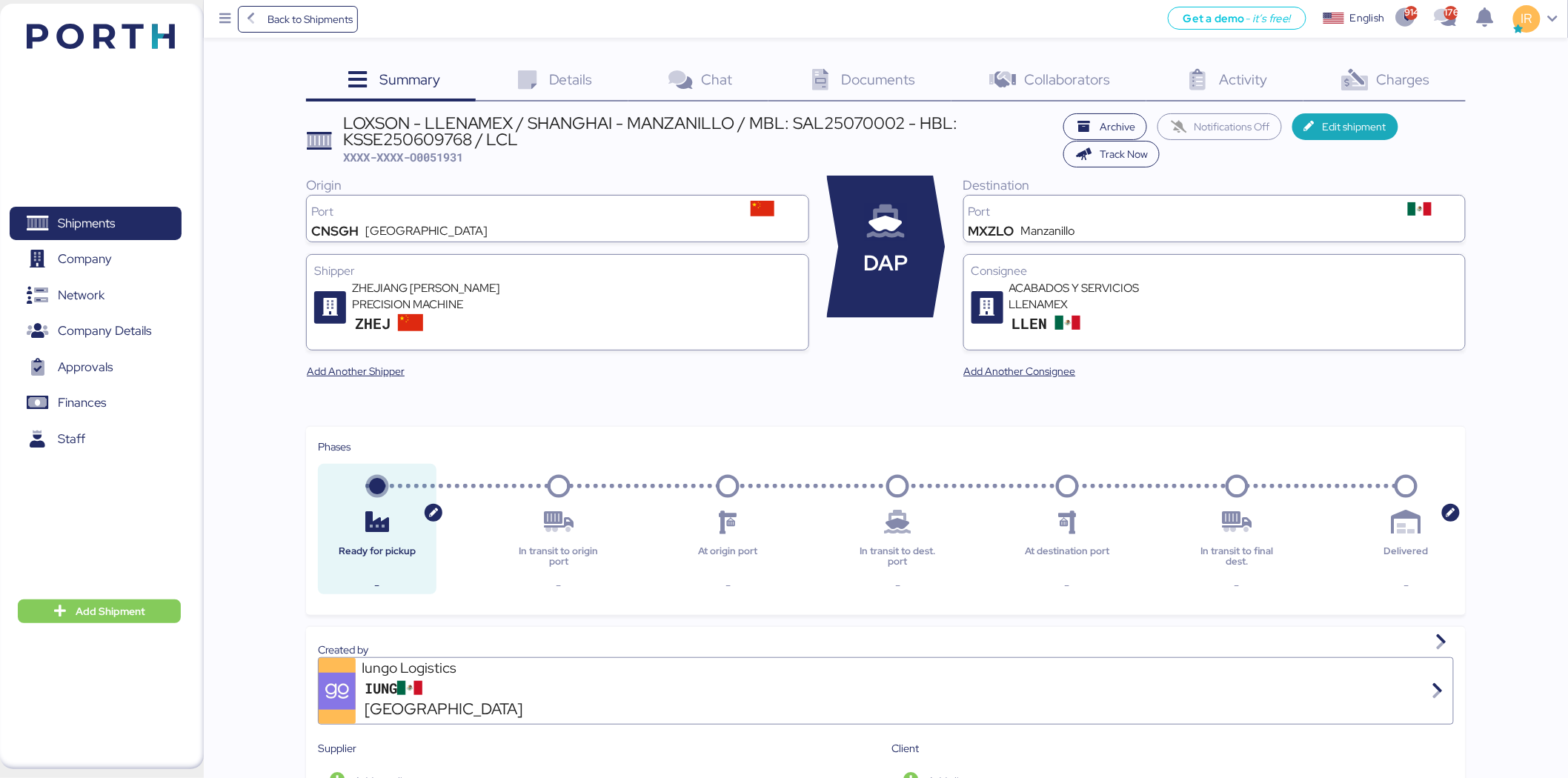
click at [567, 87] on span "Details" at bounding box center [571, 79] width 44 height 19
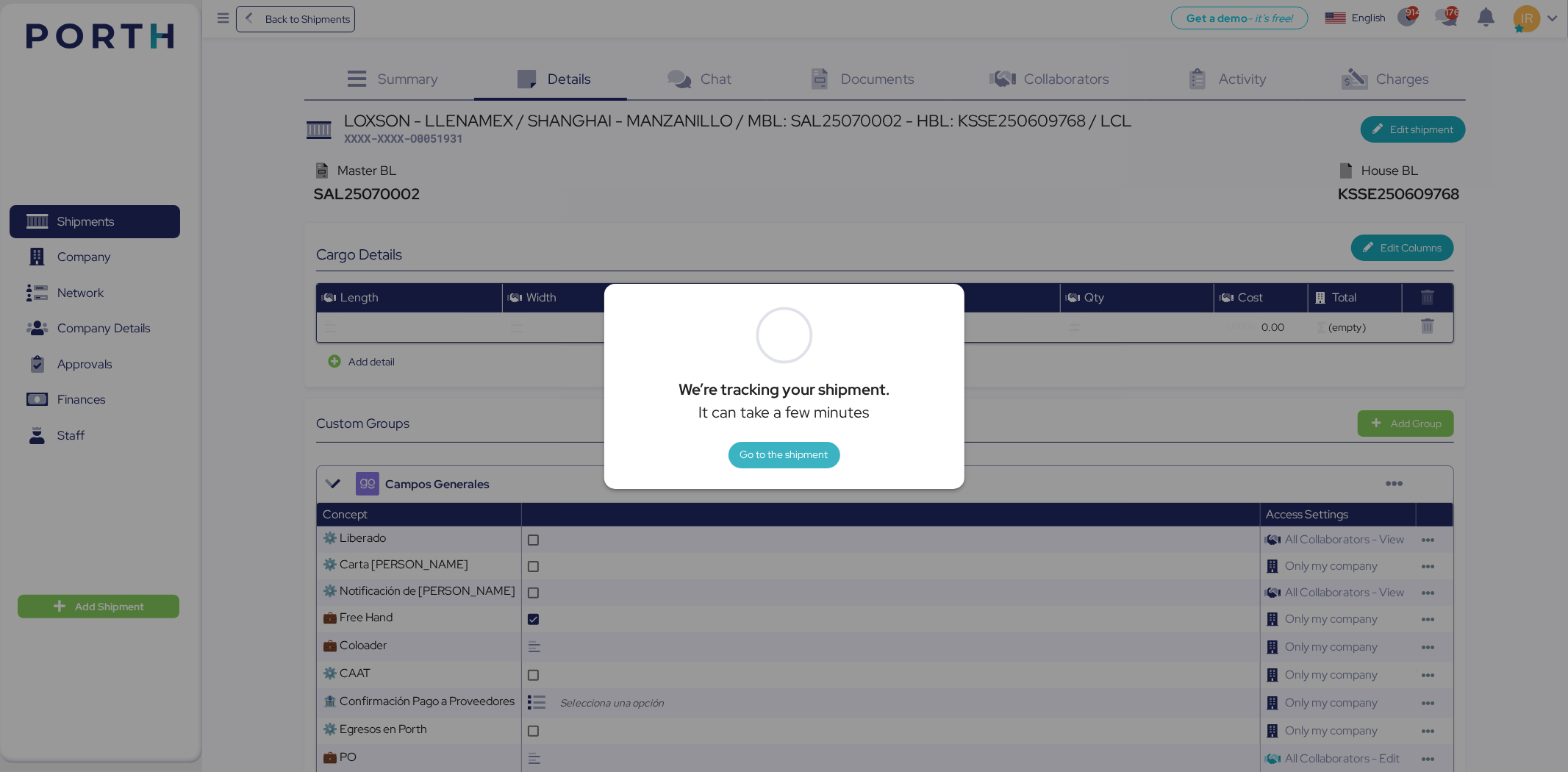
click at [777, 458] on span "Go to the shipment" at bounding box center [784, 454] width 88 height 18
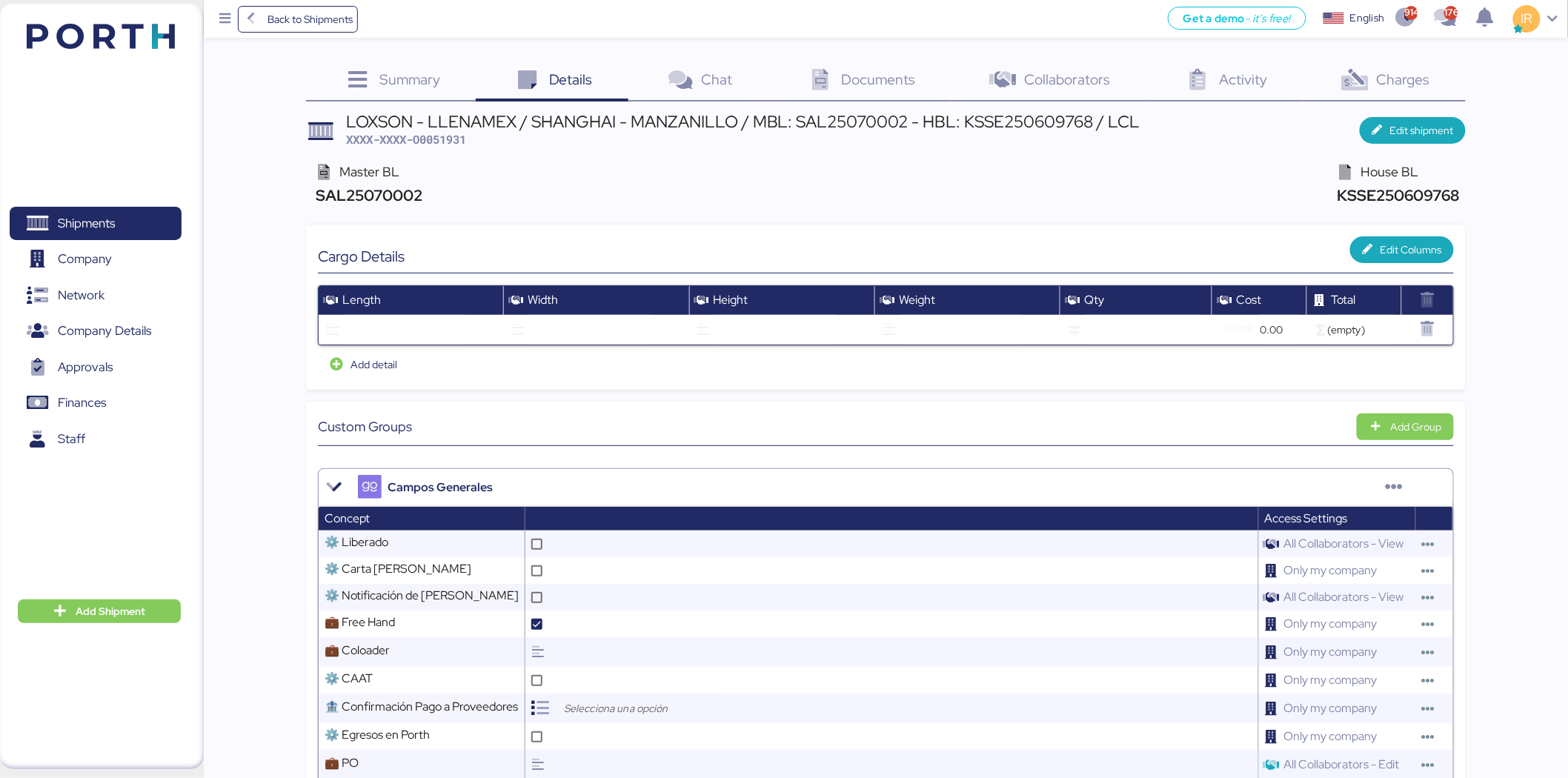
click at [1396, 86] on span "Charges" at bounding box center [1403, 79] width 53 height 19
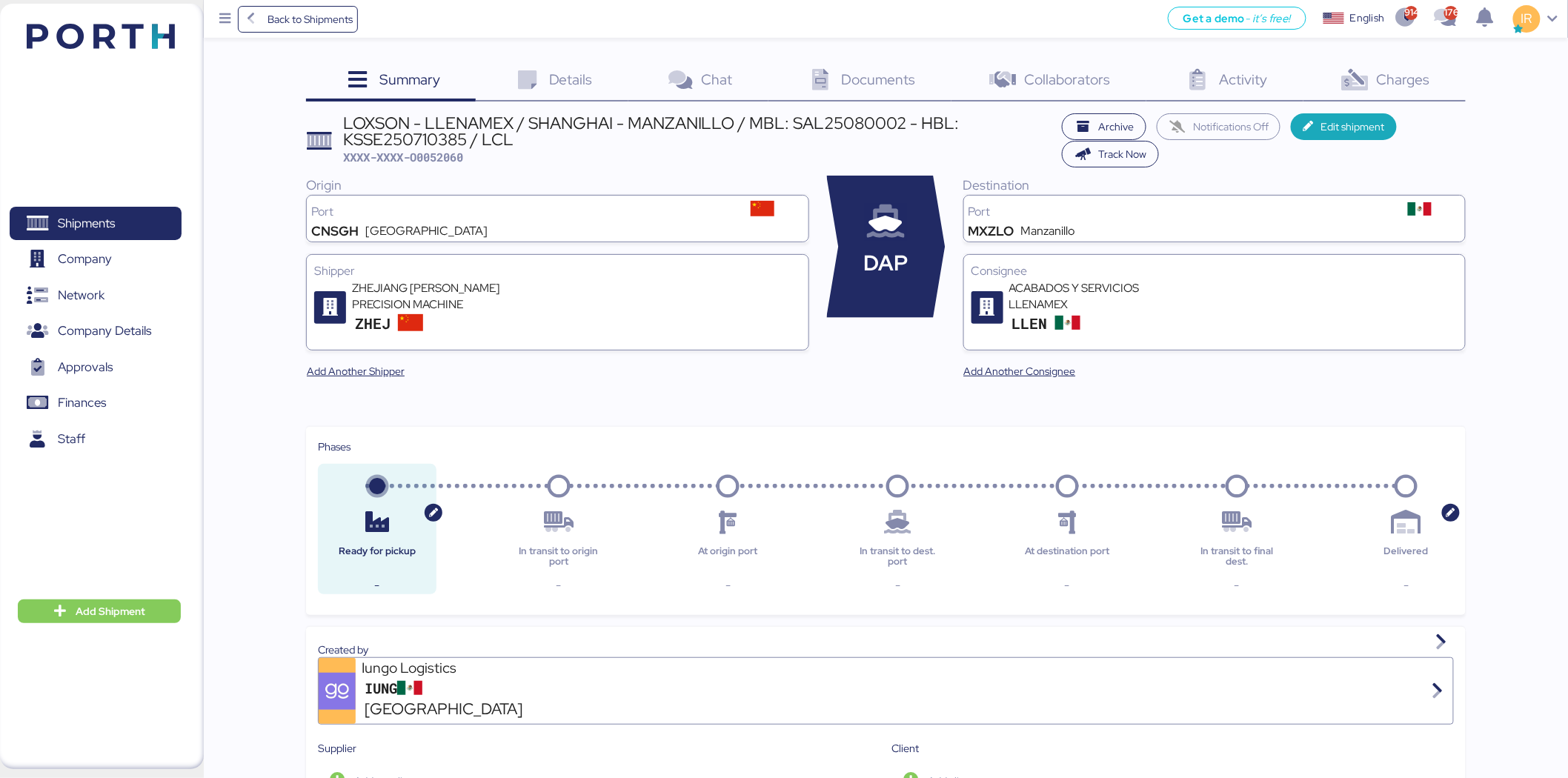
click at [461, 157] on span "XXXX-XXXX-O0052060" at bounding box center [403, 157] width 120 height 15
copy span "O0052060"
click at [1379, 70] on span "Charges" at bounding box center [1403, 79] width 53 height 19
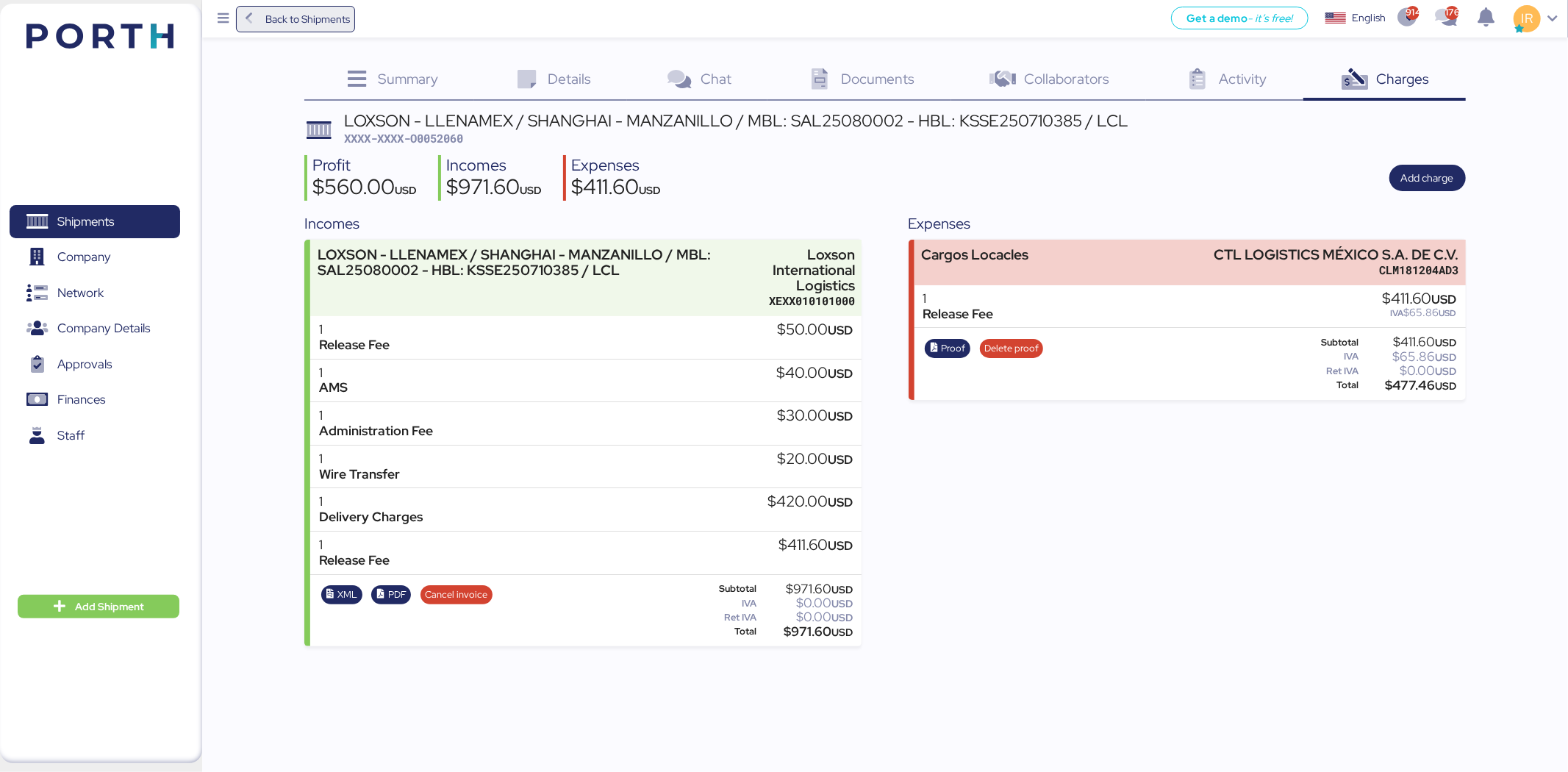
click at [264, 10] on span "Back to Shipments" at bounding box center [295, 19] width 110 height 26
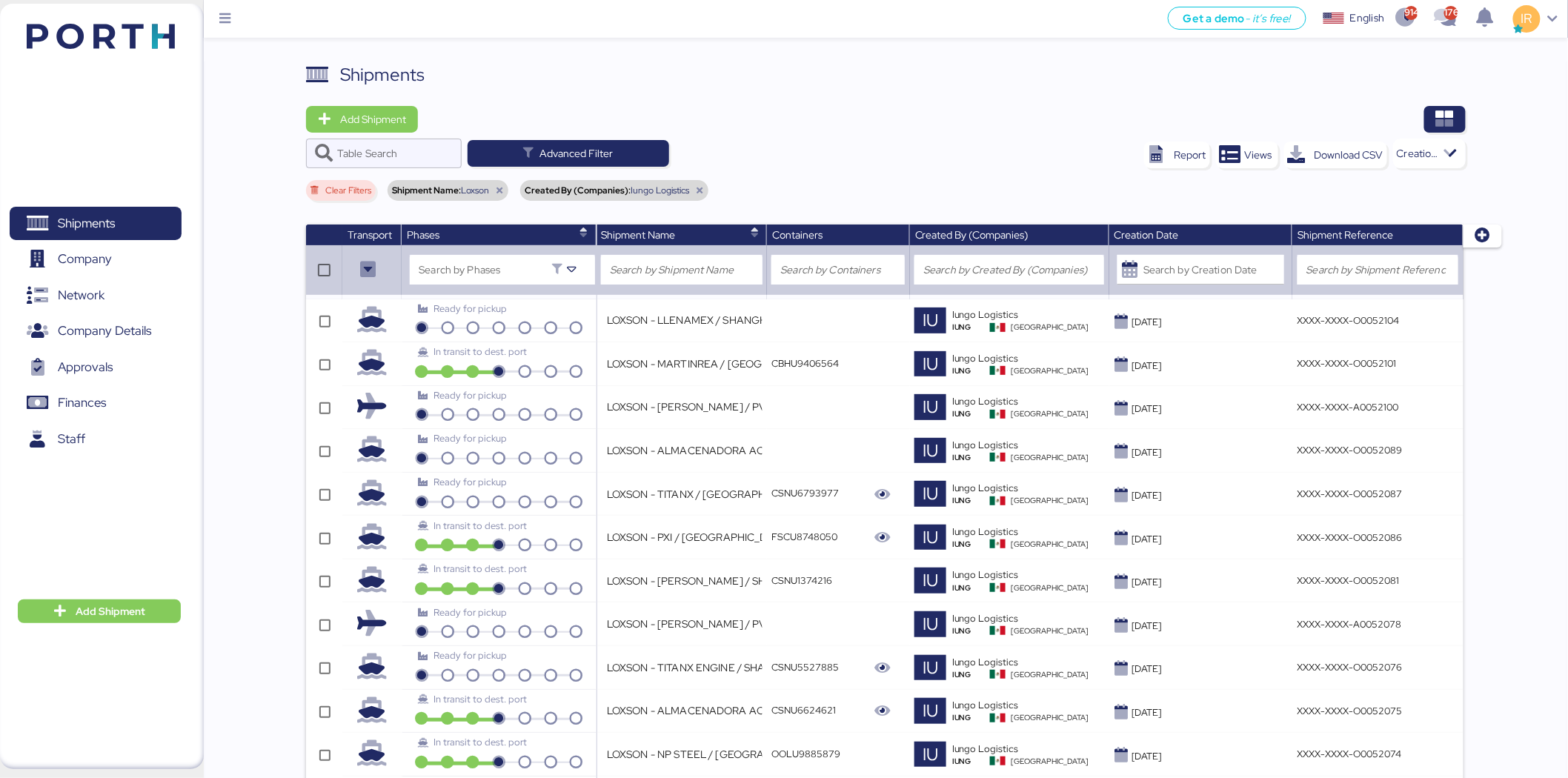
scroll to position [453, 0]
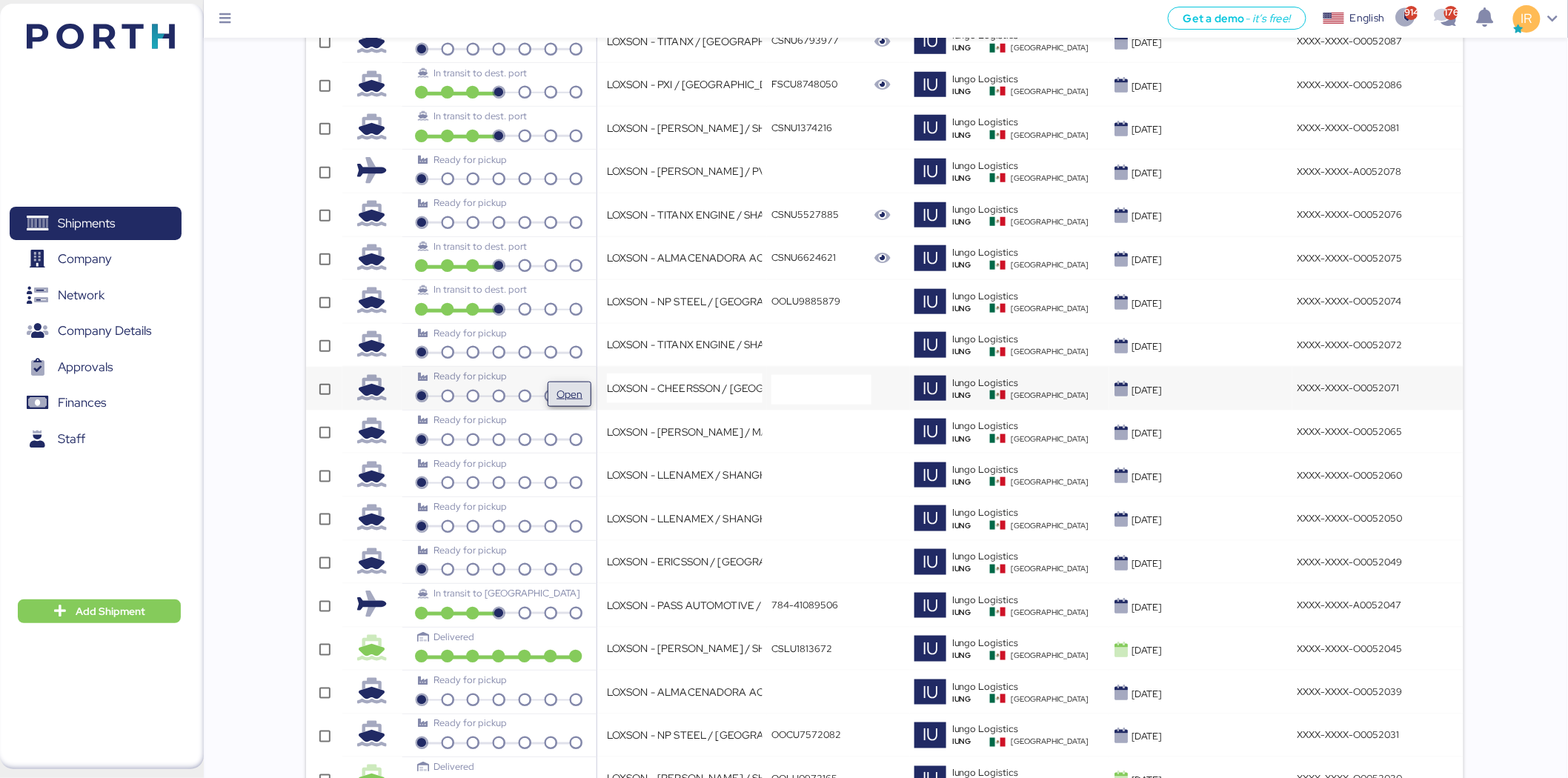
click at [566, 386] on span "Open" at bounding box center [569, 394] width 26 height 18
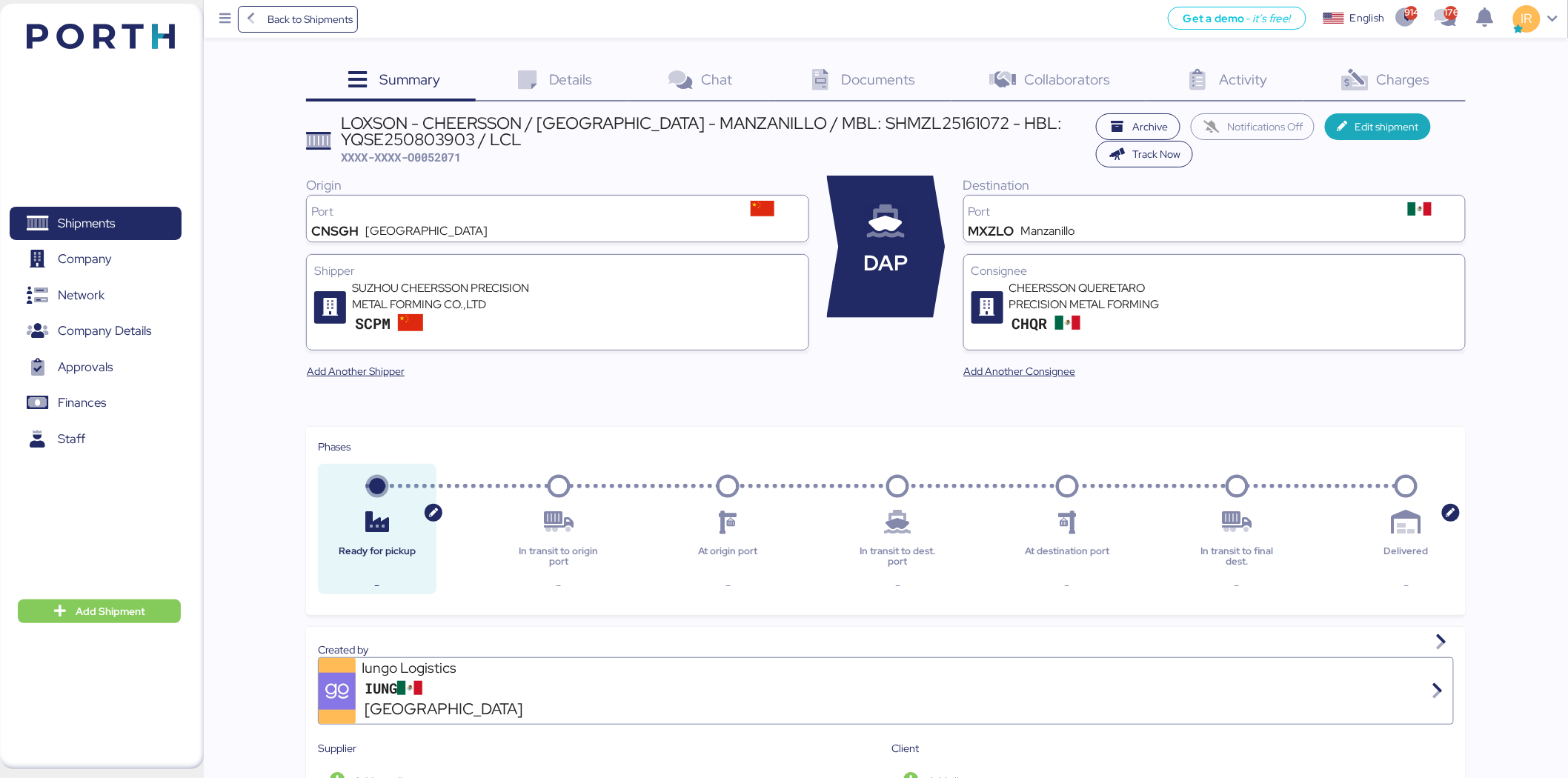
click at [1402, 67] on div "Charges 0" at bounding box center [1385, 81] width 163 height 40
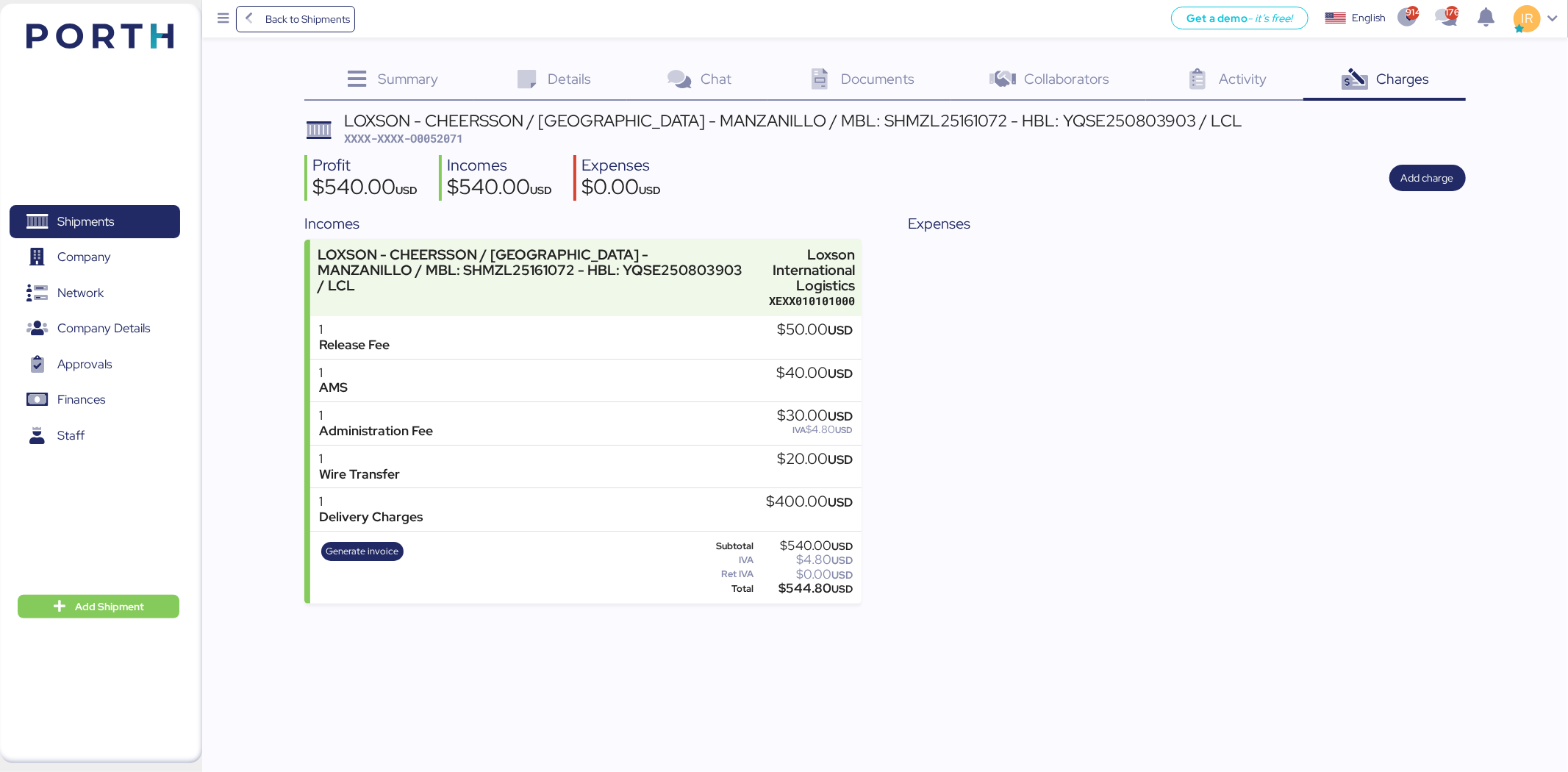
click at [538, 85] on icon at bounding box center [527, 80] width 32 height 22
